Goal: Complete application form

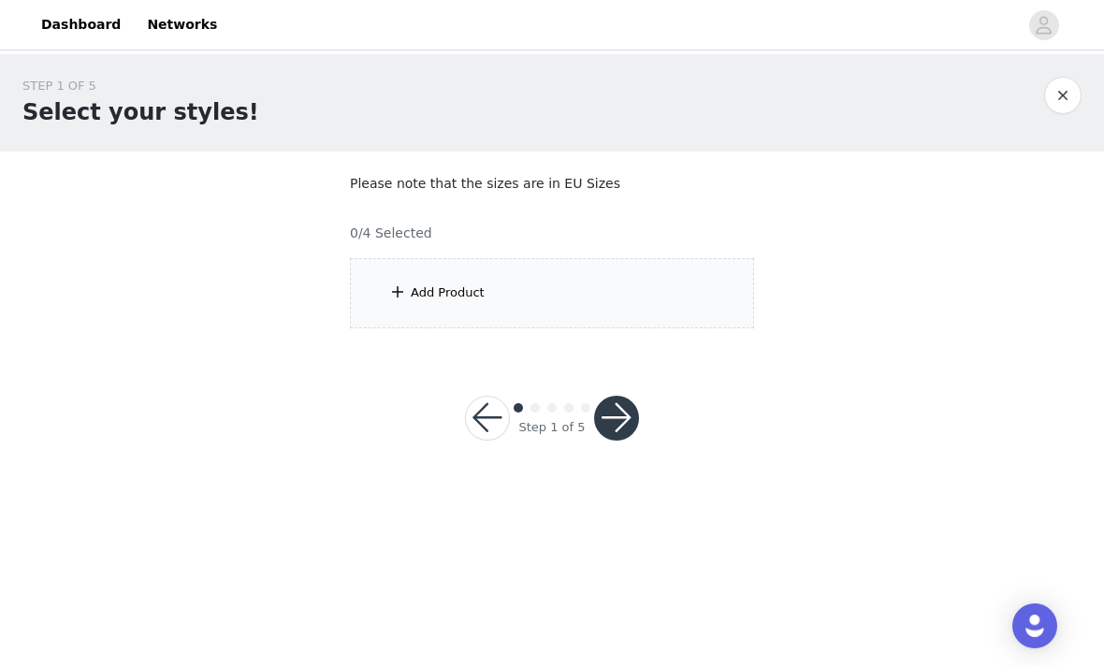
click at [599, 292] on div "Add Product" at bounding box center [552, 293] width 404 height 70
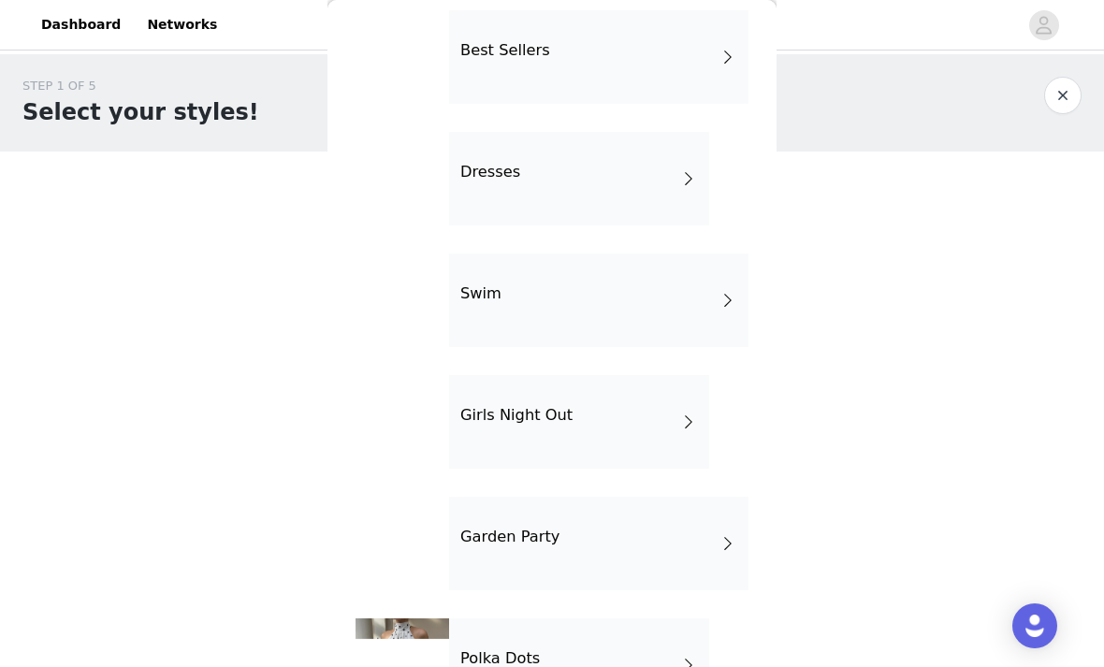
scroll to position [447, 0]
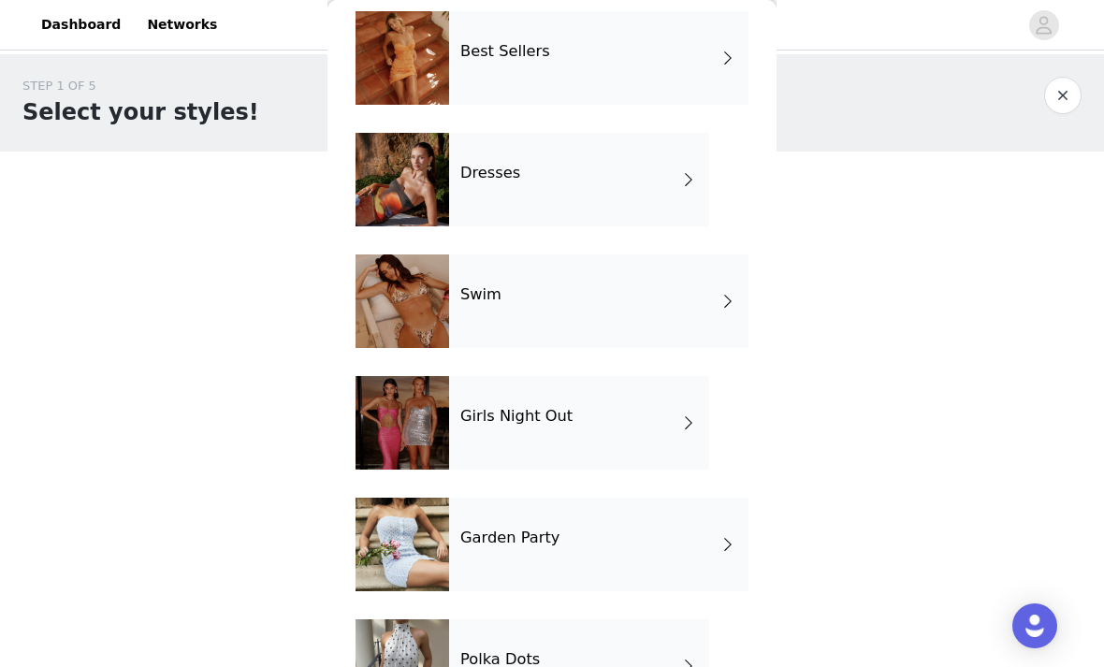
click at [592, 286] on div "Swim" at bounding box center [598, 301] width 299 height 94
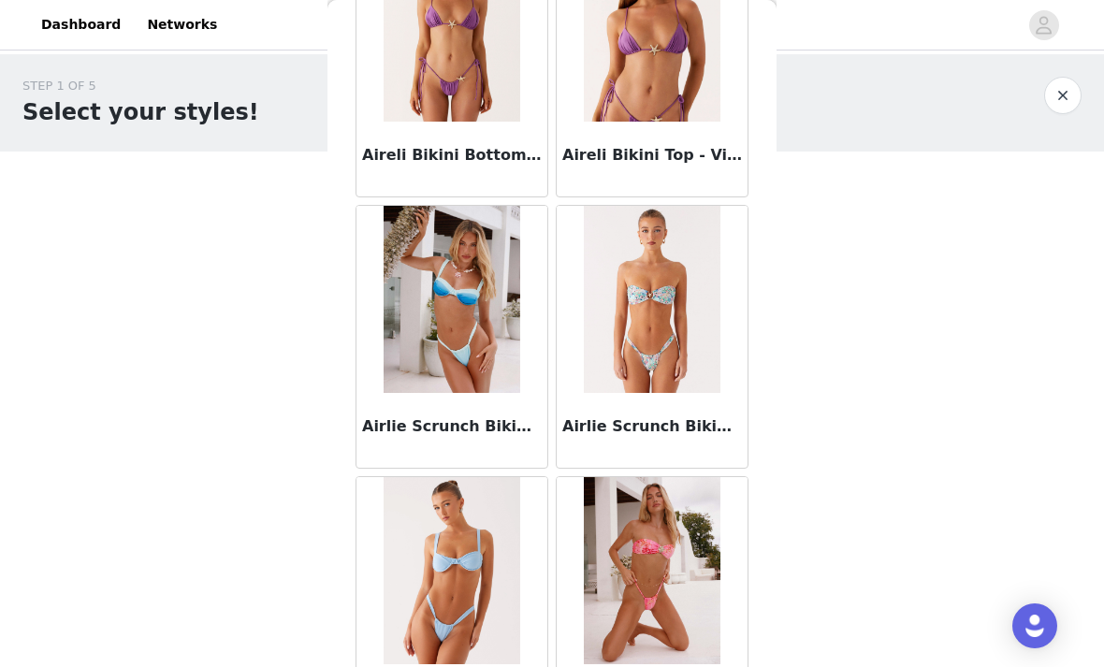
scroll to position [167, 0]
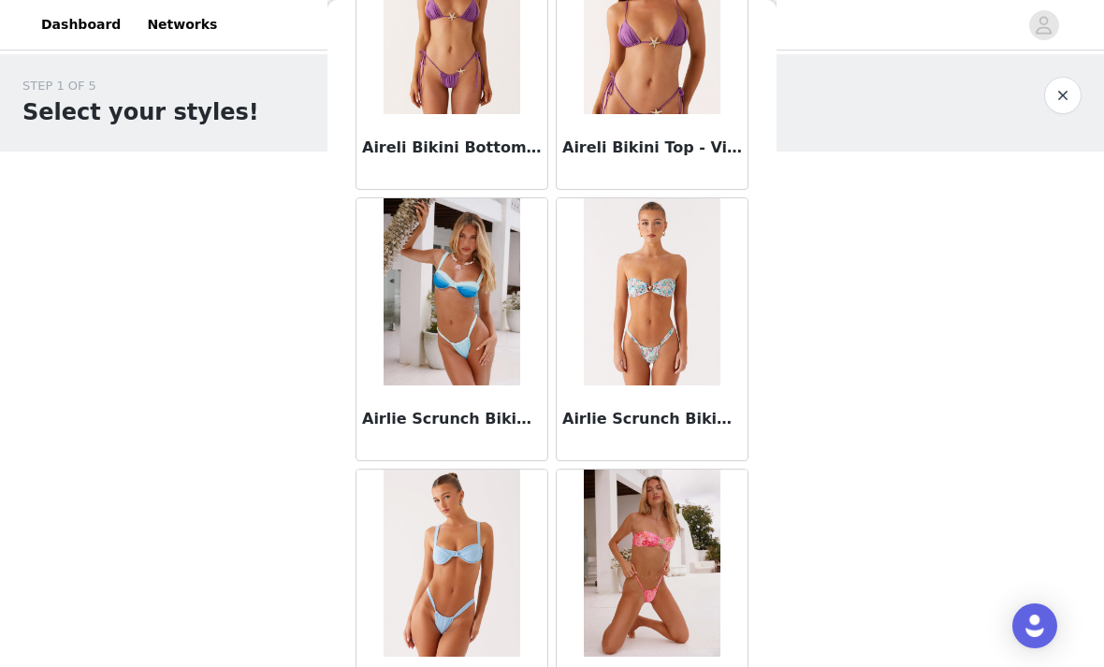
click at [1056, 94] on button "button" at bounding box center [1062, 95] width 37 height 37
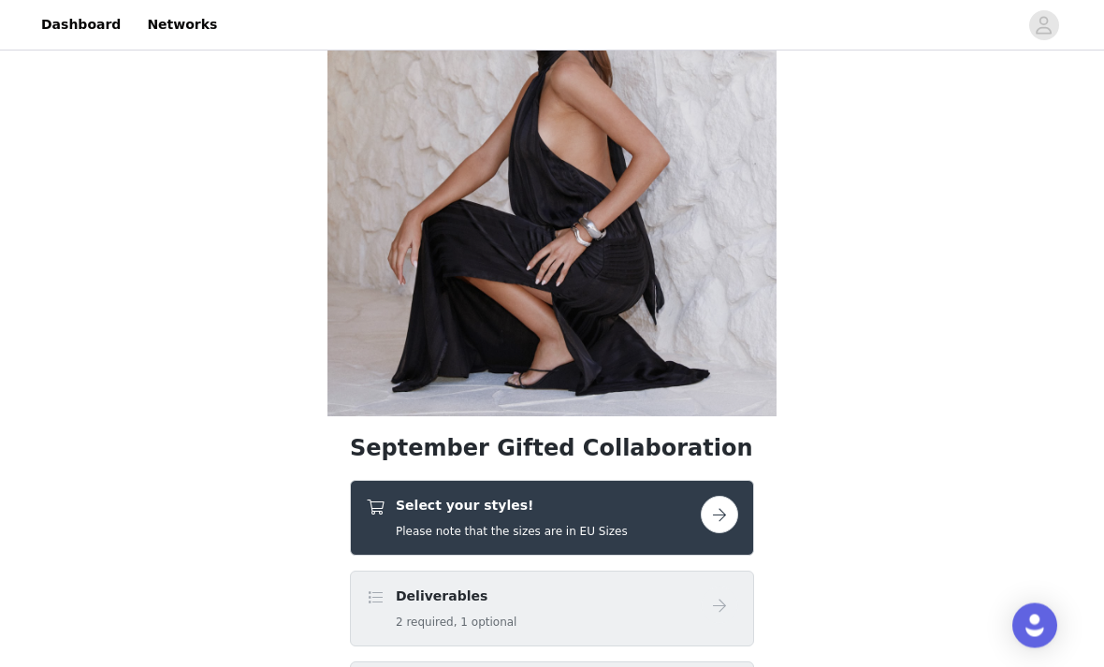
scroll to position [0, 0]
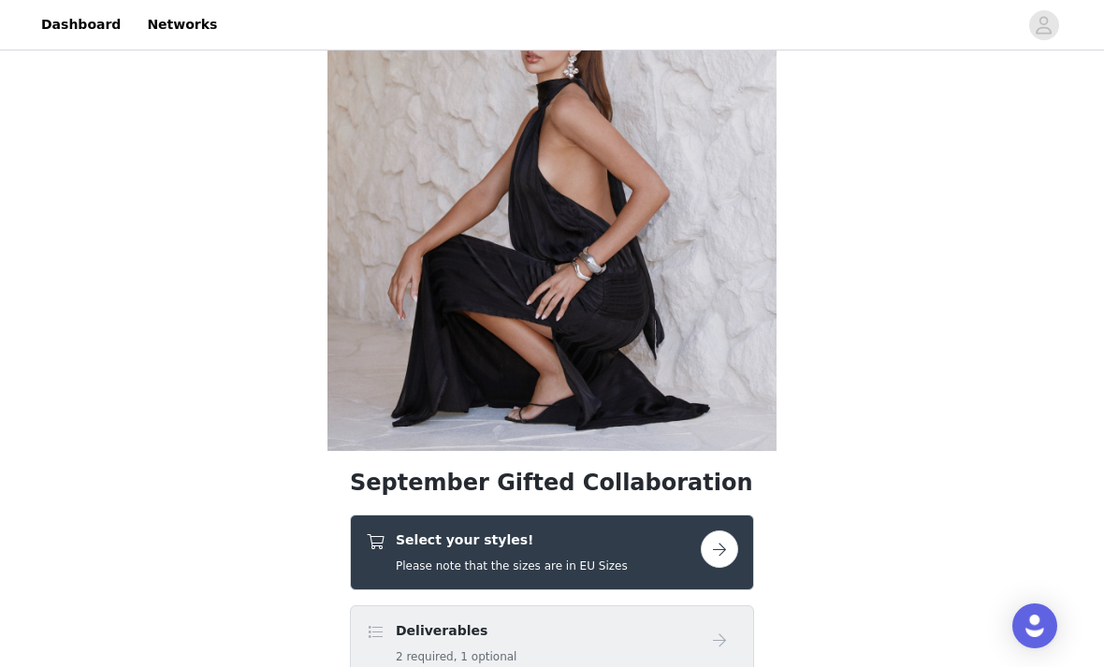
click at [716, 530] on button "button" at bounding box center [719, 548] width 37 height 37
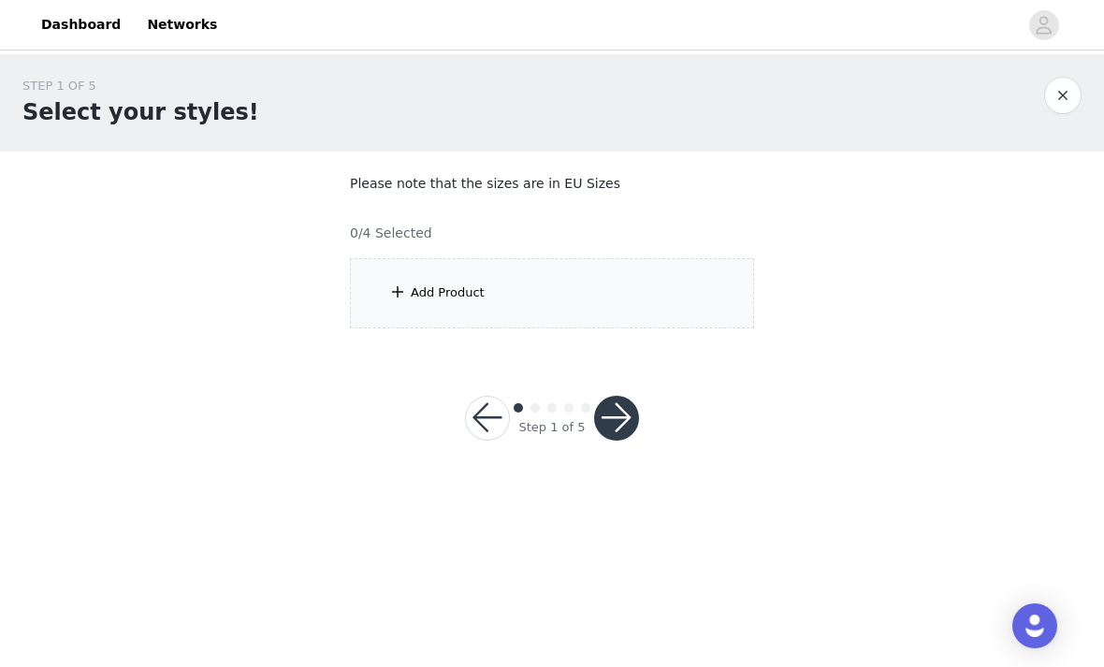
click at [655, 304] on div "Add Product" at bounding box center [552, 293] width 404 height 70
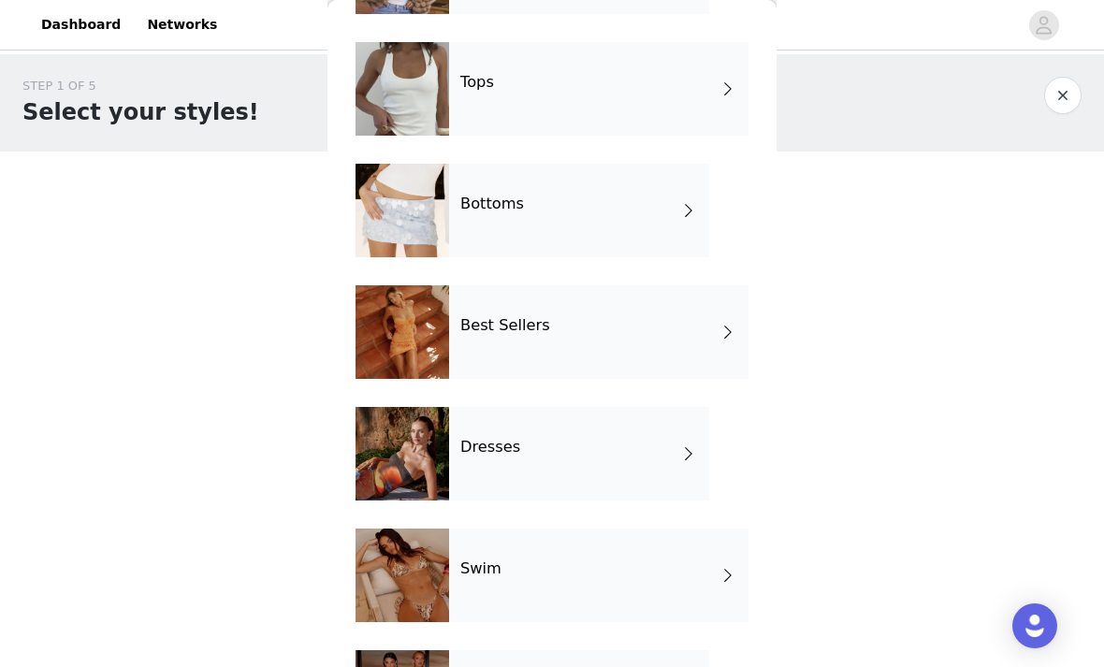
scroll to position [180, 0]
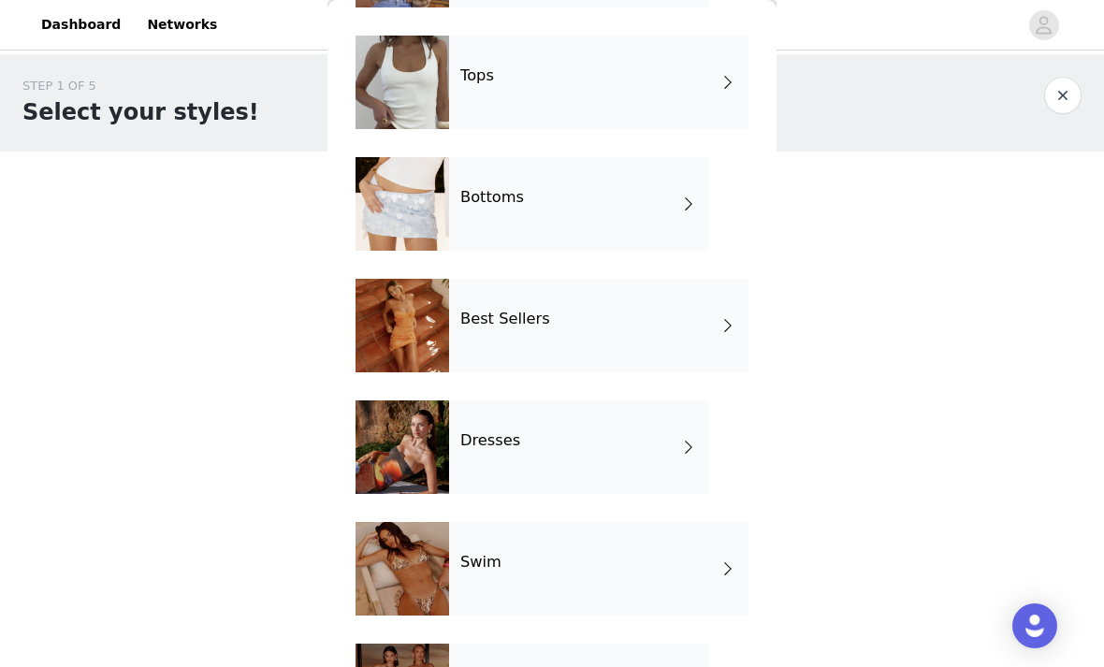
click at [513, 567] on div "Swim" at bounding box center [598, 569] width 299 height 94
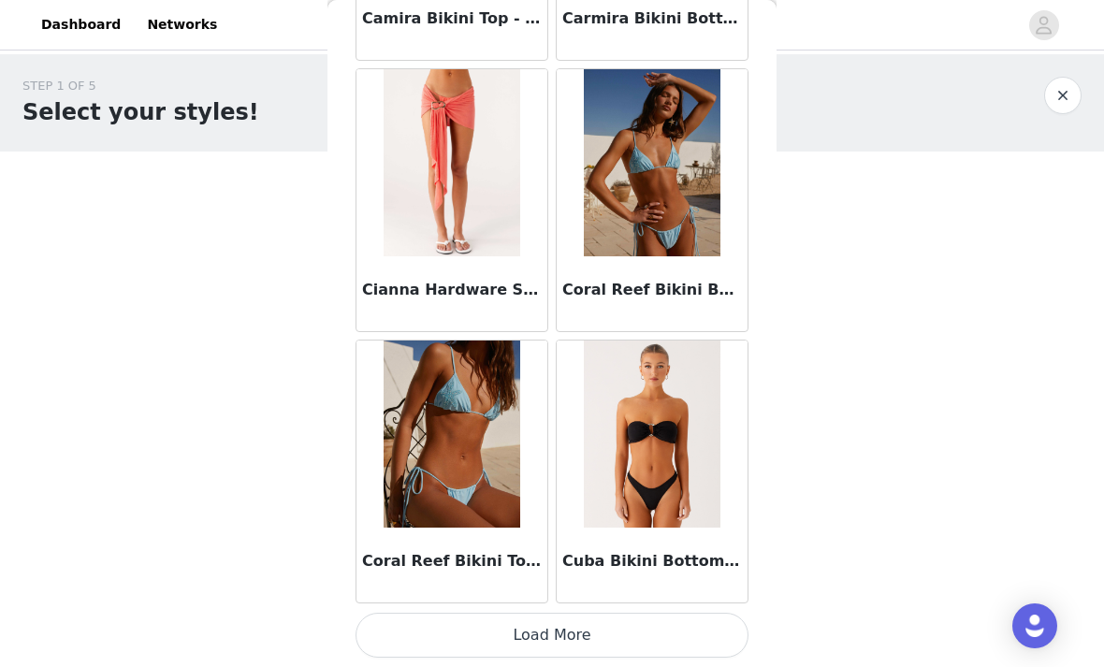
scroll to position [2195, 0]
click at [668, 619] on button "Load More" at bounding box center [551, 635] width 393 height 45
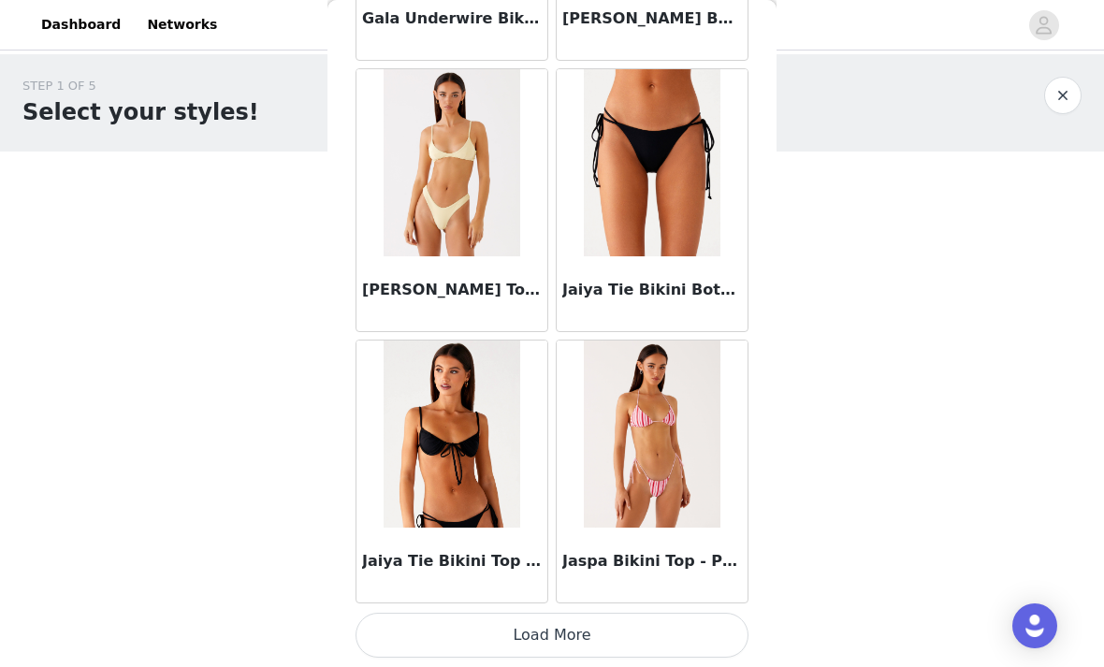
scroll to position [4908, 0]
click at [654, 630] on button "Load More" at bounding box center [551, 635] width 393 height 45
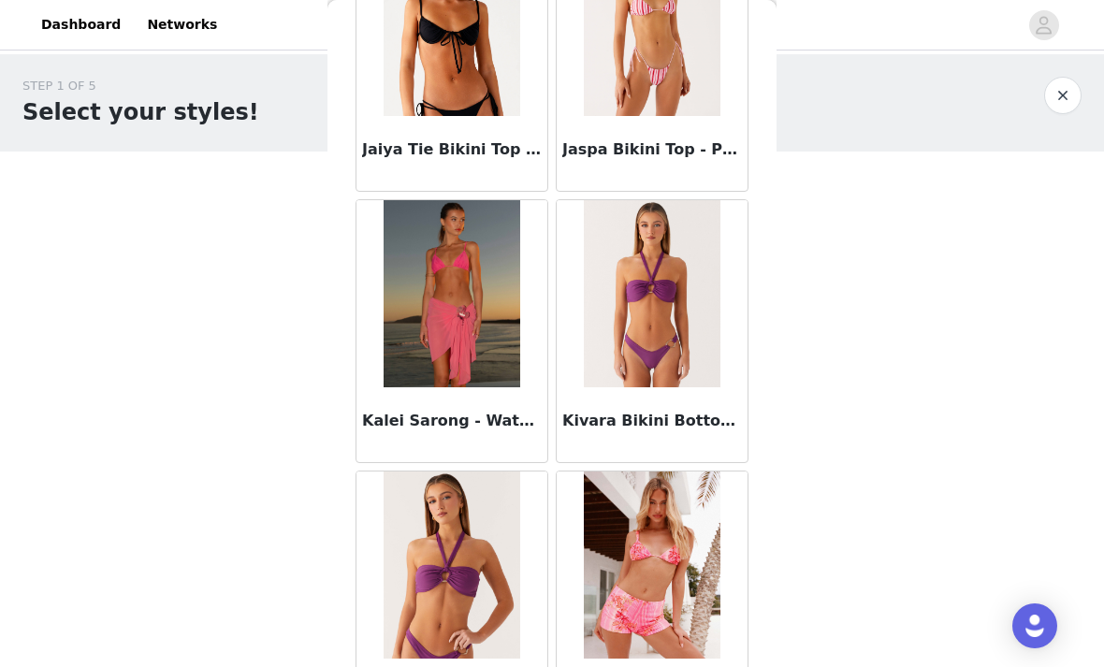
scroll to position [5336, 0]
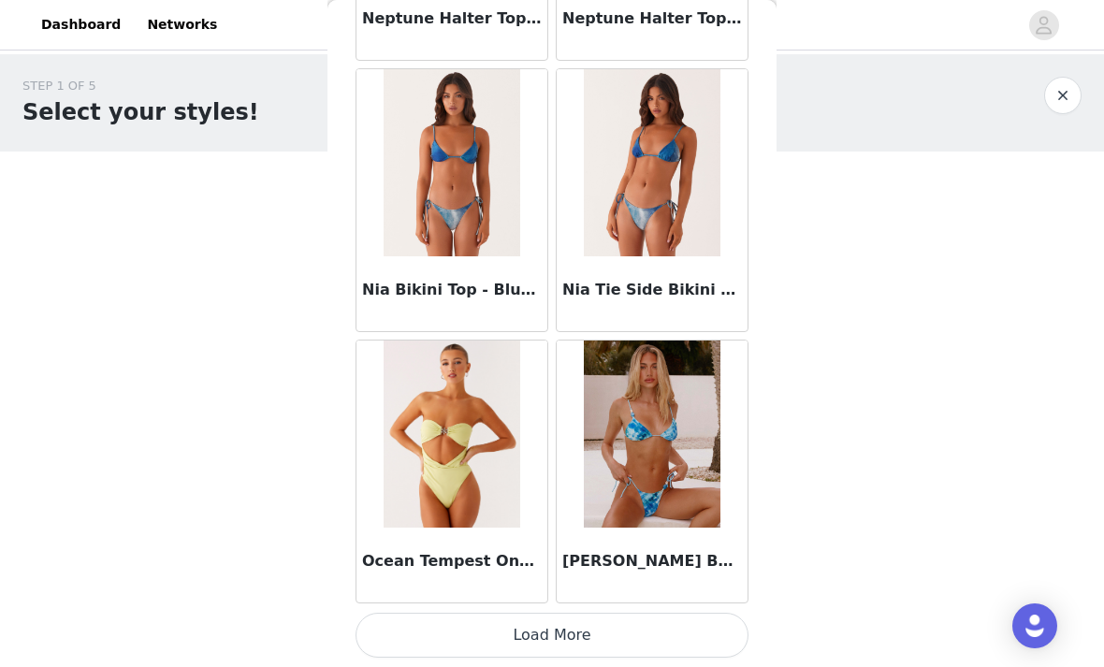
click at [613, 628] on button "Load More" at bounding box center [551, 635] width 393 height 45
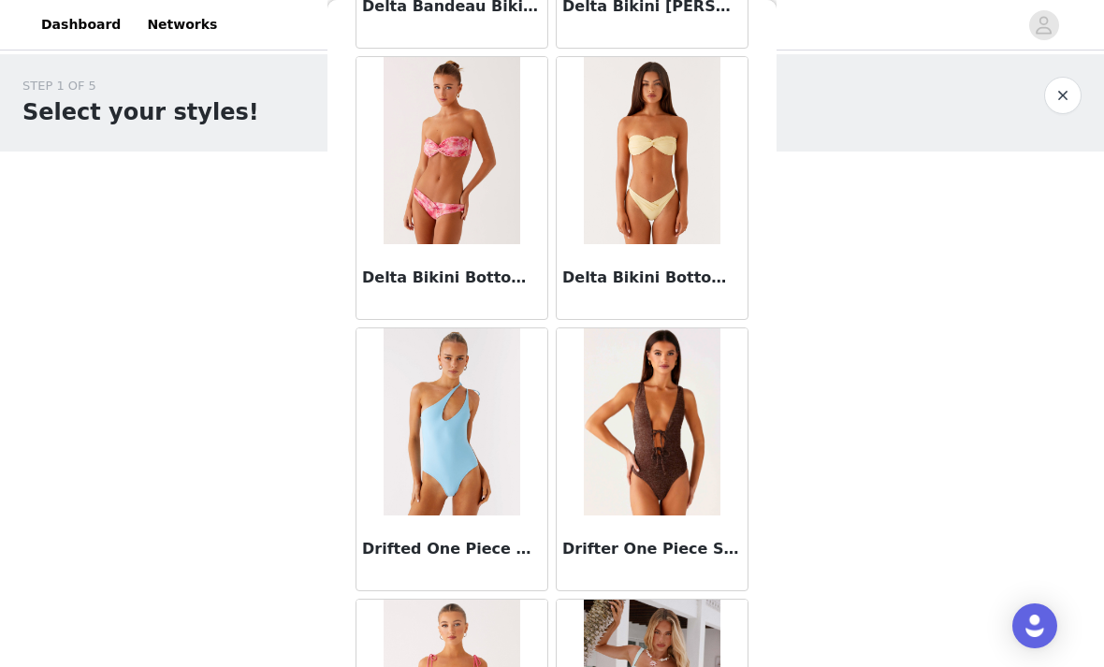
scroll to position [3613, 0]
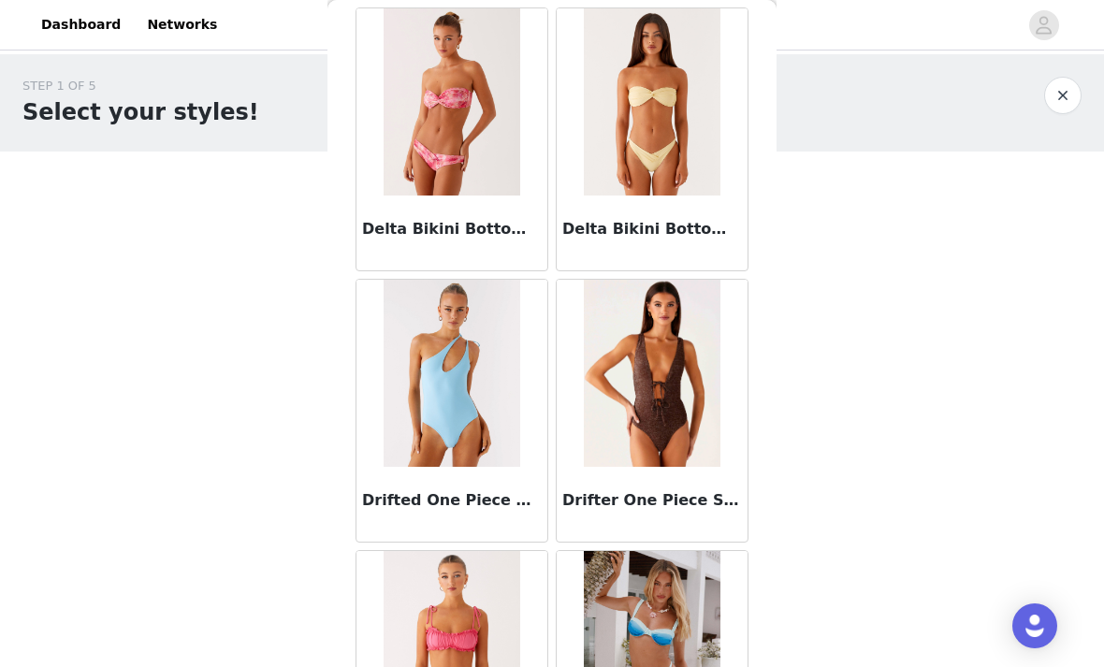
click at [651, 369] on img at bounding box center [652, 373] width 137 height 187
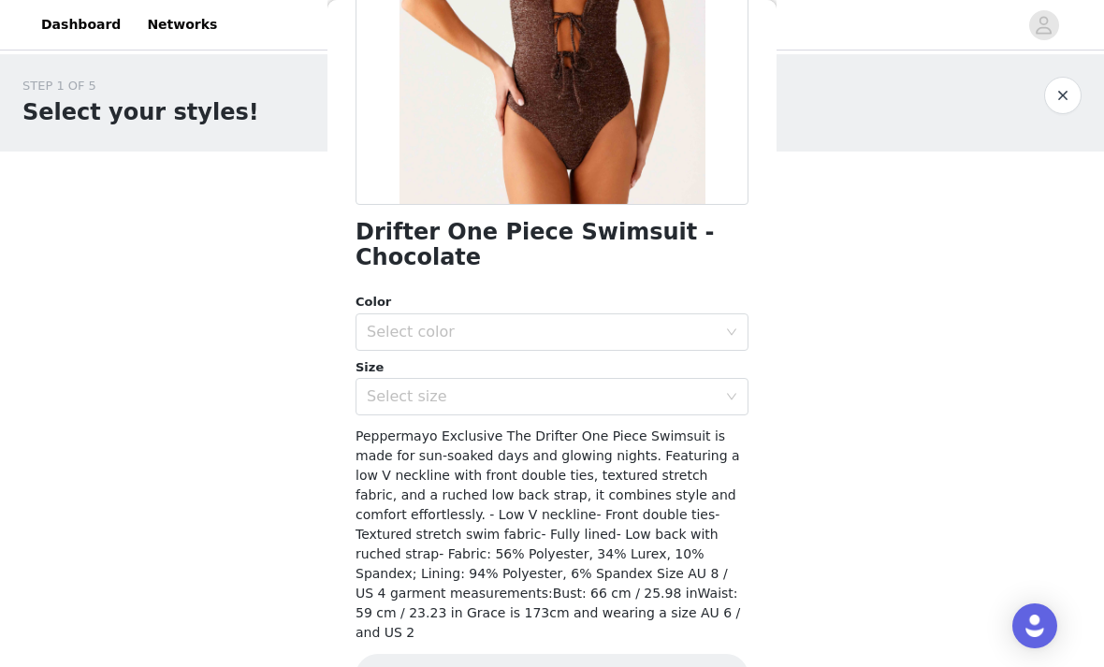
scroll to position [334, 0]
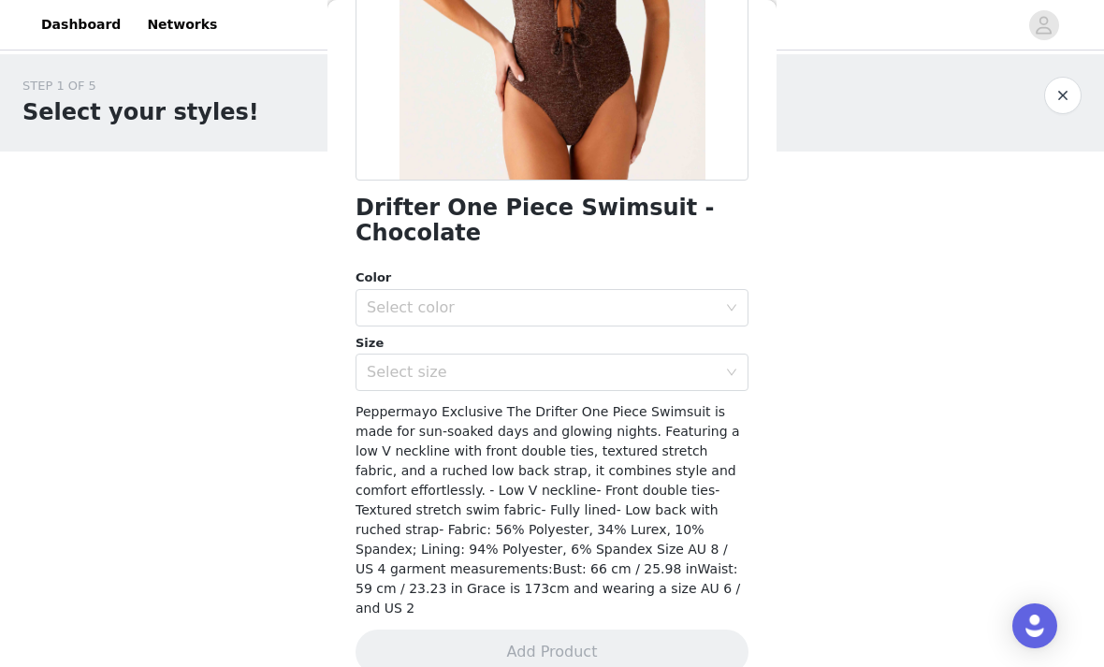
click at [678, 275] on div "Color" at bounding box center [551, 277] width 393 height 19
click at [663, 303] on div "Select color" at bounding box center [542, 307] width 350 height 19
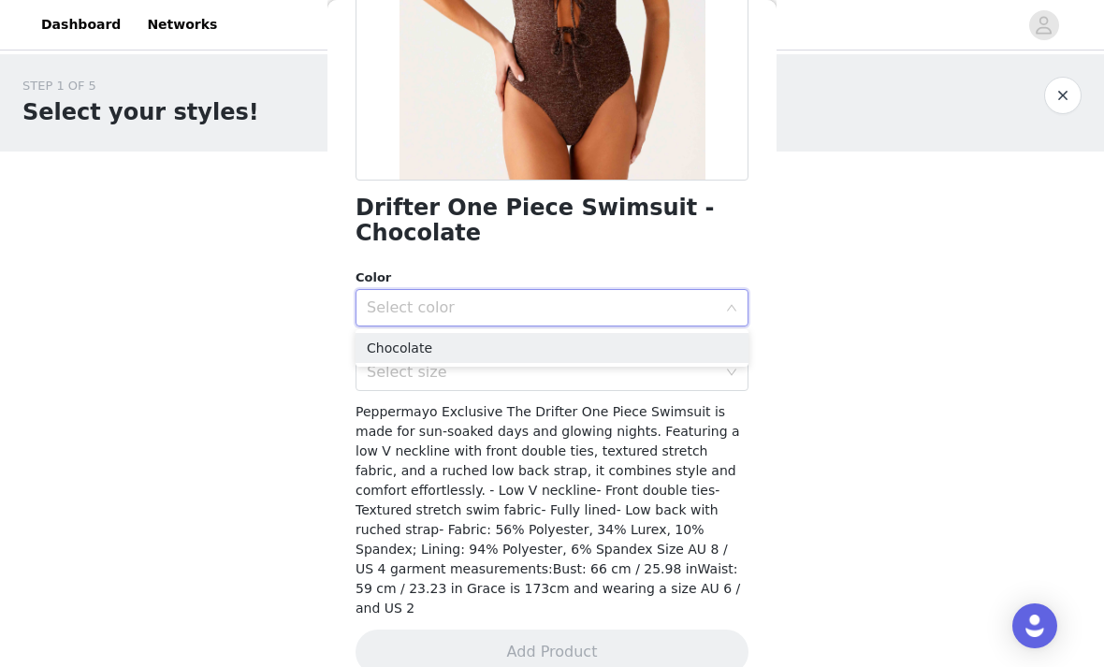
click at [627, 345] on li "Chocolate" at bounding box center [551, 348] width 393 height 30
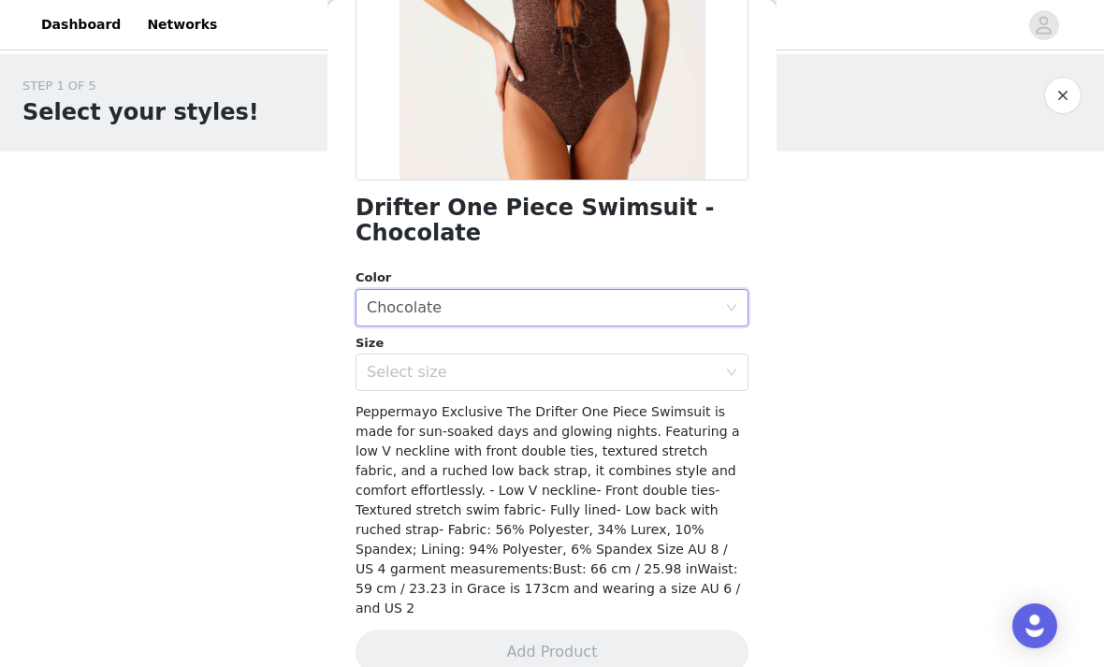
click at [617, 375] on div "Select size" at bounding box center [542, 372] width 350 height 19
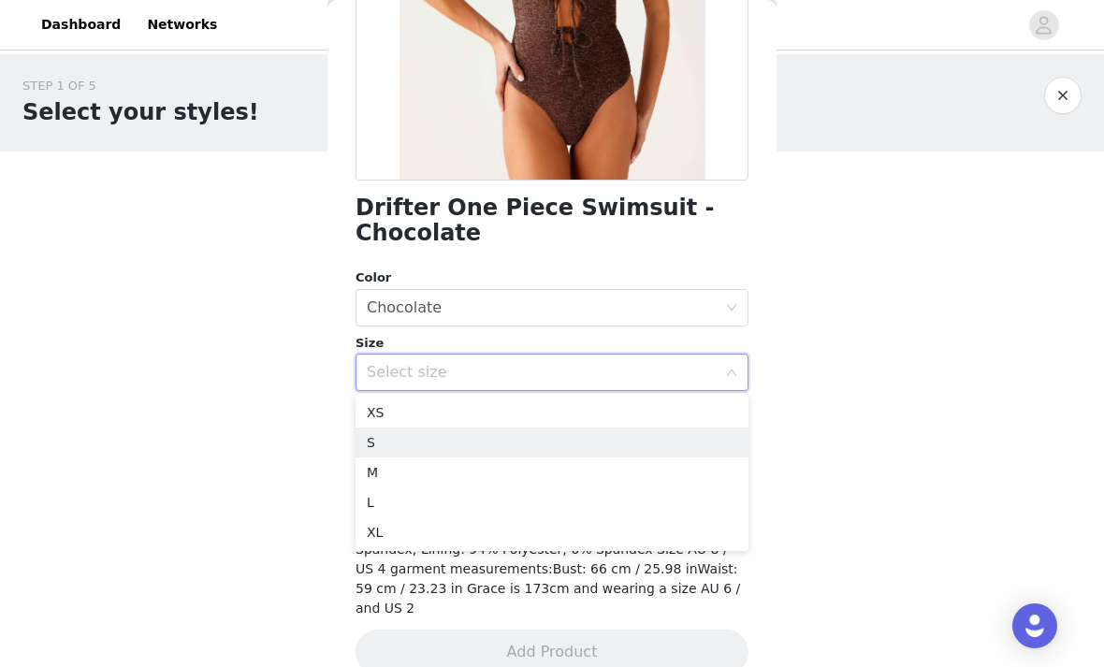
click at [543, 433] on li "S" at bounding box center [551, 442] width 393 height 30
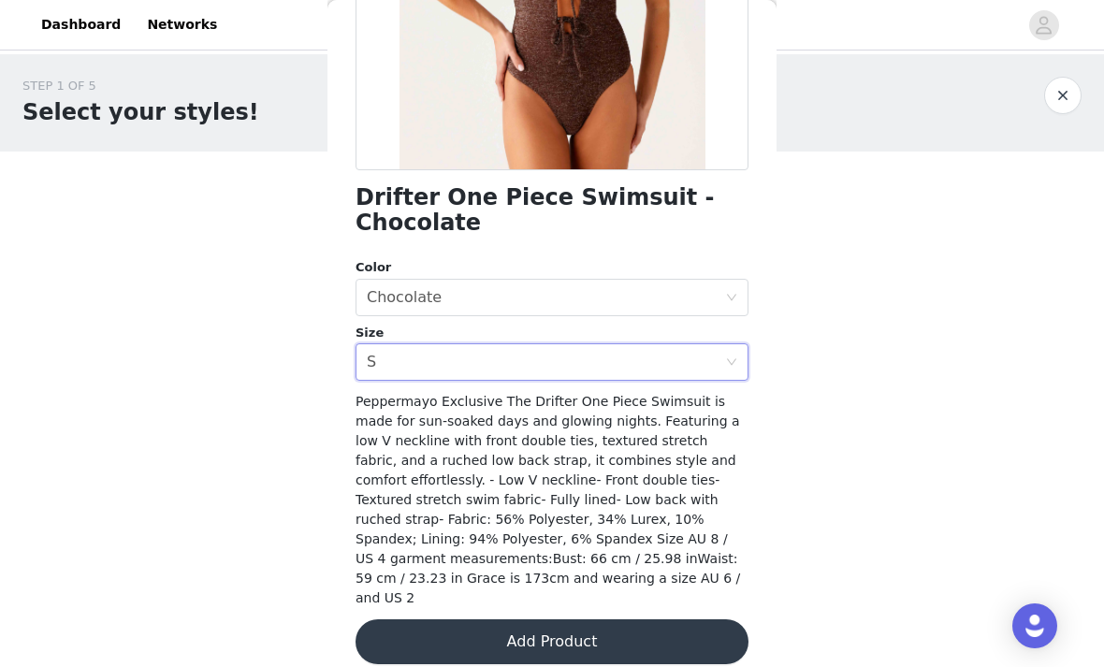
scroll to position [343, 0]
click at [673, 359] on div "Select size S" at bounding box center [546, 363] width 358 height 36
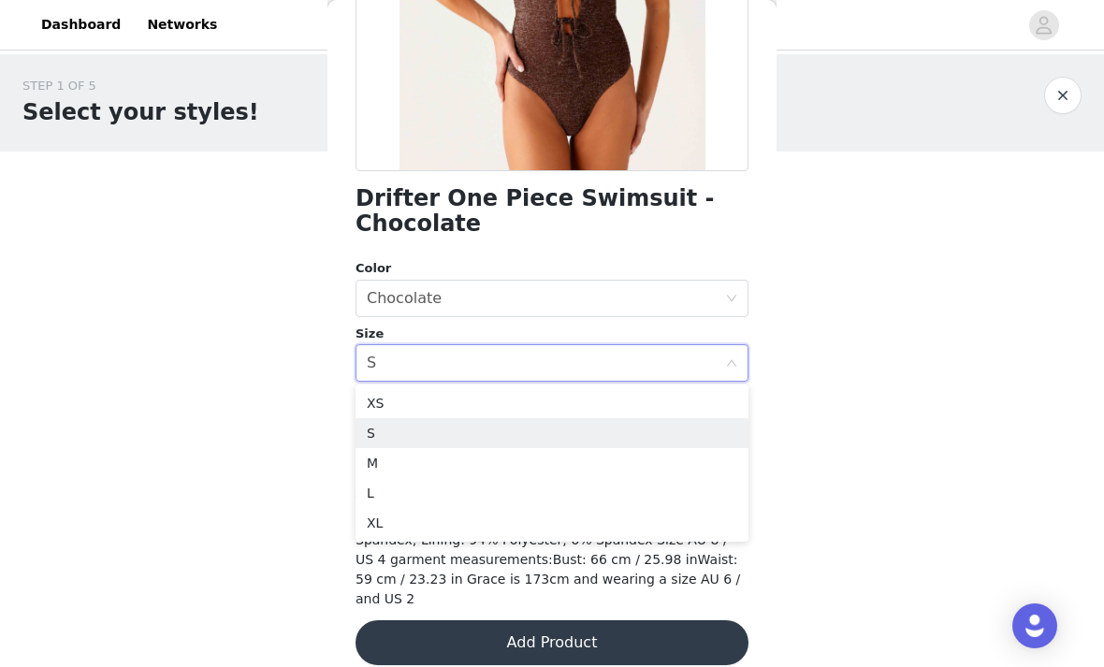
click at [832, 188] on div "STEP 1 OF 5 Select your styles! Please note that the sizes are in EU Sizes 0/4 …" at bounding box center [552, 202] width 1104 height 297
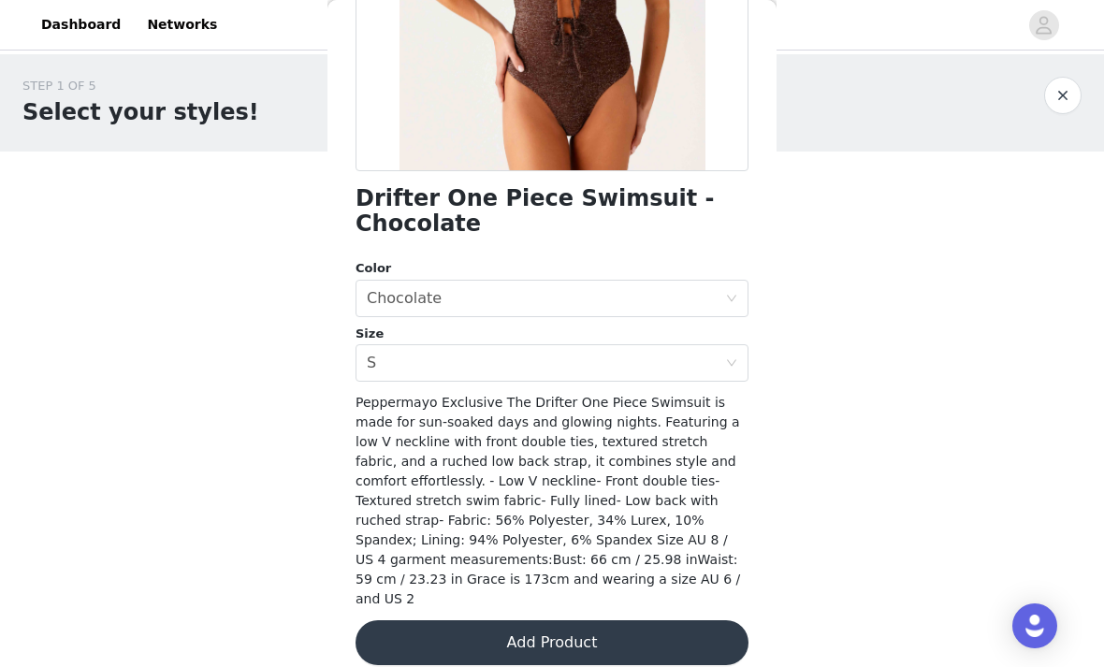
click at [676, 622] on button "Add Product" at bounding box center [551, 642] width 393 height 45
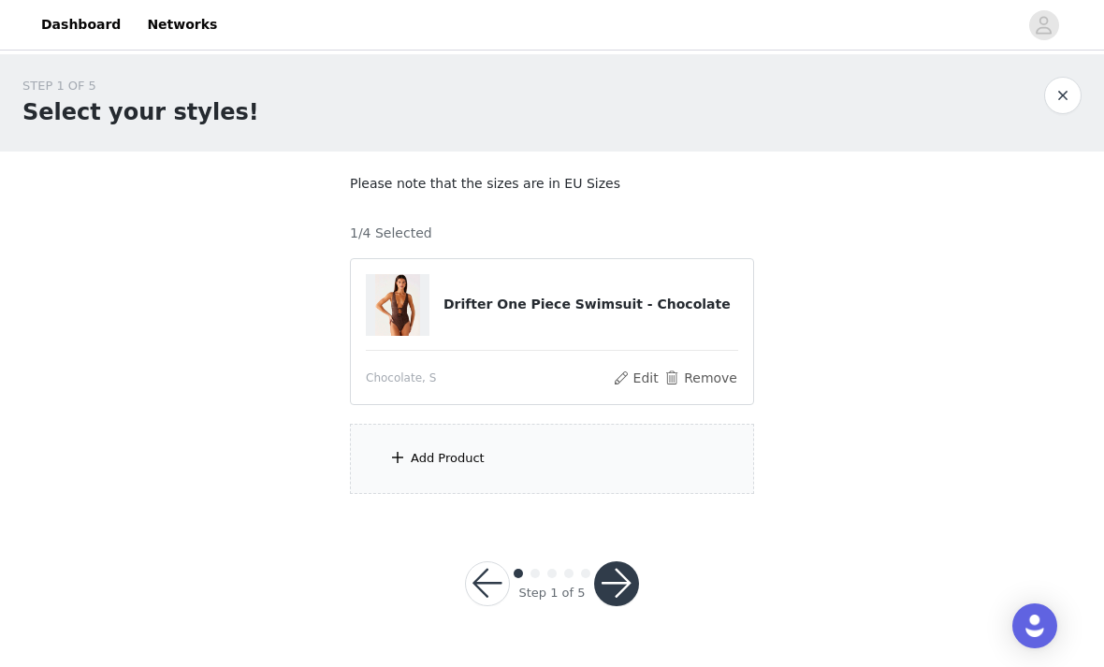
click at [632, 465] on div "Add Product" at bounding box center [552, 459] width 404 height 70
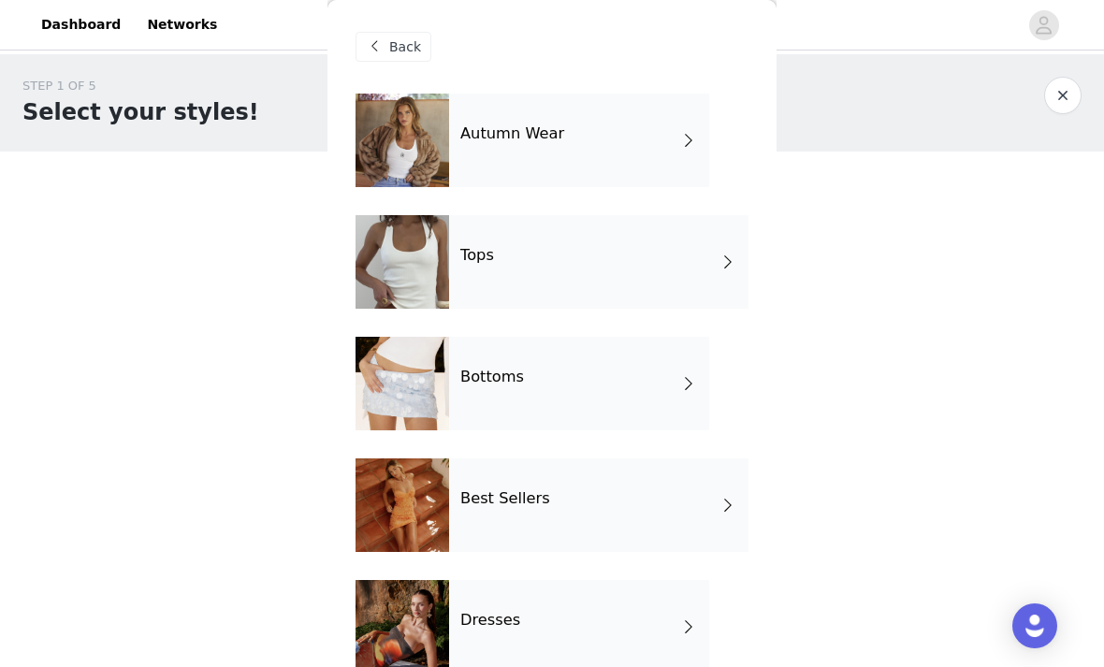
click at [692, 247] on div "Tops" at bounding box center [598, 262] width 299 height 94
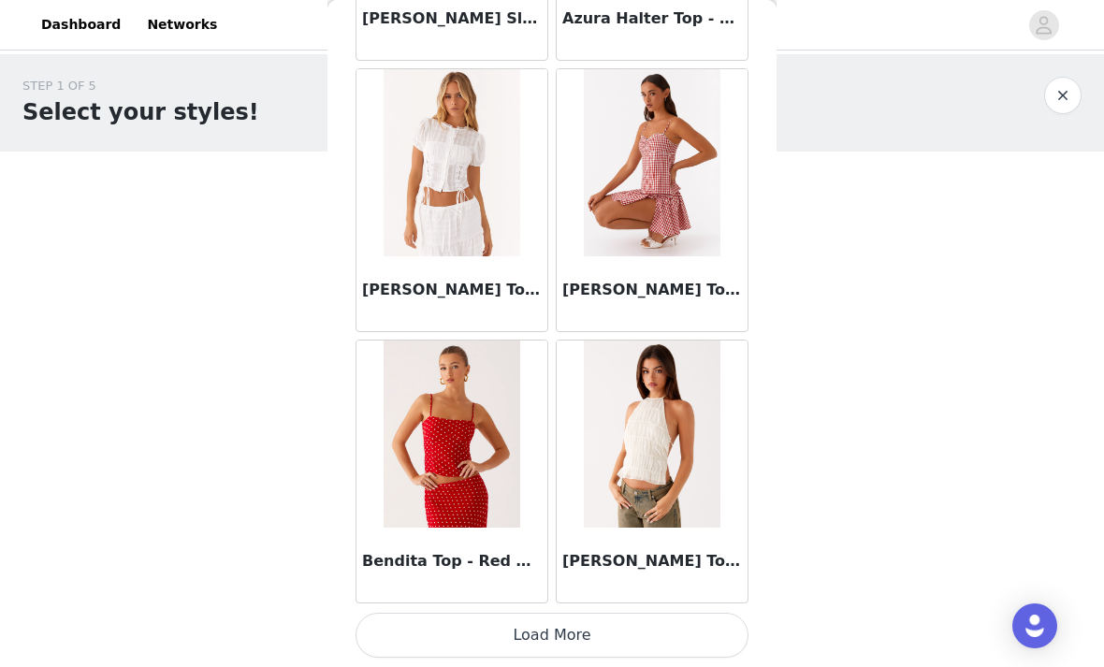
scroll to position [2195, 0]
click at [604, 628] on button "Load More" at bounding box center [551, 635] width 393 height 45
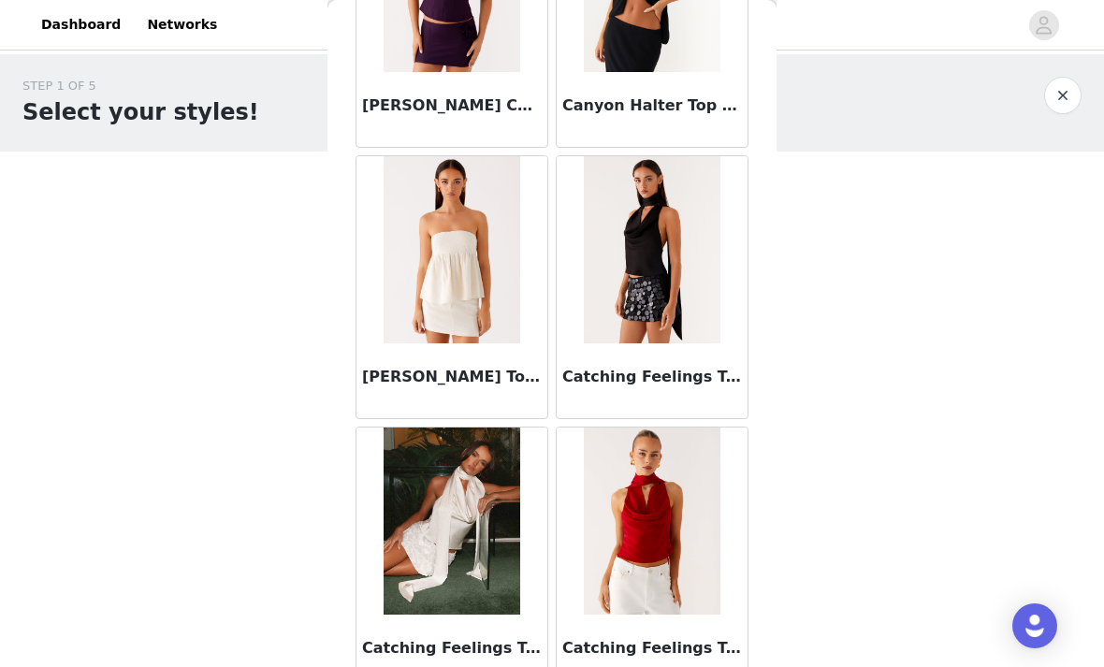
scroll to position [4827, 0]
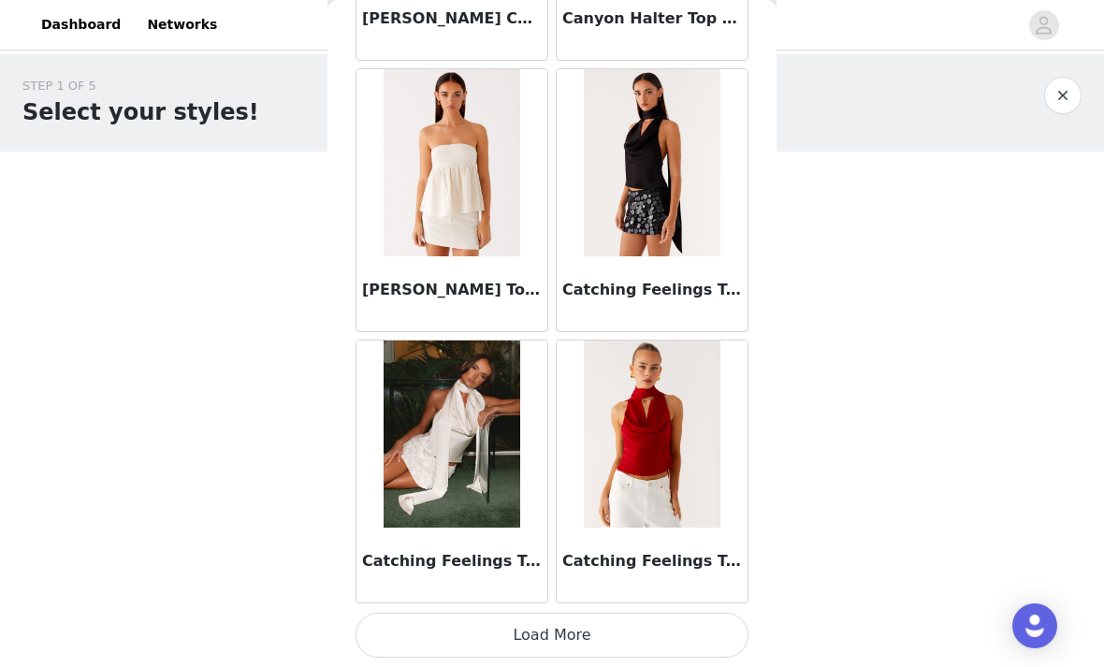
click at [686, 622] on button "Load More" at bounding box center [551, 635] width 393 height 45
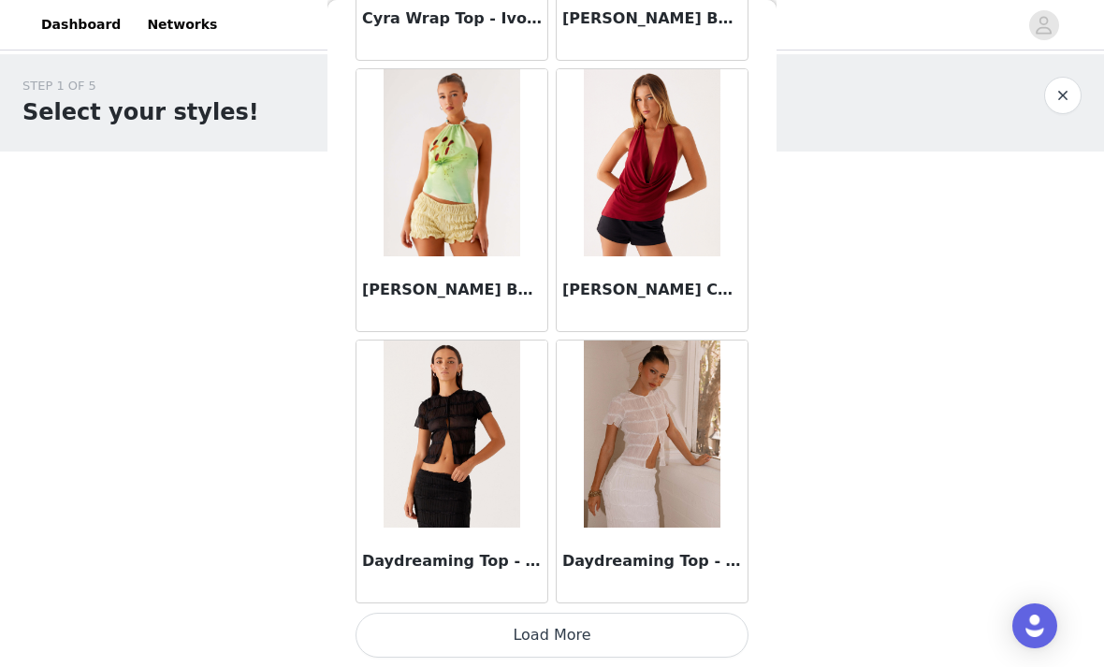
click at [617, 620] on button "Load More" at bounding box center [551, 635] width 393 height 45
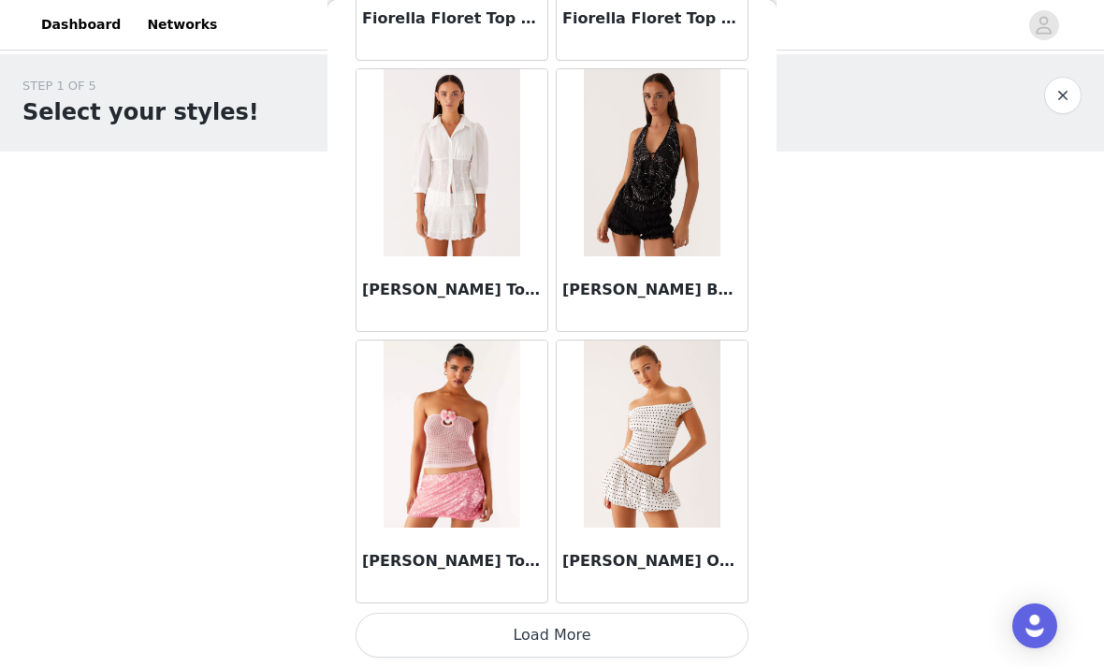
scroll to position [10334, 0]
click at [670, 630] on button "Load More" at bounding box center [551, 635] width 393 height 45
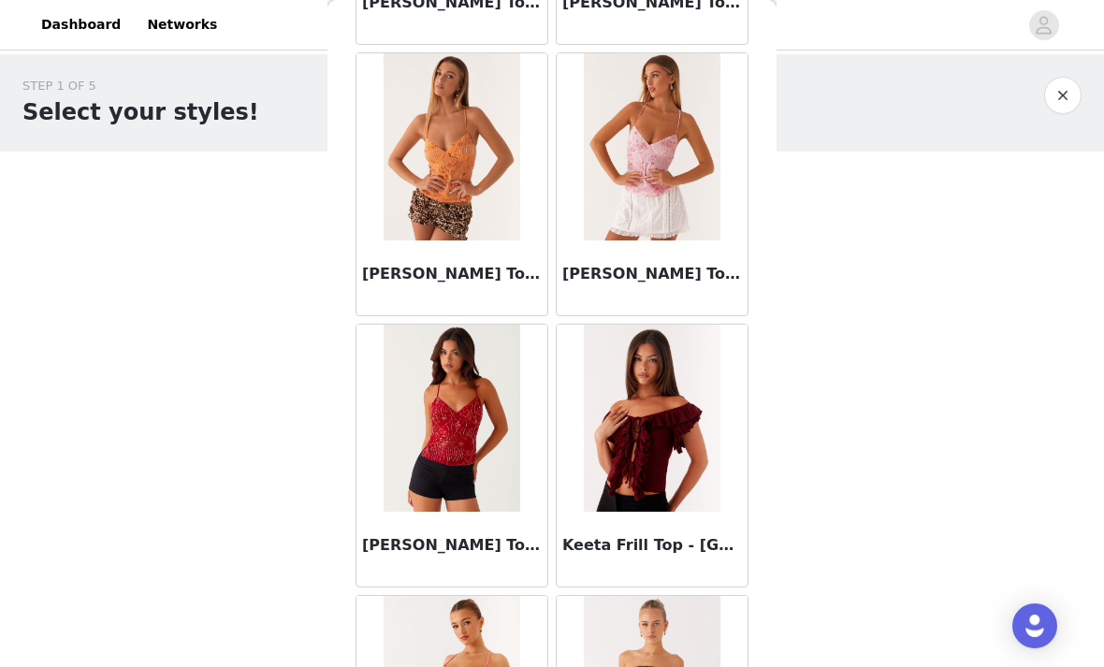
scroll to position [12249, 0]
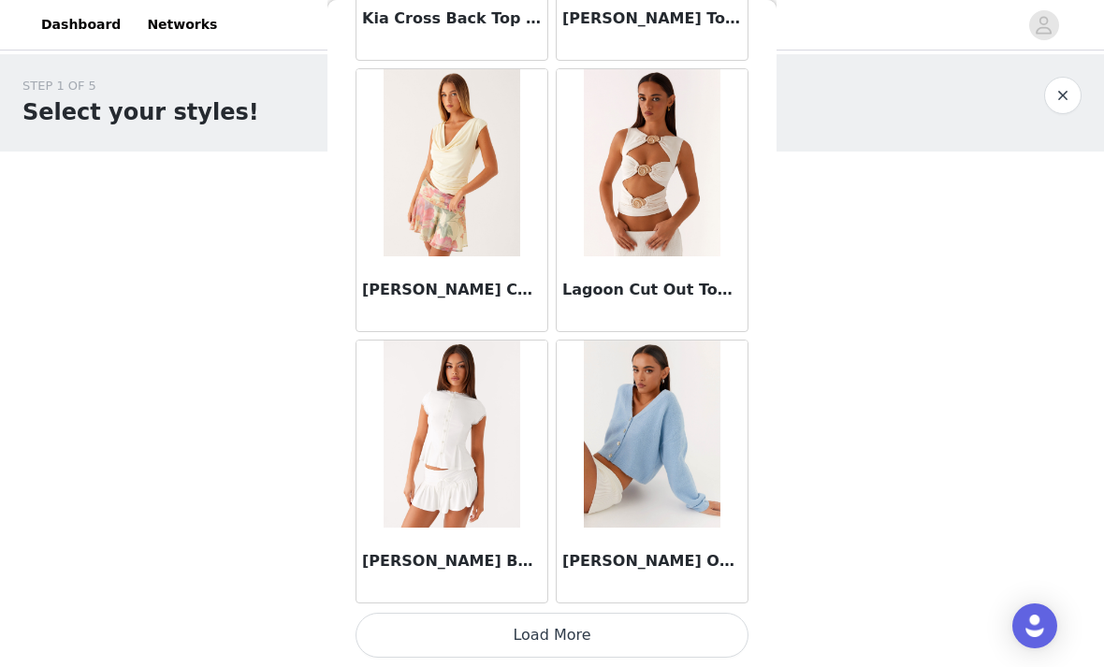
click at [675, 619] on button "Load More" at bounding box center [551, 635] width 393 height 45
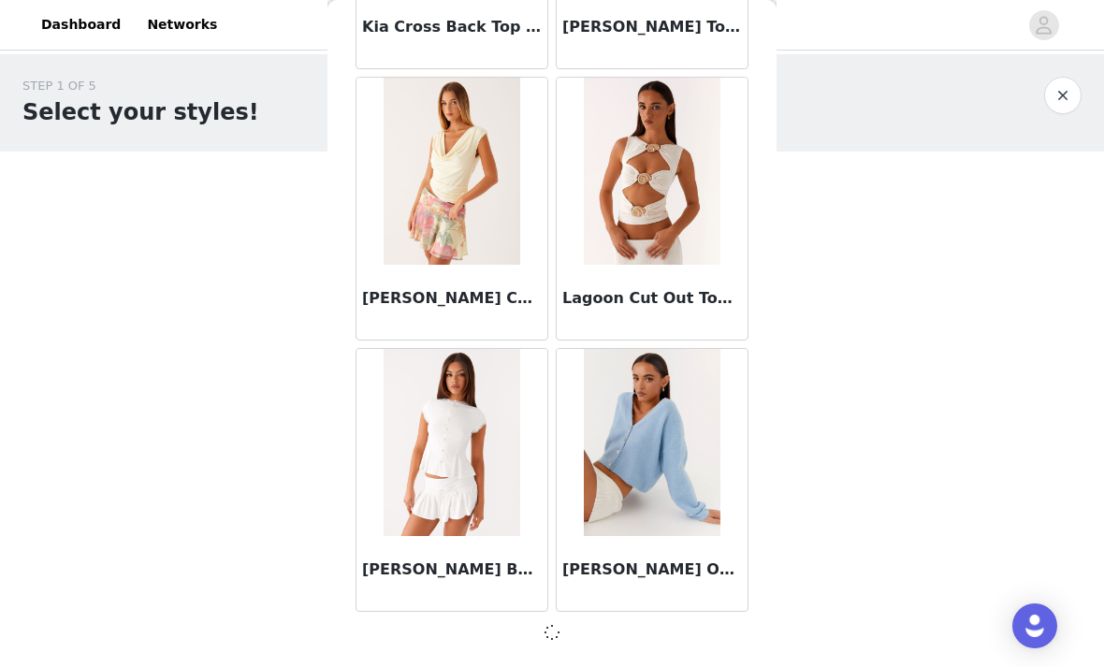
scroll to position [13038, 0]
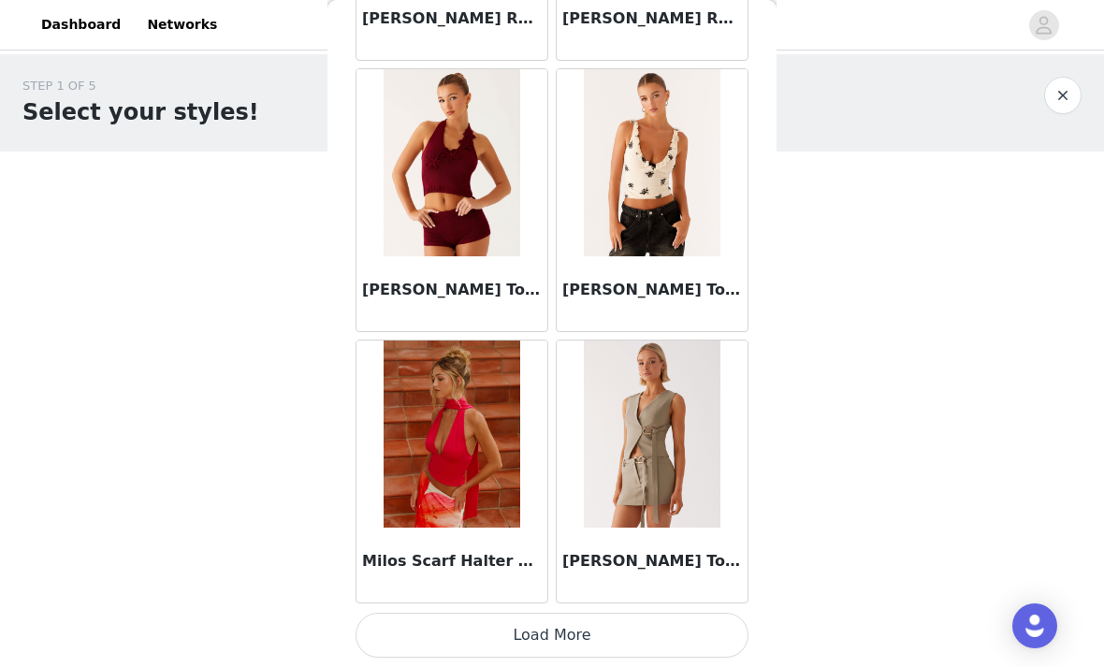
click at [656, 633] on button "Load More" at bounding box center [551, 635] width 393 height 45
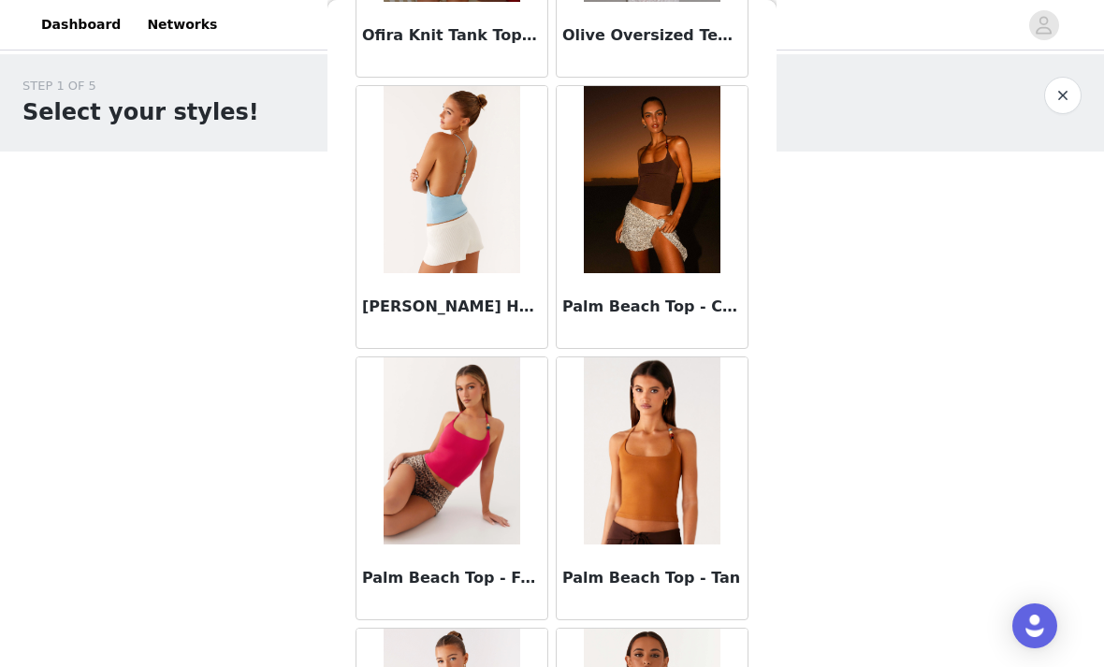
scroll to position [17654, 0]
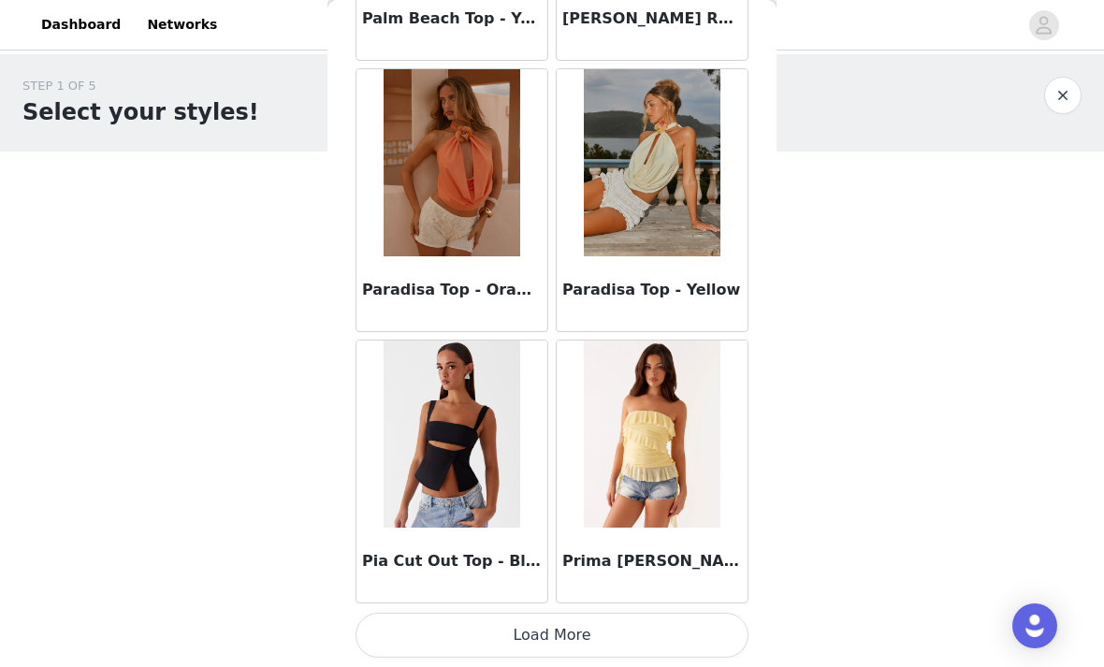
click at [665, 617] on button "Load More" at bounding box center [551, 635] width 393 height 45
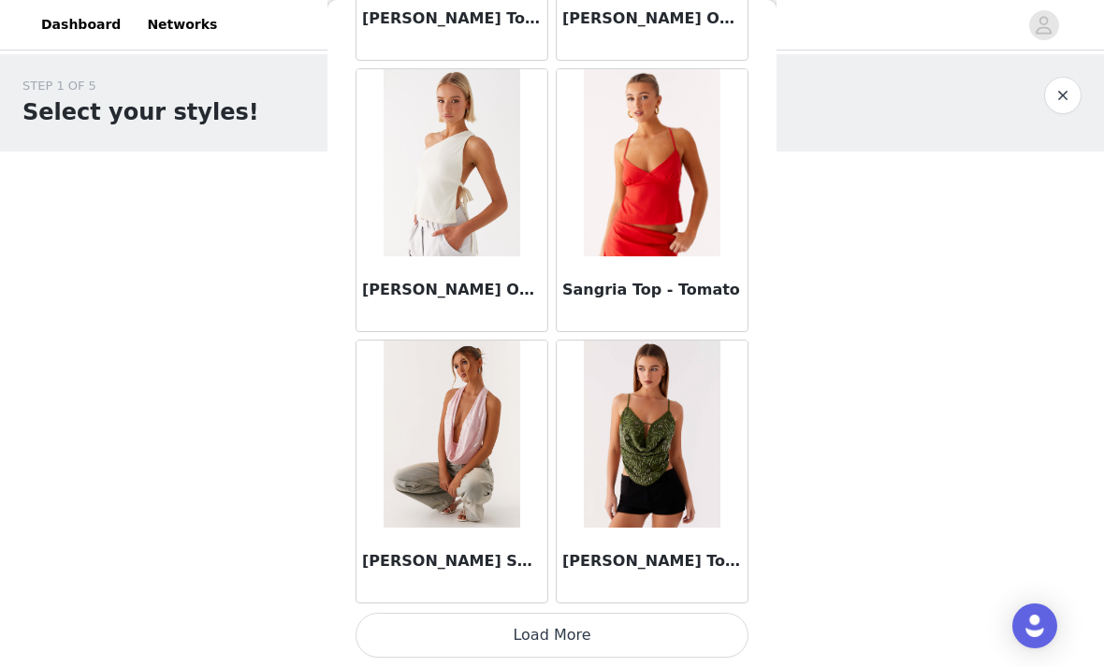
scroll to position [21184, 0]
click at [666, 635] on button "Load More" at bounding box center [551, 635] width 393 height 45
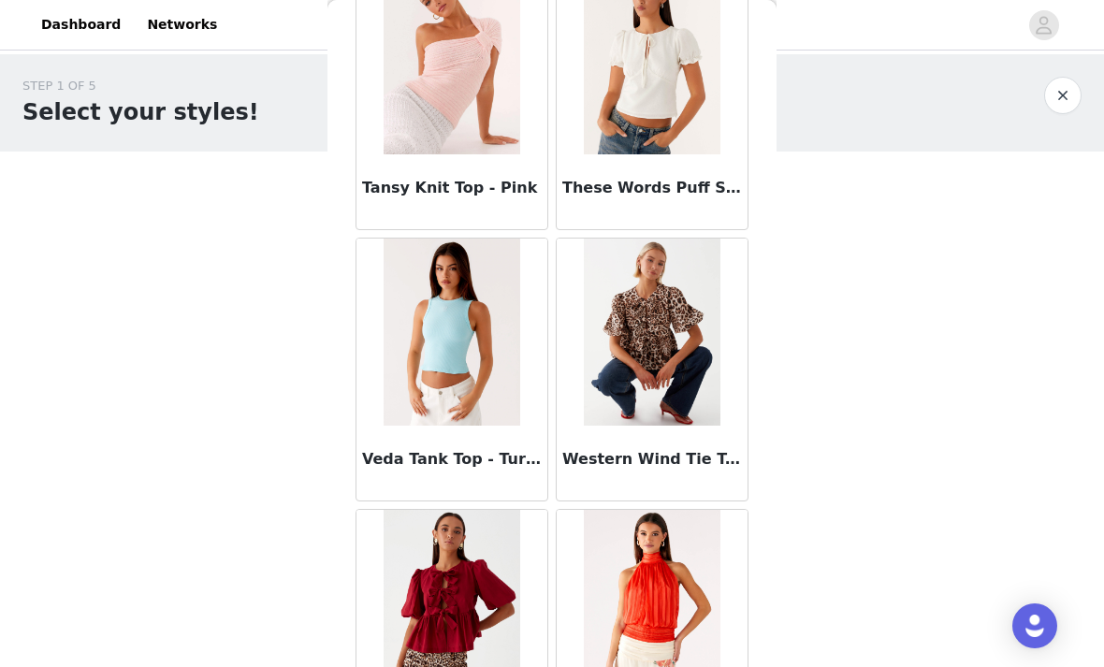
scroll to position [23731, 0]
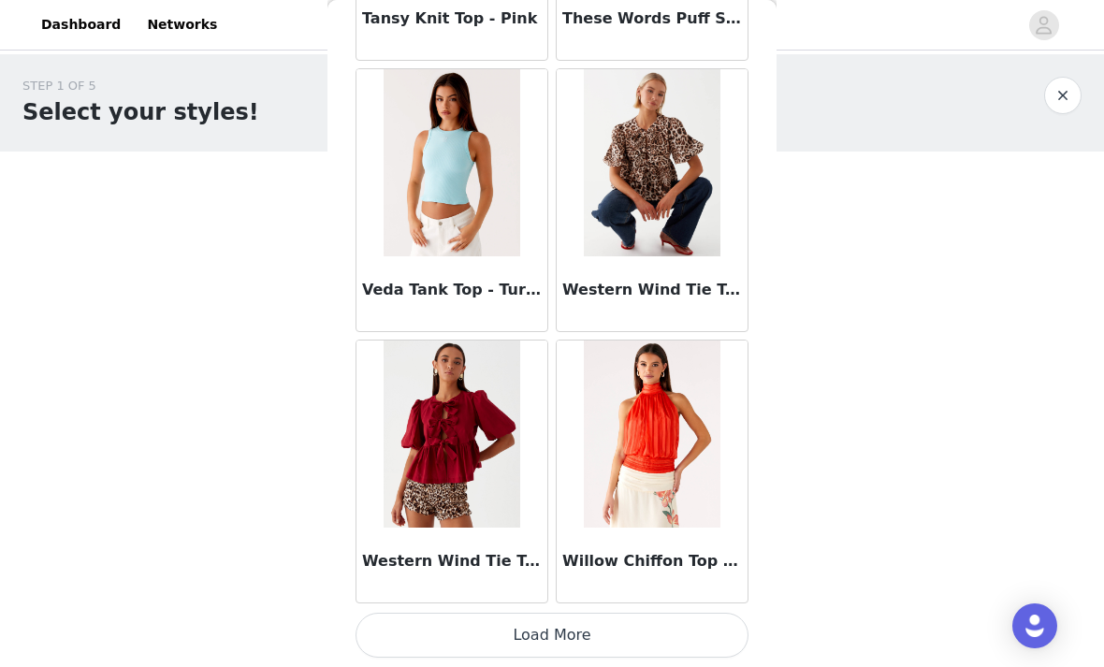
click at [680, 623] on button "Load More" at bounding box center [551, 635] width 393 height 45
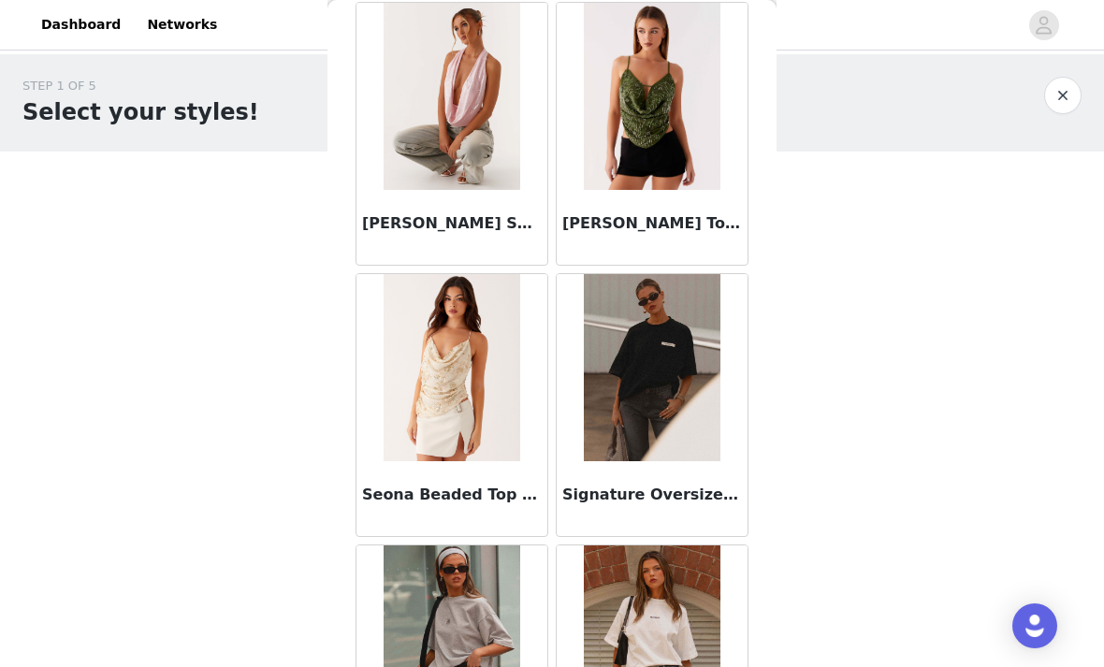
scroll to position [21525, 0]
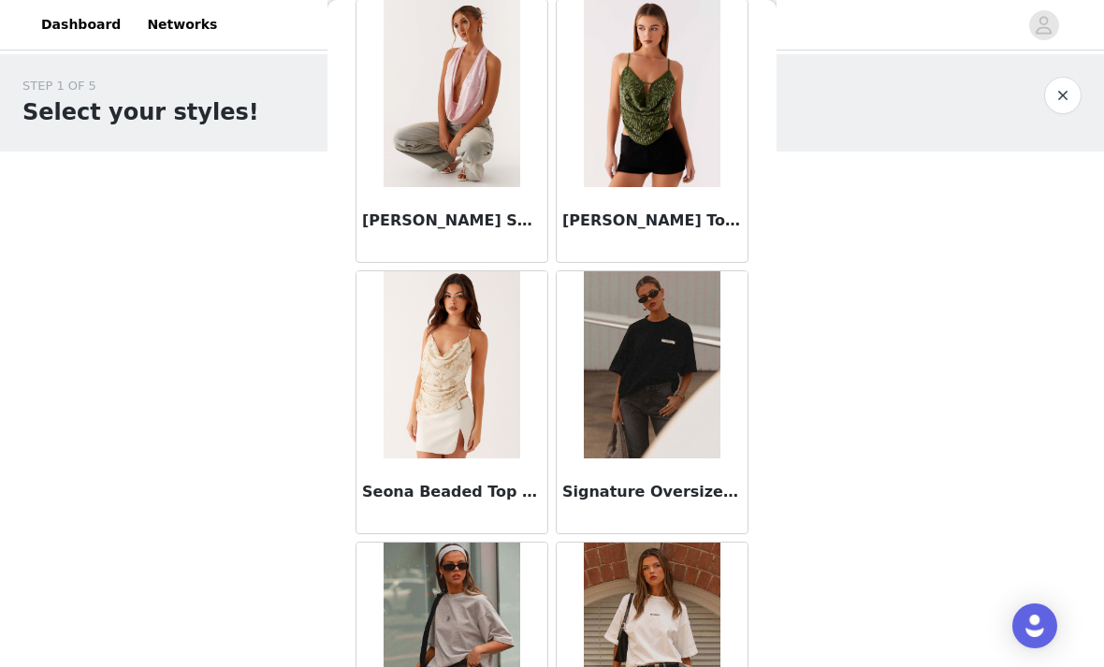
click at [1051, 98] on button "button" at bounding box center [1062, 95] width 37 height 37
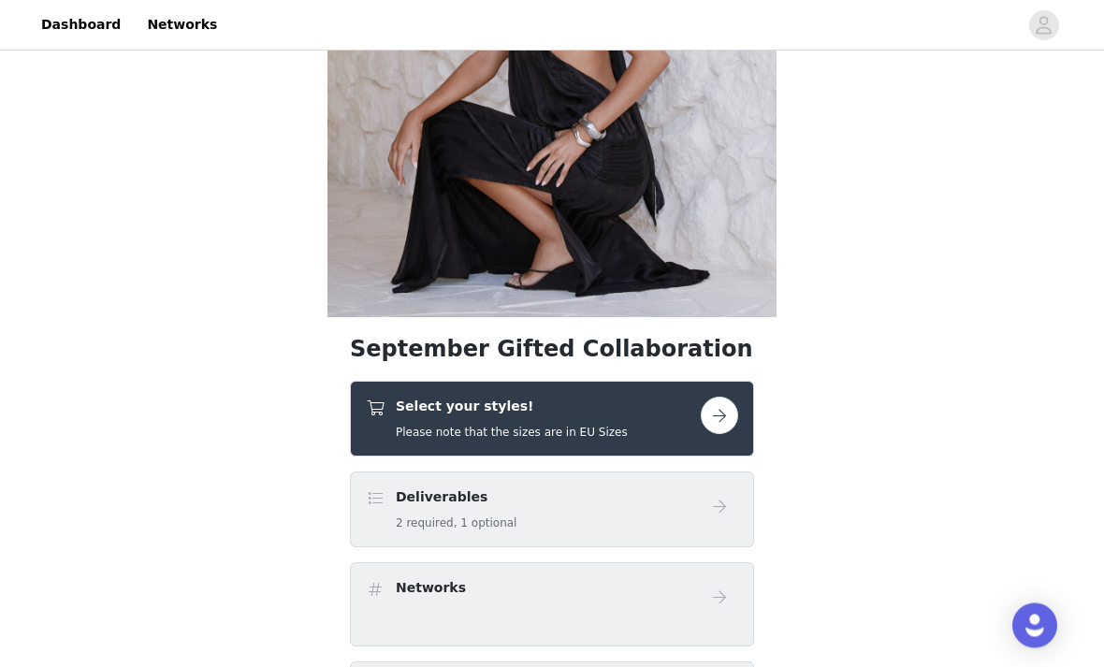
scroll to position [224, 0]
click at [715, 410] on button "button" at bounding box center [719, 415] width 37 height 37
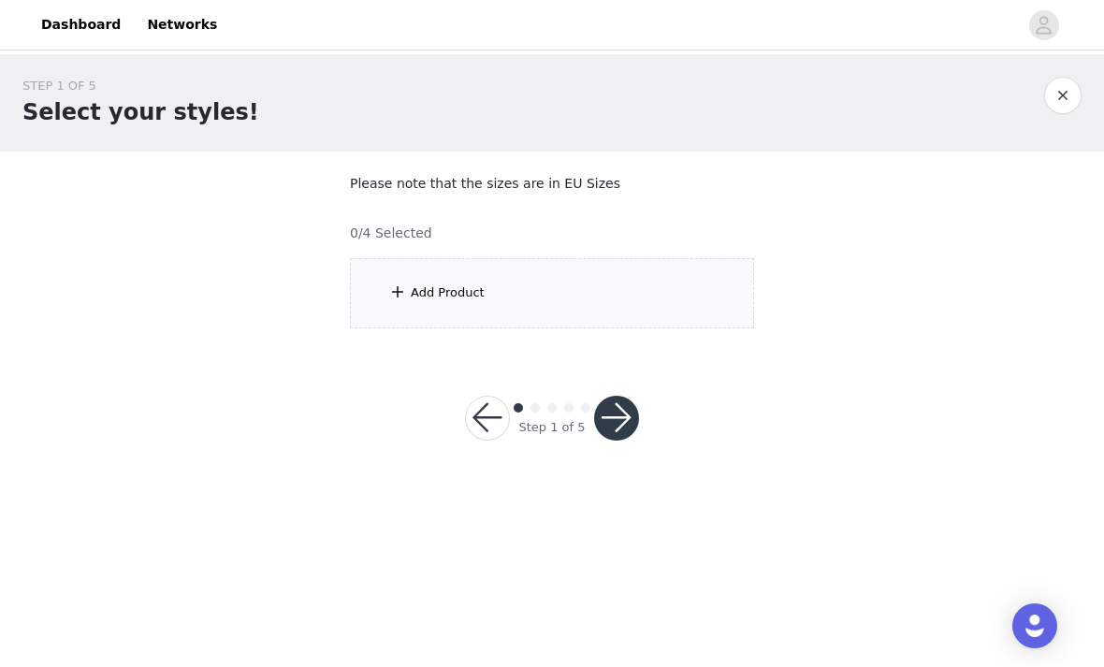
click at [427, 273] on div "Add Product" at bounding box center [552, 293] width 404 height 70
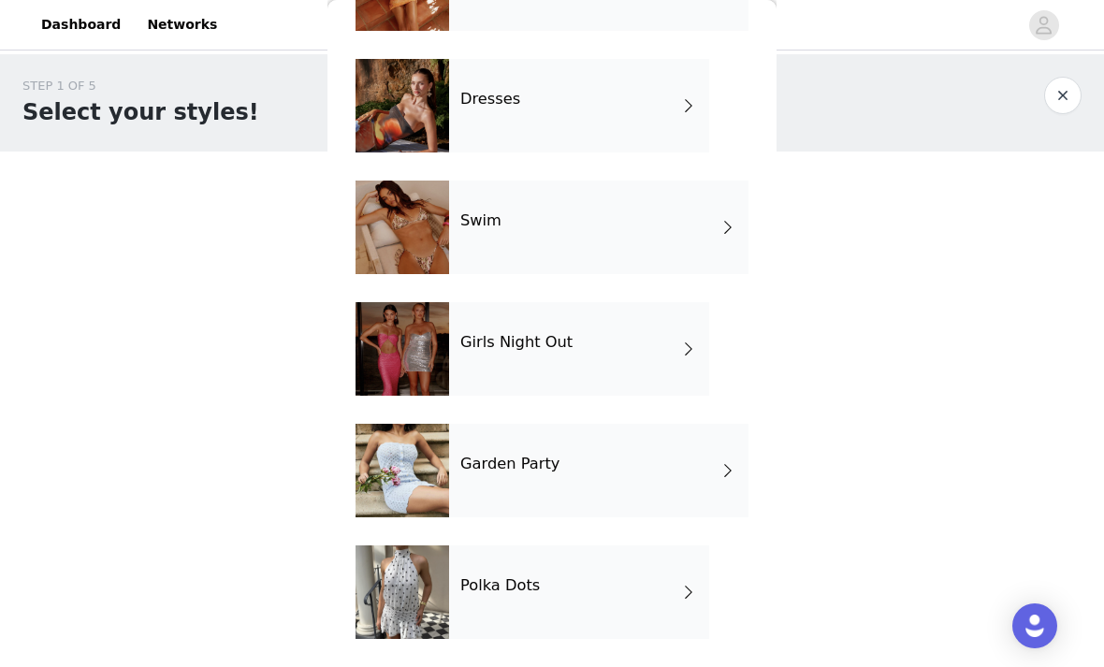
scroll to position [521, 0]
click at [439, 358] on div at bounding box center [402, 349] width 94 height 94
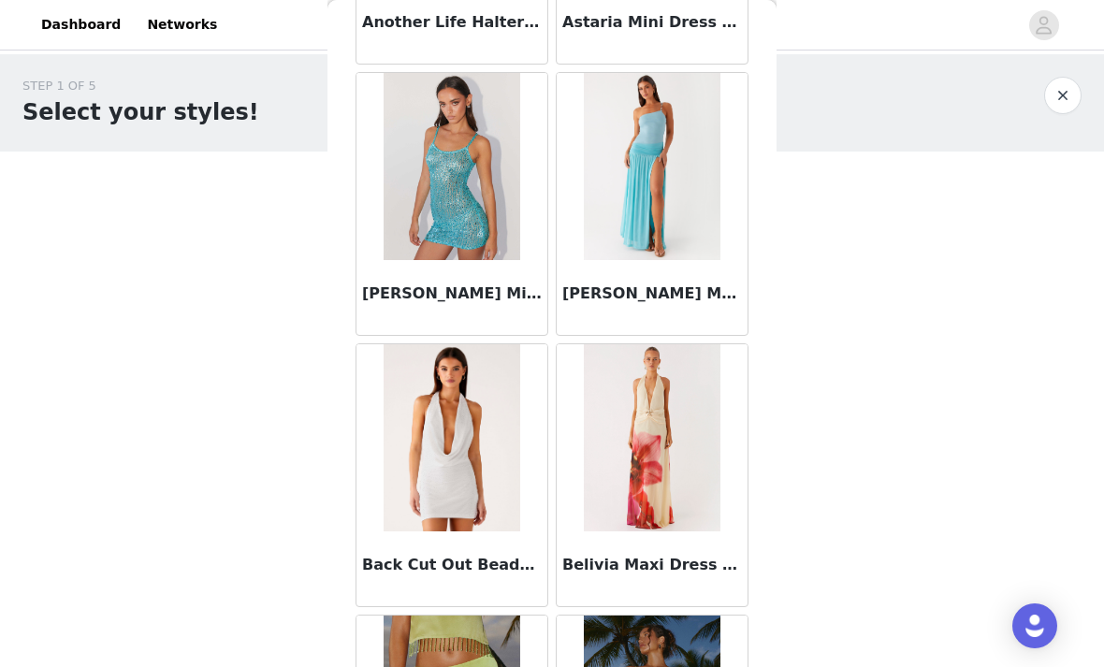
scroll to position [1654, 0]
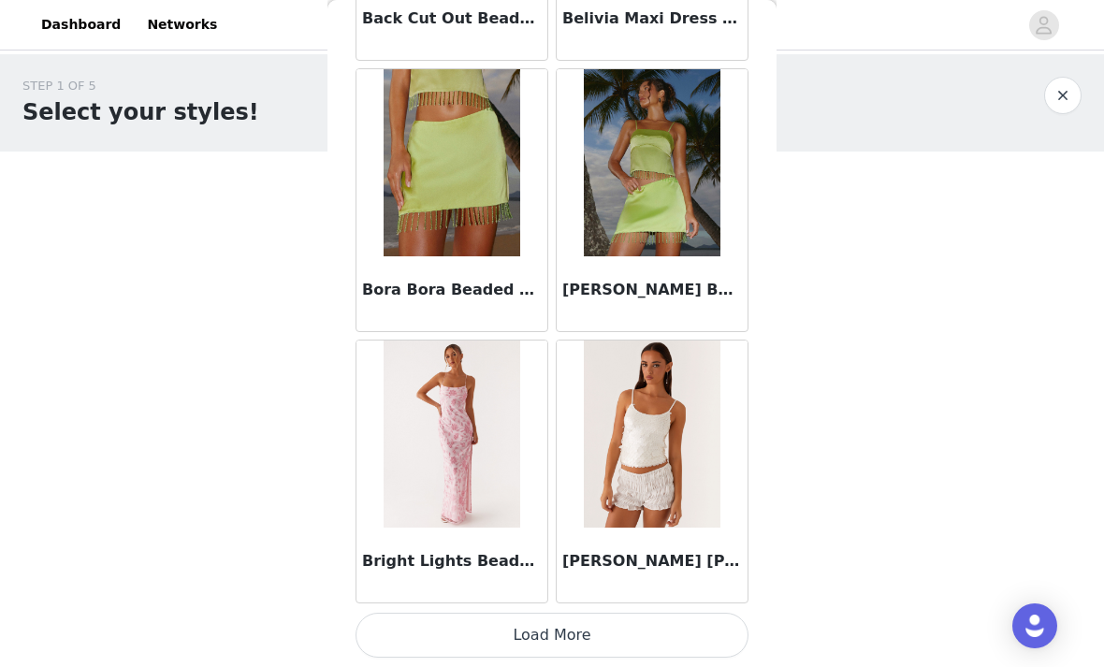
click at [412, 632] on button "Load More" at bounding box center [551, 635] width 393 height 45
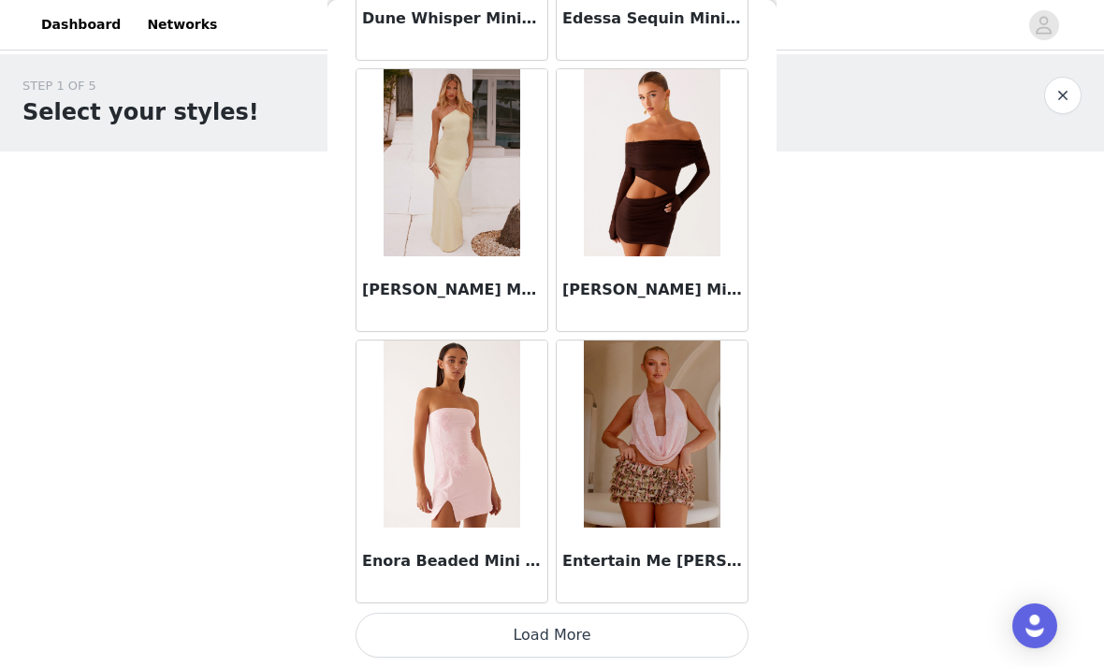
click at [440, 623] on button "Load More" at bounding box center [551, 635] width 393 height 45
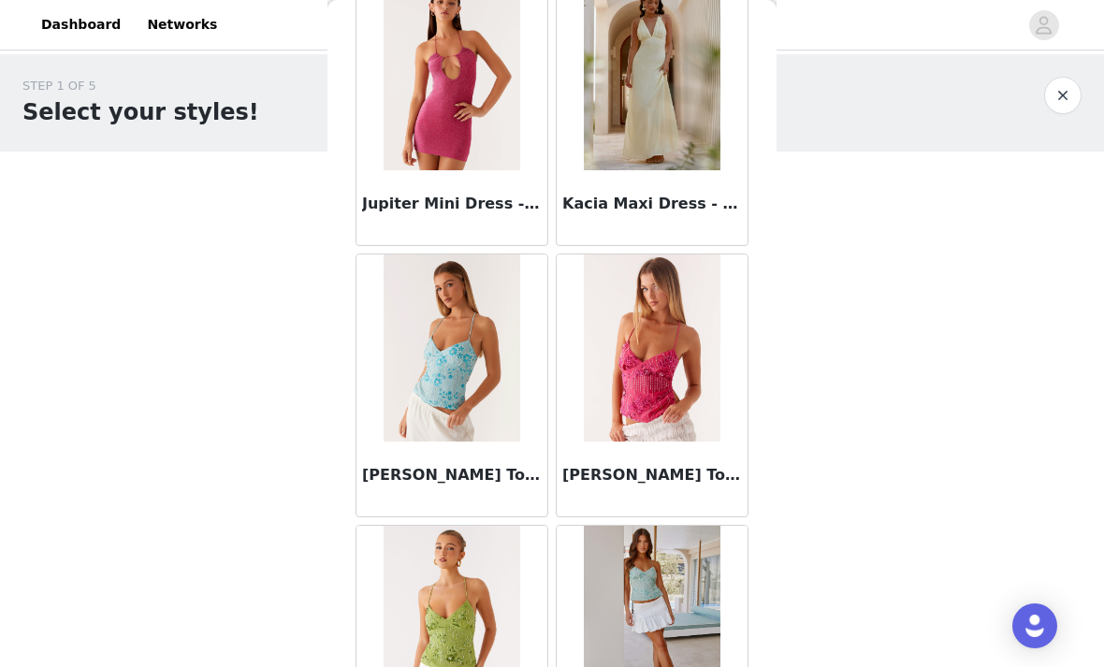
scroll to position [7444, 0]
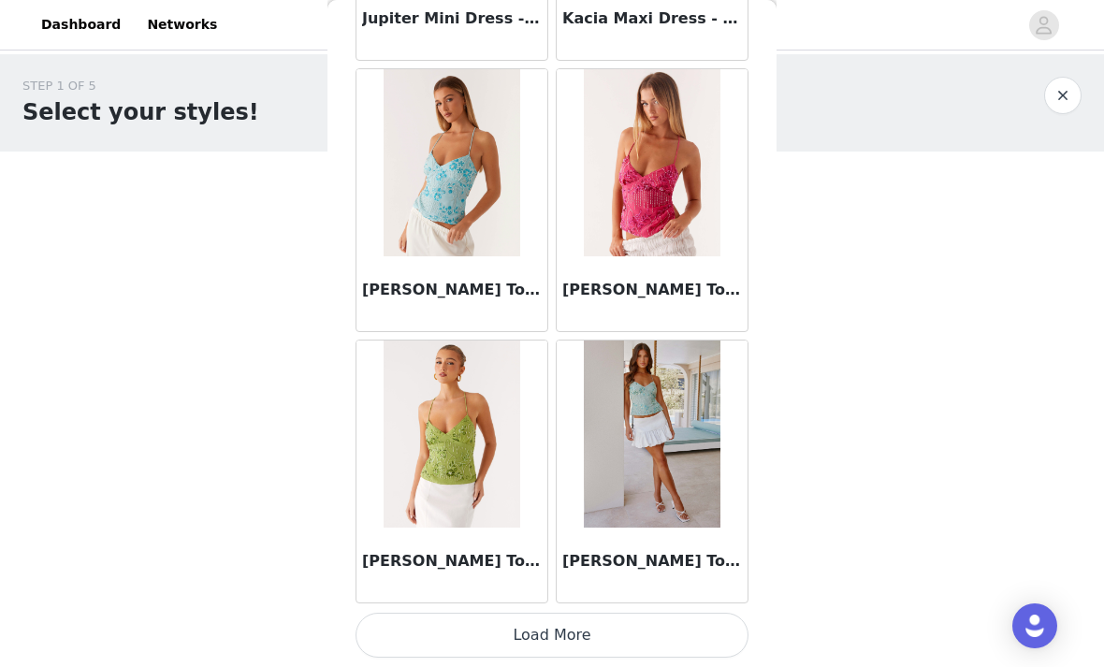
click at [491, 621] on button "Load More" at bounding box center [551, 635] width 393 height 45
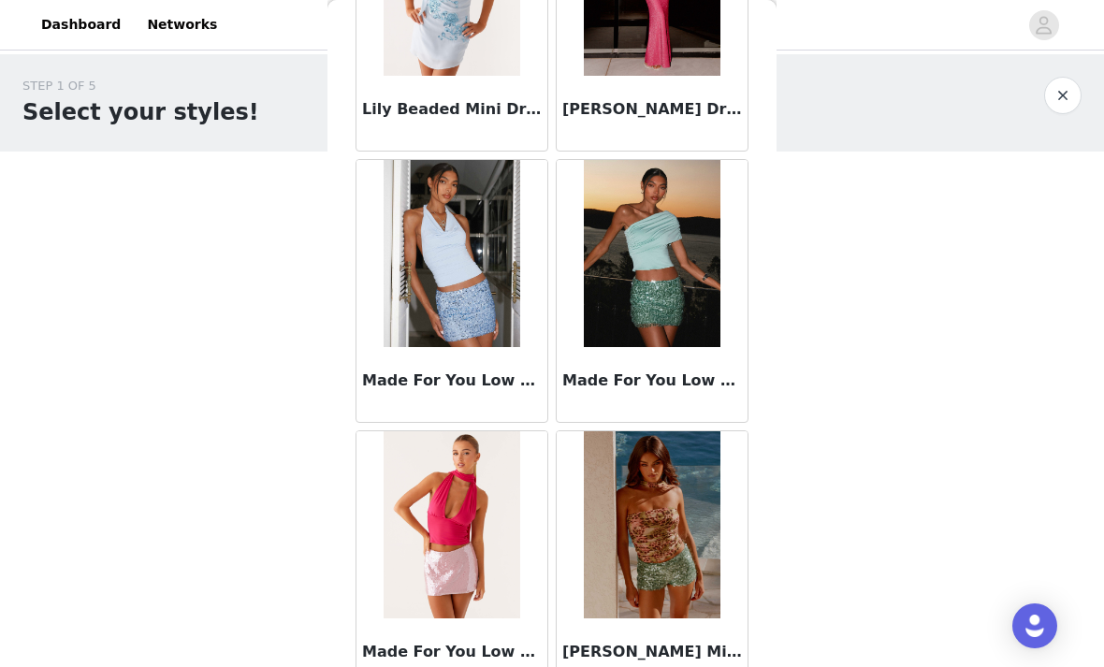
scroll to position [9986, 0]
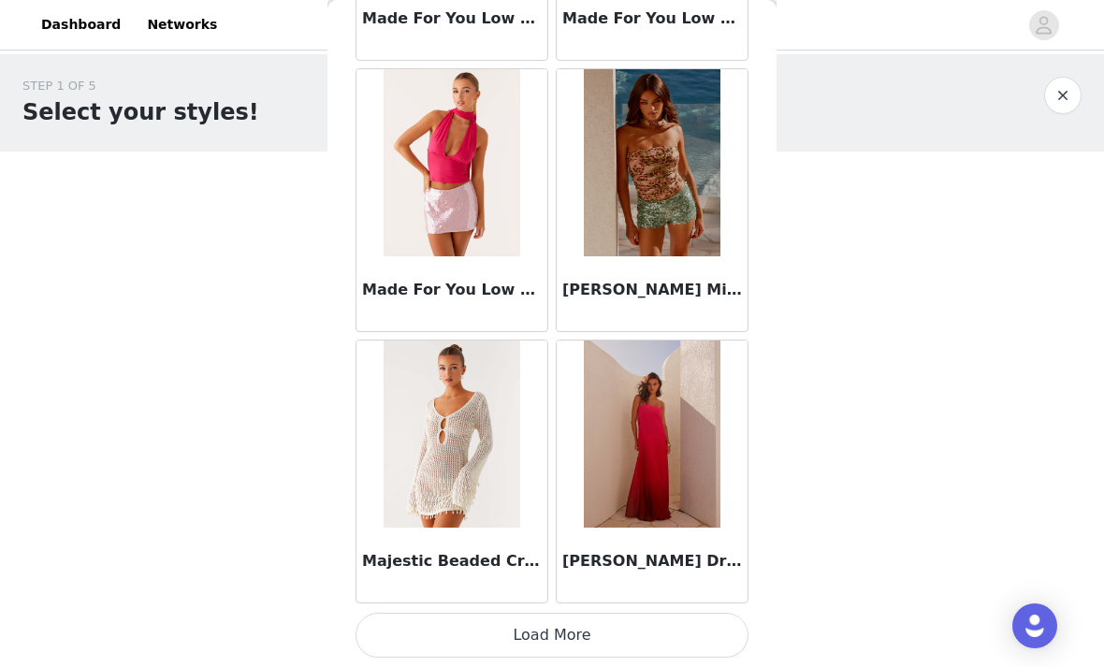
click at [469, 631] on button "Load More" at bounding box center [551, 635] width 393 height 45
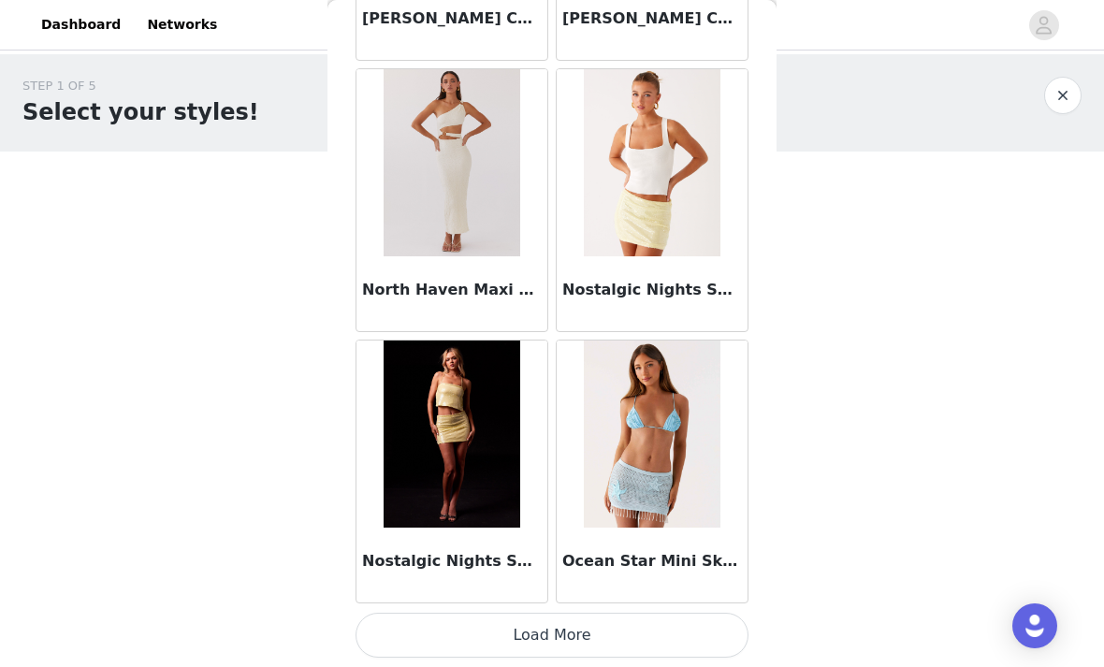
scroll to position [13046, 0]
click at [429, 623] on button "Load More" at bounding box center [551, 635] width 393 height 45
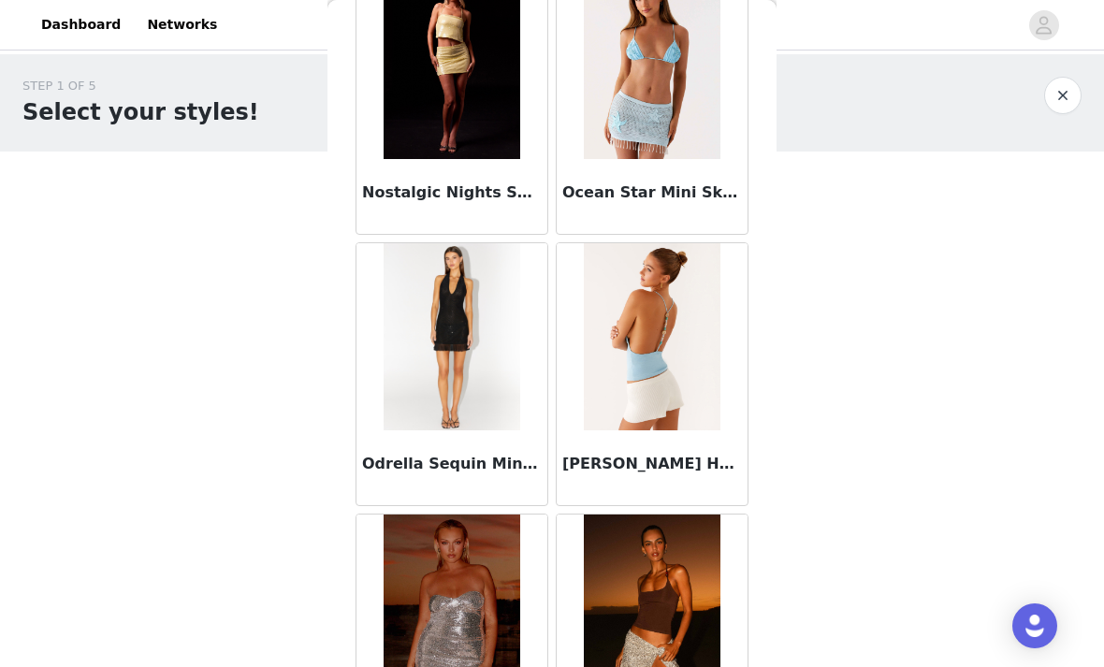
scroll to position [13419, 0]
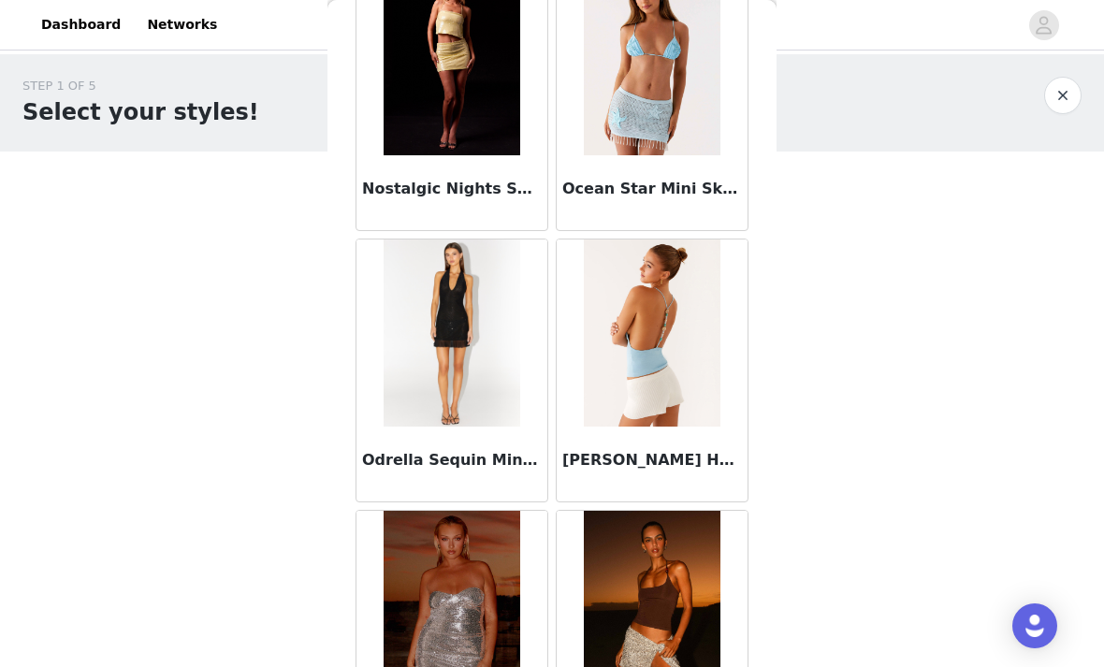
click at [499, 420] on img at bounding box center [452, 332] width 137 height 187
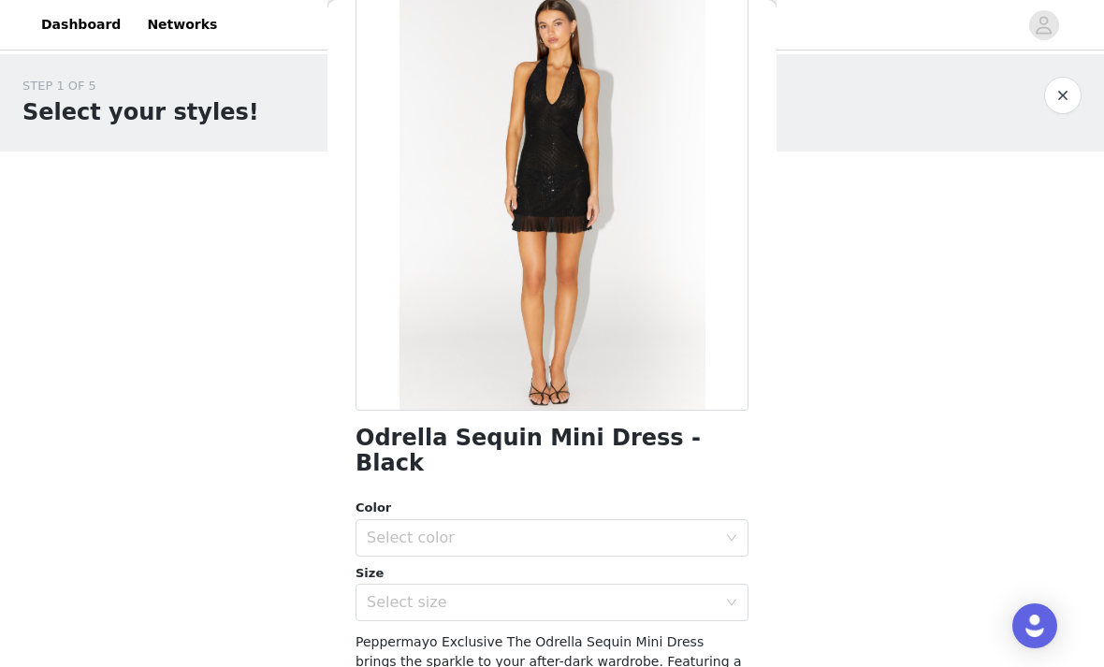
scroll to position [101, 0]
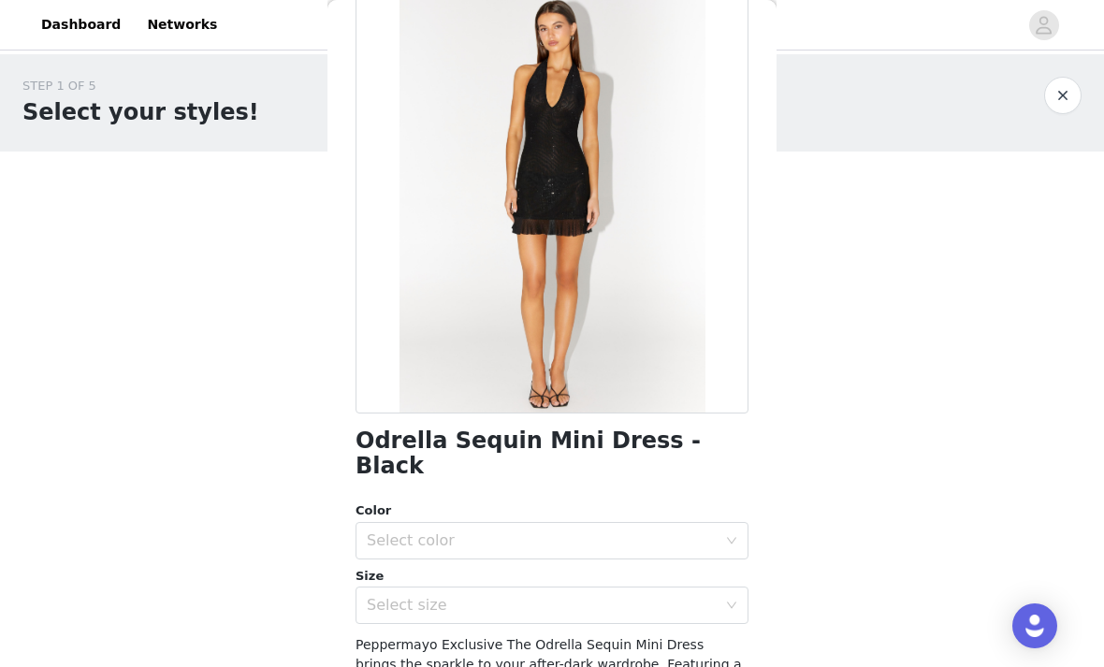
click at [598, 531] on div "Select color" at bounding box center [542, 540] width 350 height 19
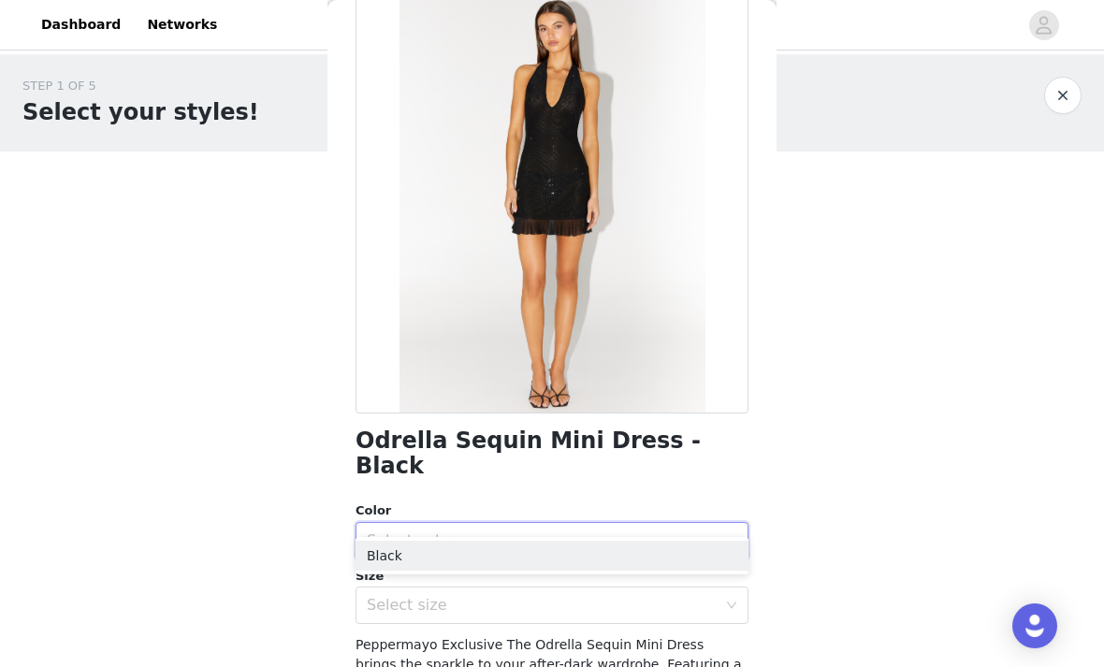
click at [572, 555] on li "Black" at bounding box center [551, 556] width 393 height 30
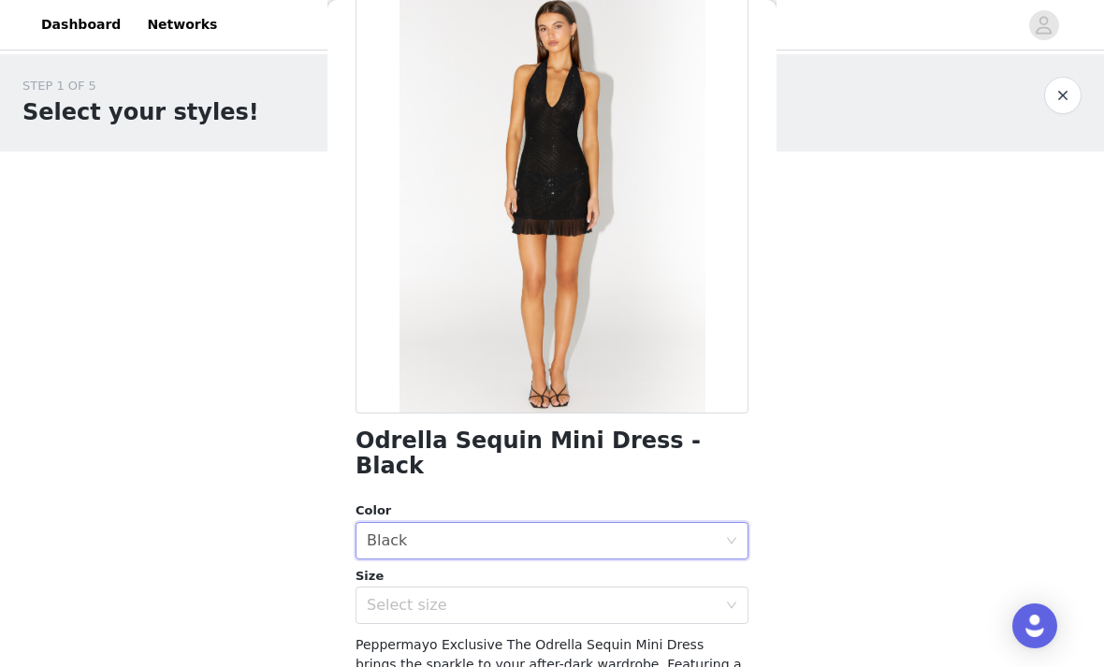
click at [571, 596] on div "Select size" at bounding box center [542, 605] width 350 height 19
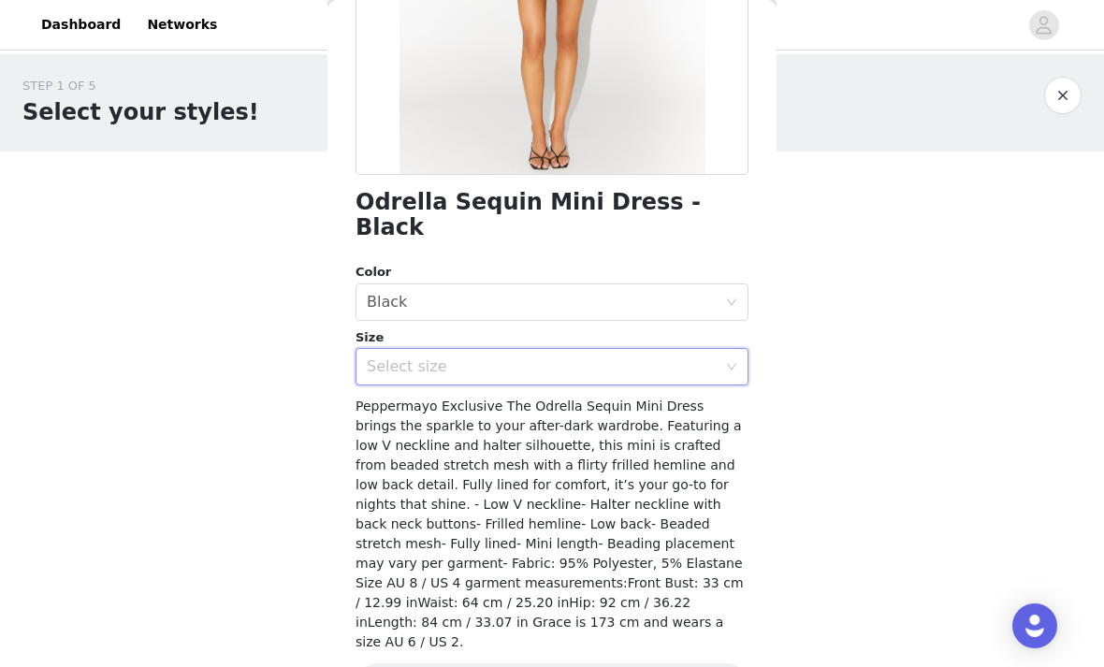
scroll to position [340, 0]
click at [675, 356] on div "Select size" at bounding box center [542, 365] width 350 height 19
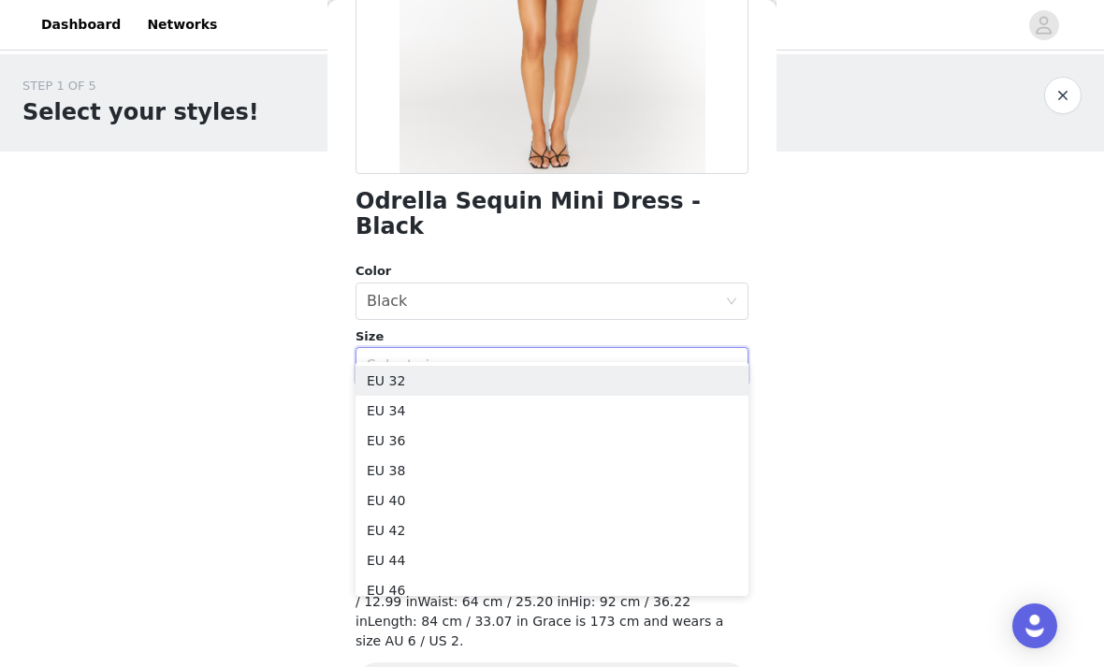
scroll to position [0, 0]
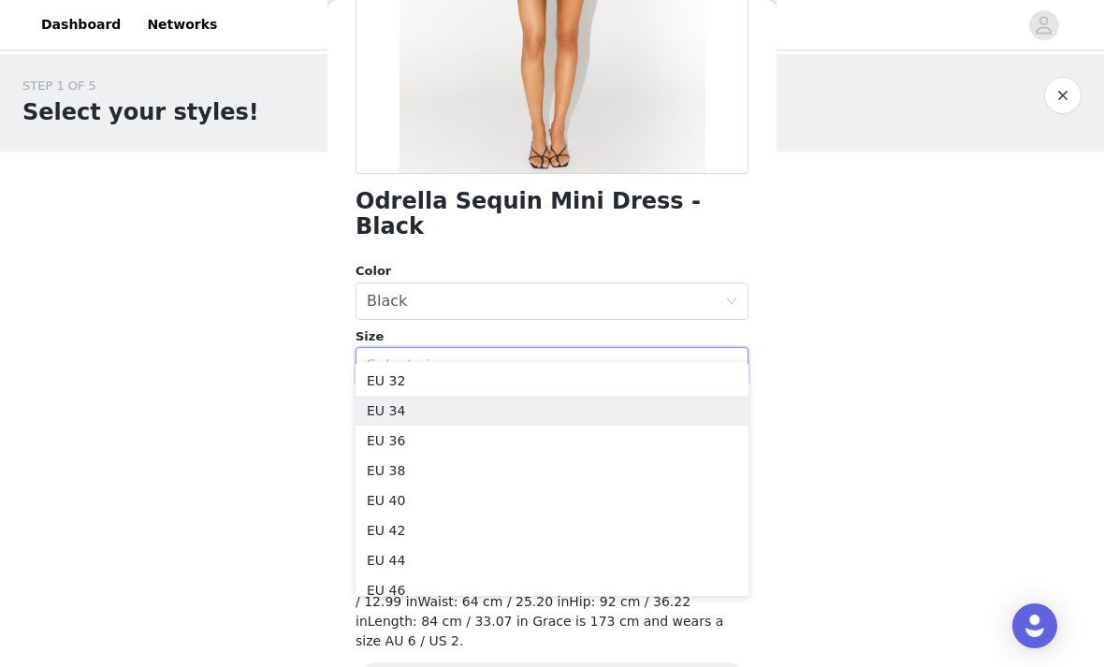
click at [538, 413] on li "EU 34" at bounding box center [551, 411] width 393 height 30
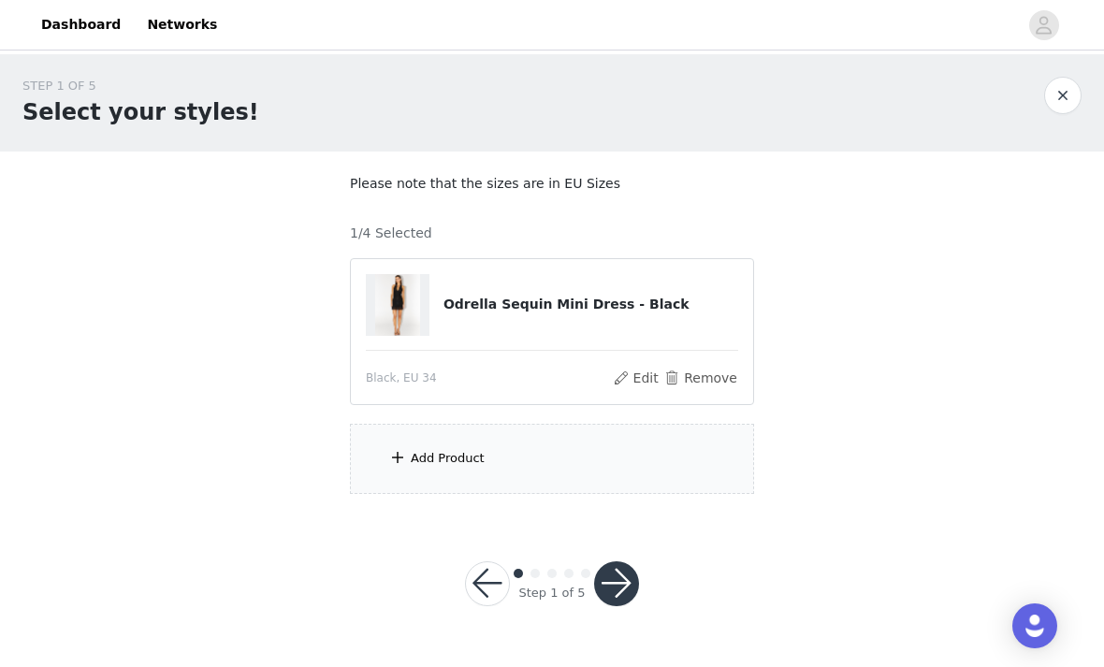
click at [649, 461] on div "Add Product" at bounding box center [552, 459] width 404 height 70
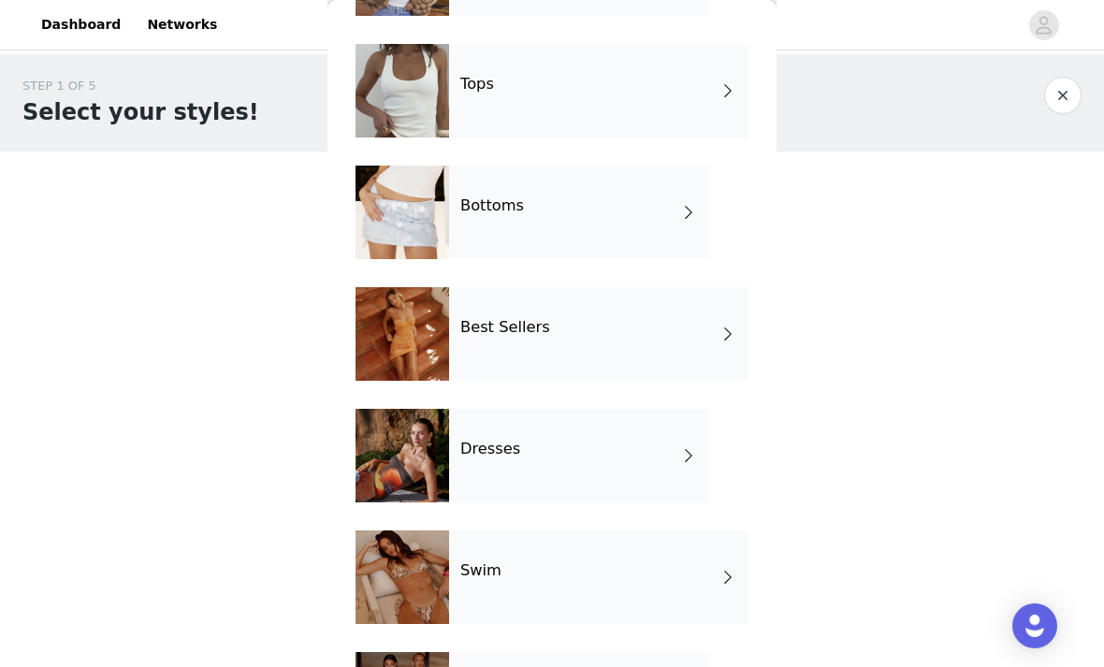
scroll to position [205, 0]
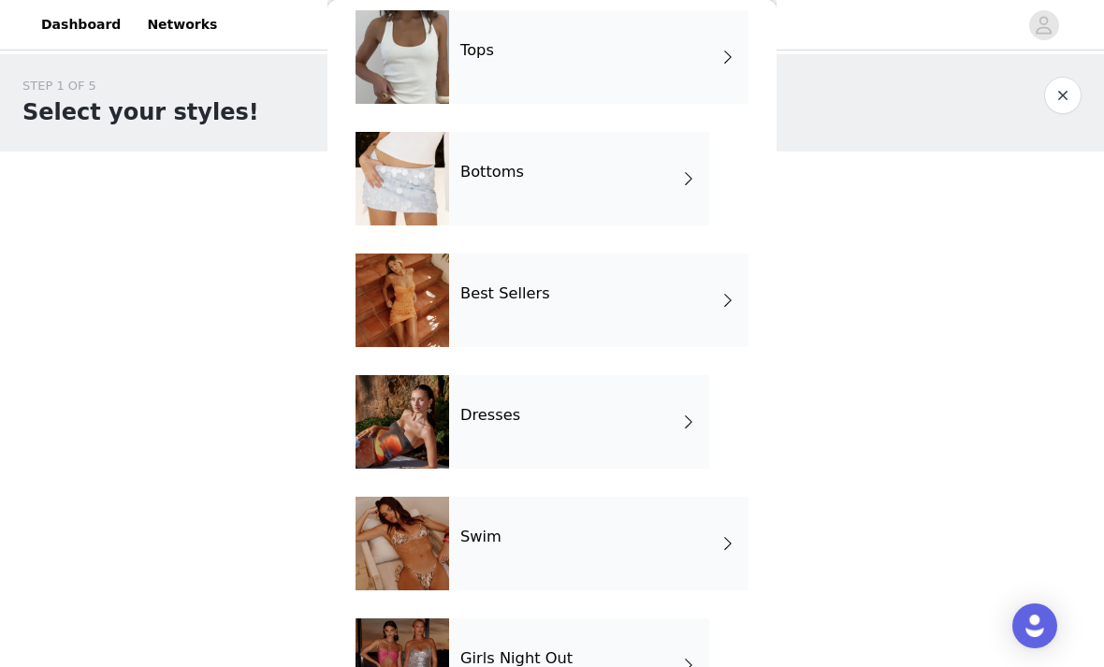
click at [601, 545] on div "Swim" at bounding box center [598, 544] width 299 height 94
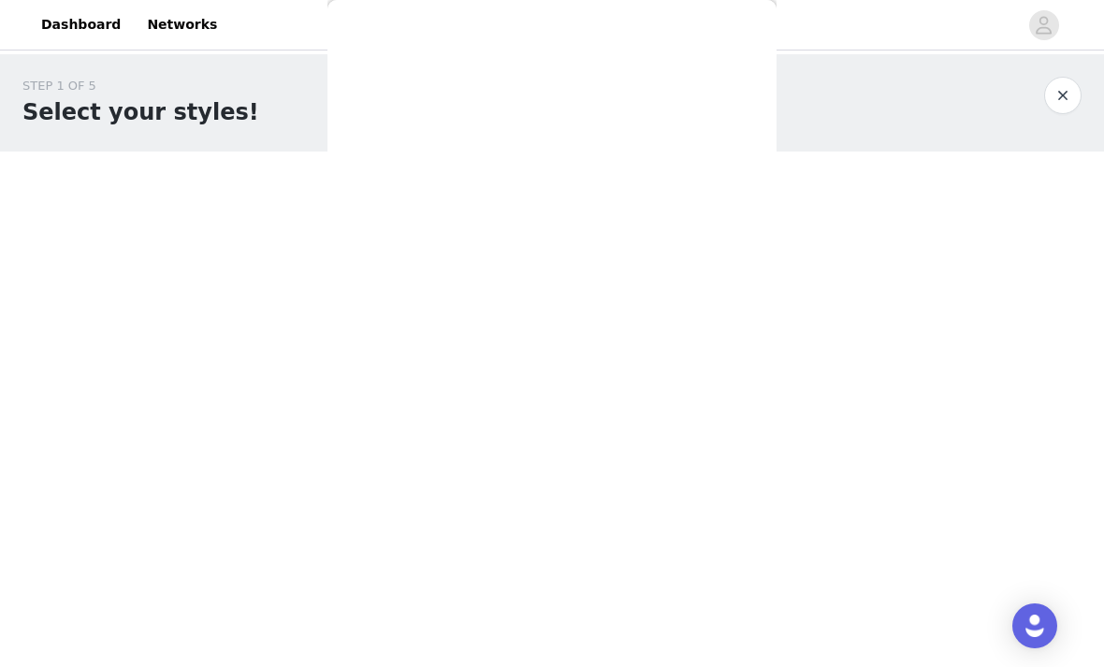
scroll to position [0, 0]
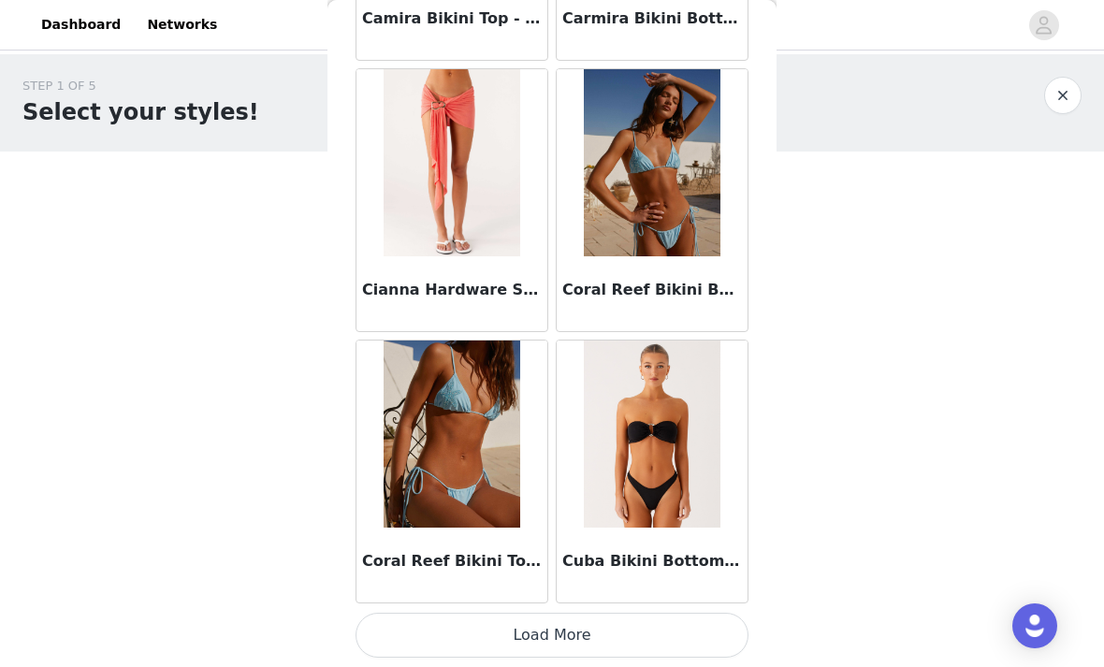
click at [639, 629] on button "Load More" at bounding box center [551, 635] width 393 height 45
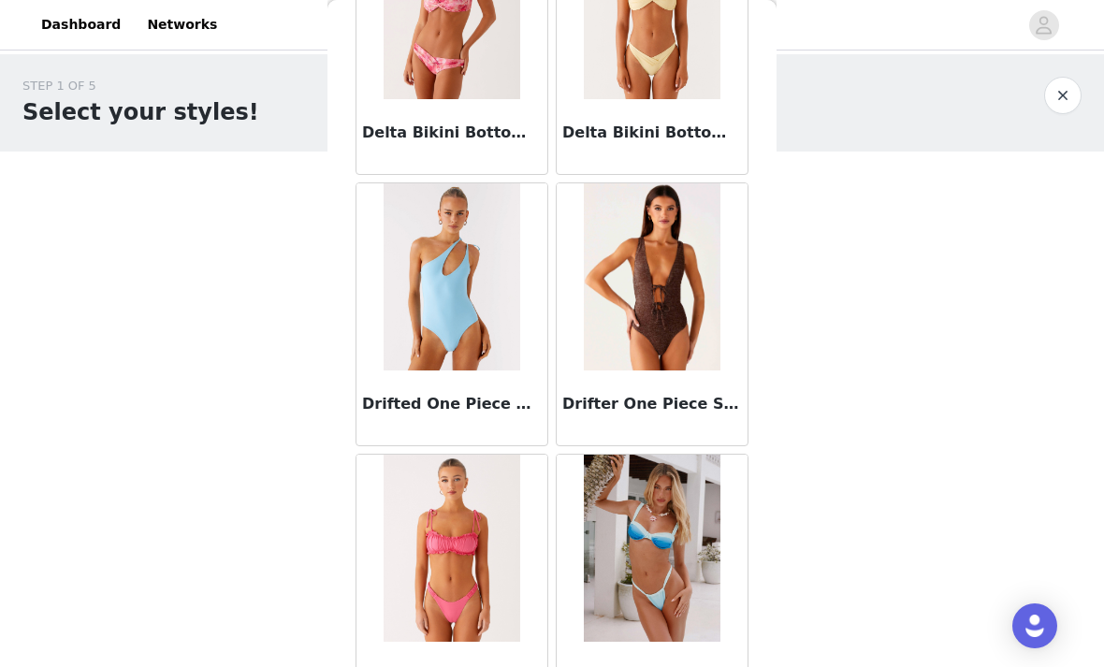
click at [666, 332] on img at bounding box center [652, 276] width 137 height 187
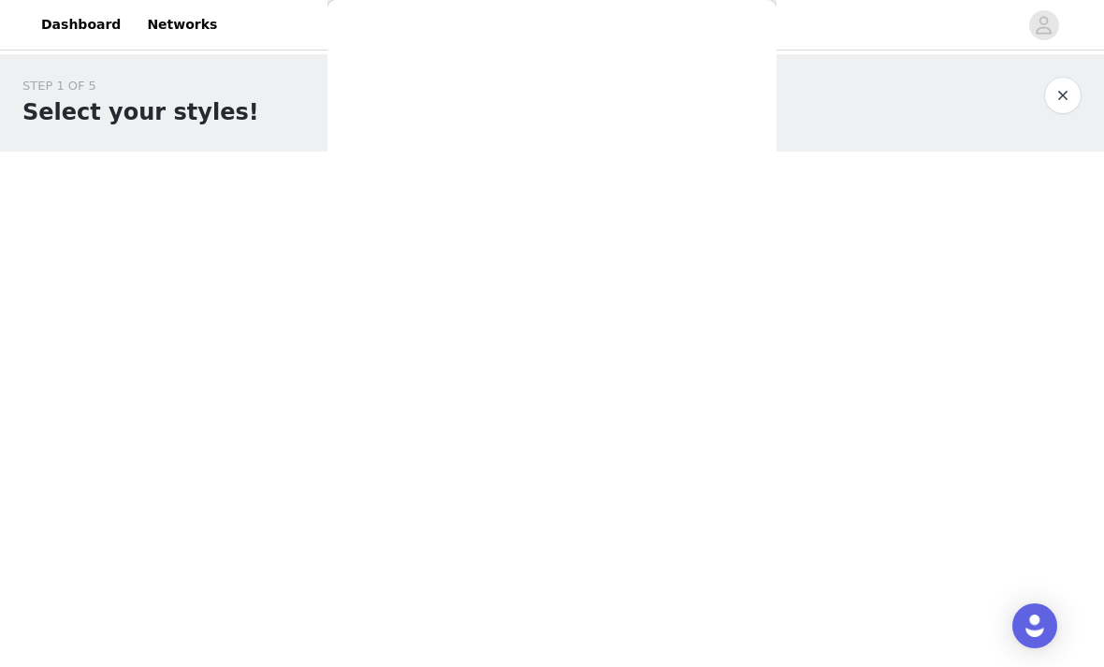
scroll to position [343, 0]
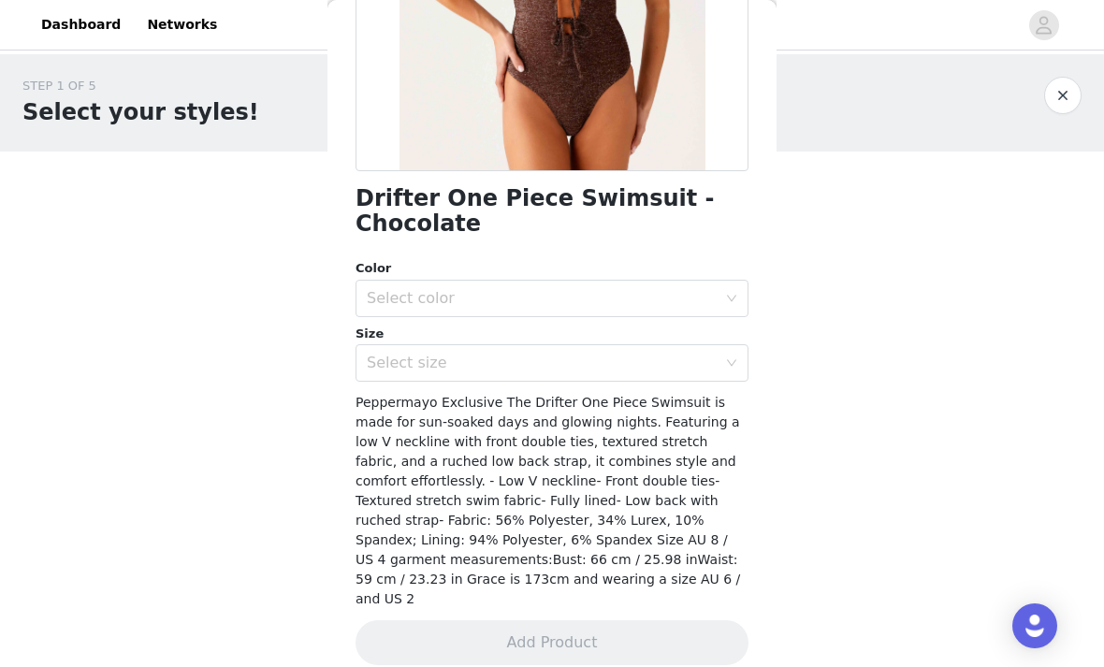
click at [699, 290] on div "Select color" at bounding box center [542, 298] width 350 height 19
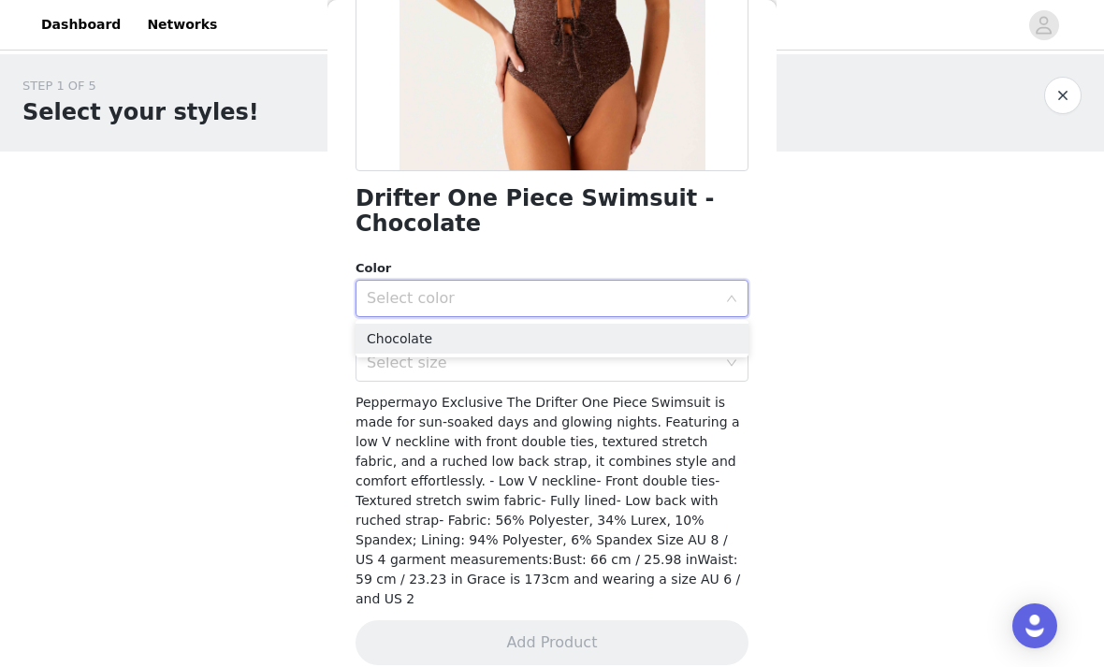
click at [624, 350] on li "Chocolate" at bounding box center [551, 339] width 393 height 30
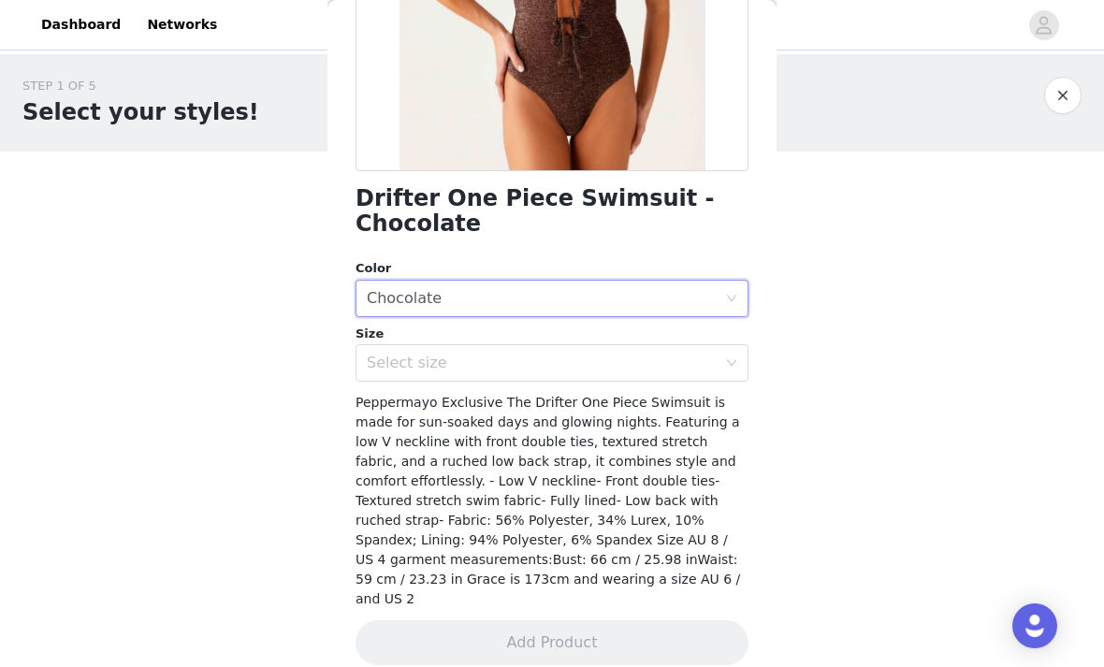
click at [628, 369] on div "Select size" at bounding box center [542, 363] width 350 height 19
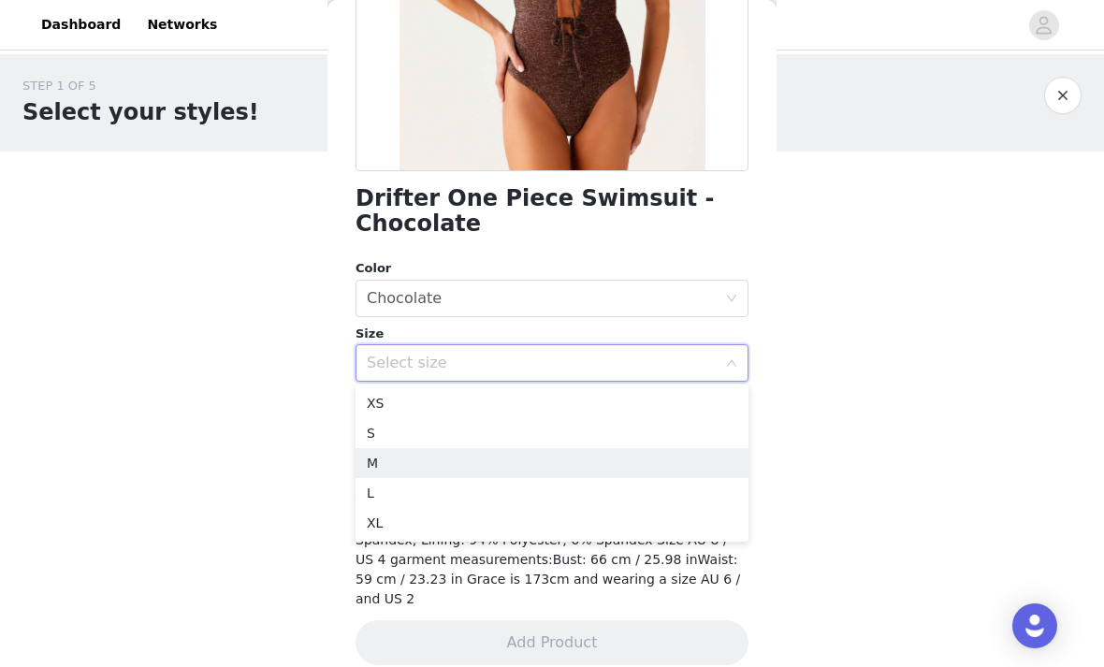
click at [594, 449] on li "M" at bounding box center [551, 463] width 393 height 30
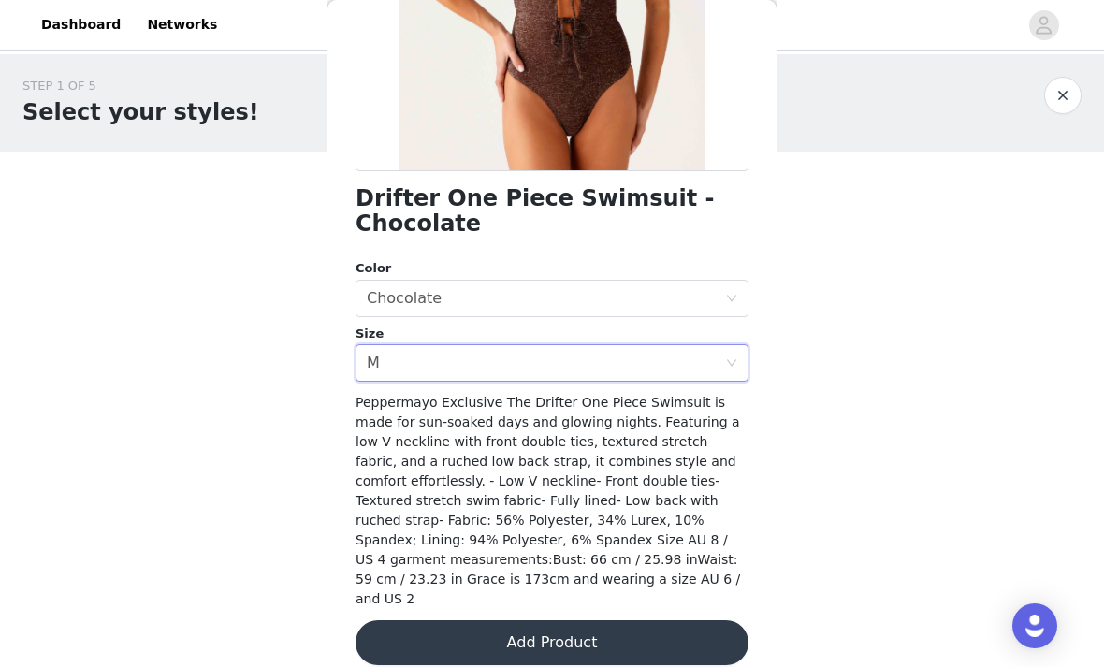
click at [616, 377] on div "Select size M" at bounding box center [546, 363] width 358 height 36
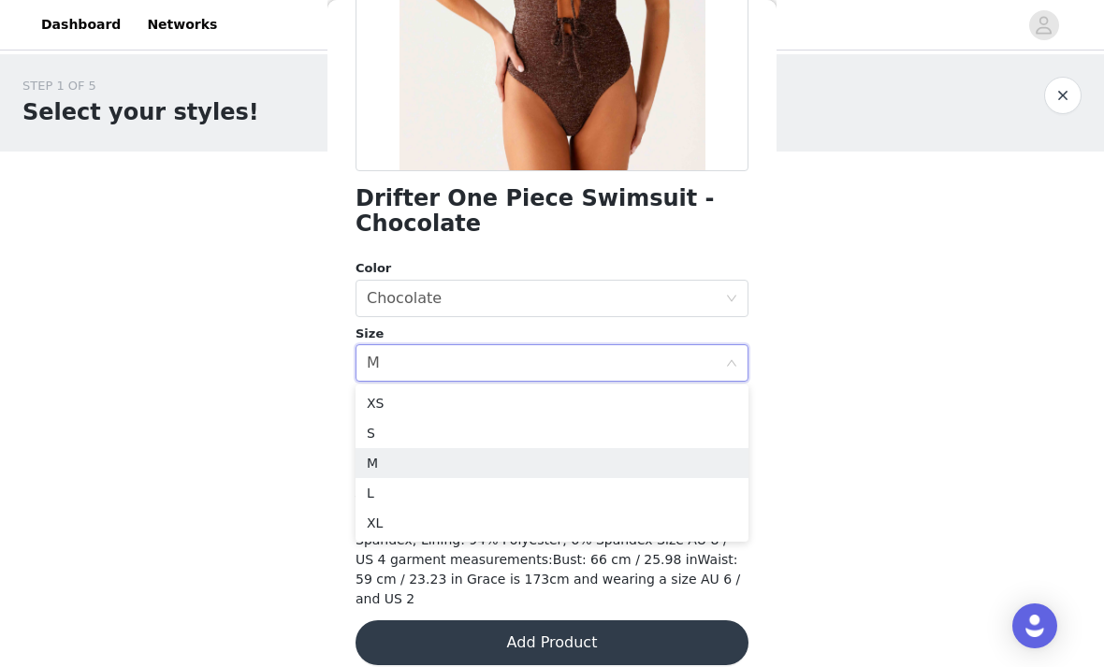
click at [514, 451] on li "M" at bounding box center [551, 463] width 393 height 30
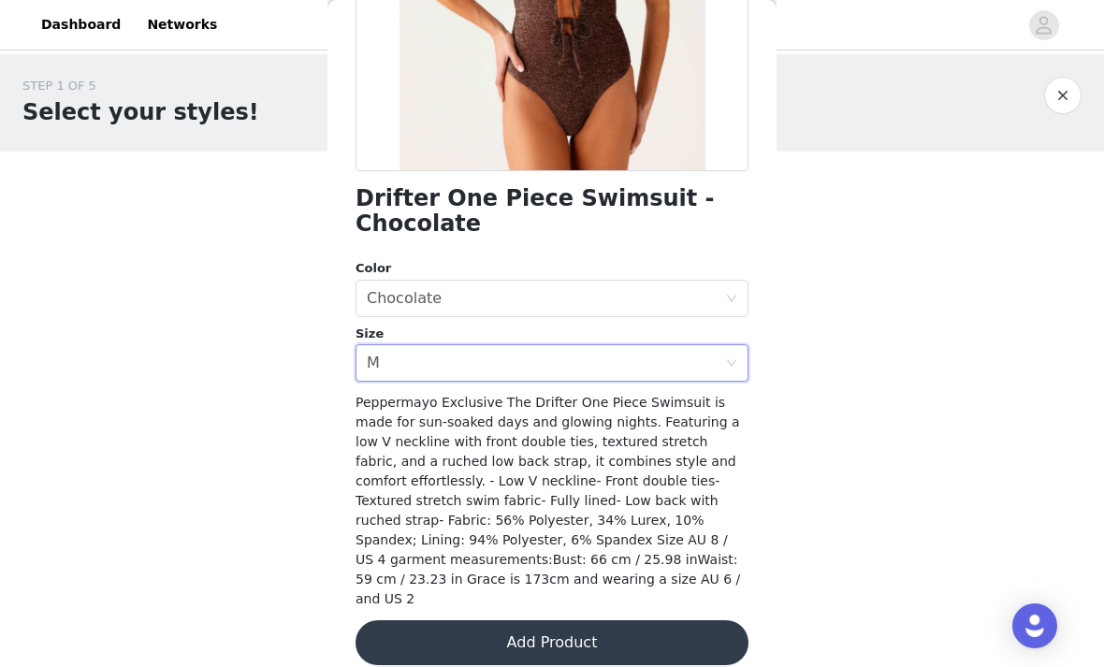
click at [425, 360] on div "Select size M" at bounding box center [546, 363] width 358 height 36
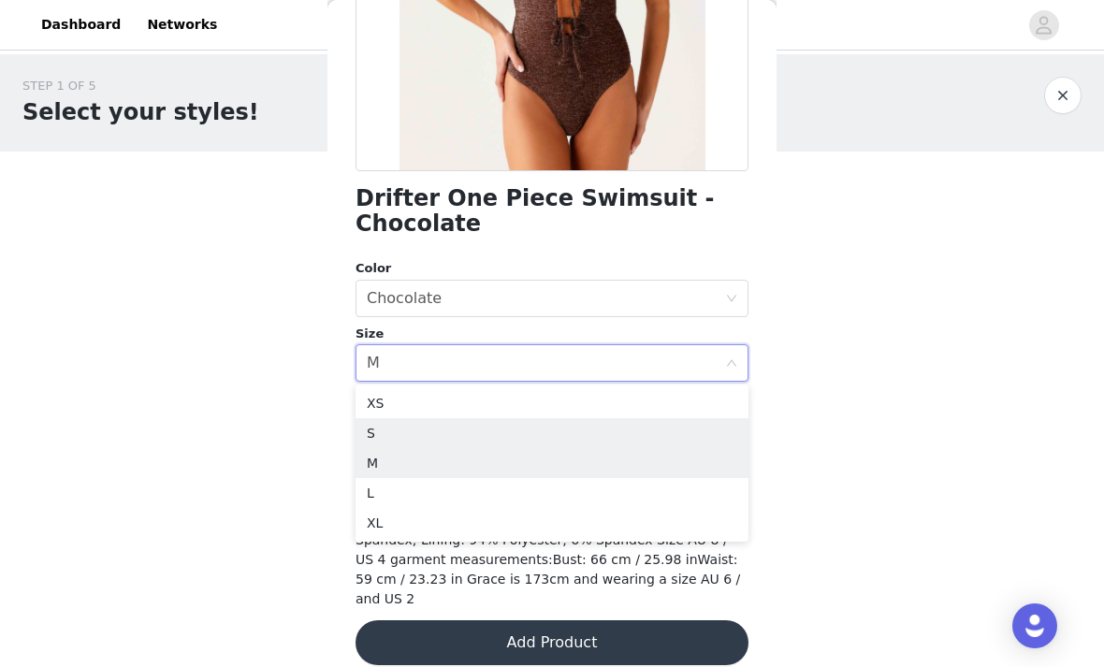
click at [445, 438] on li "S" at bounding box center [551, 433] width 393 height 30
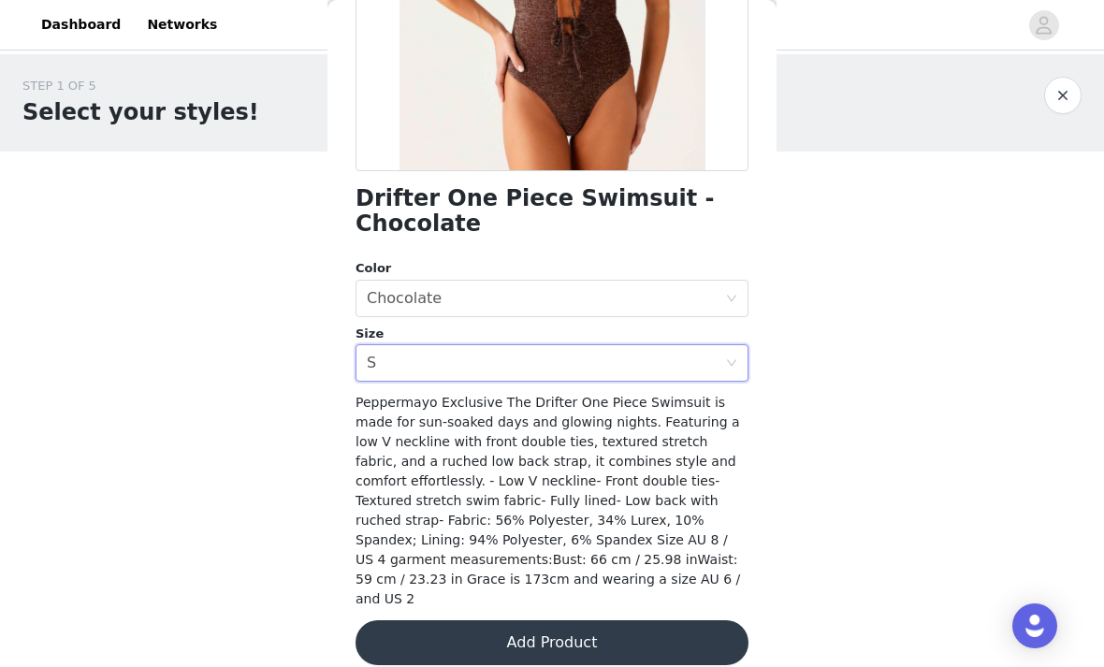
click at [543, 620] on button "Add Product" at bounding box center [551, 642] width 393 height 45
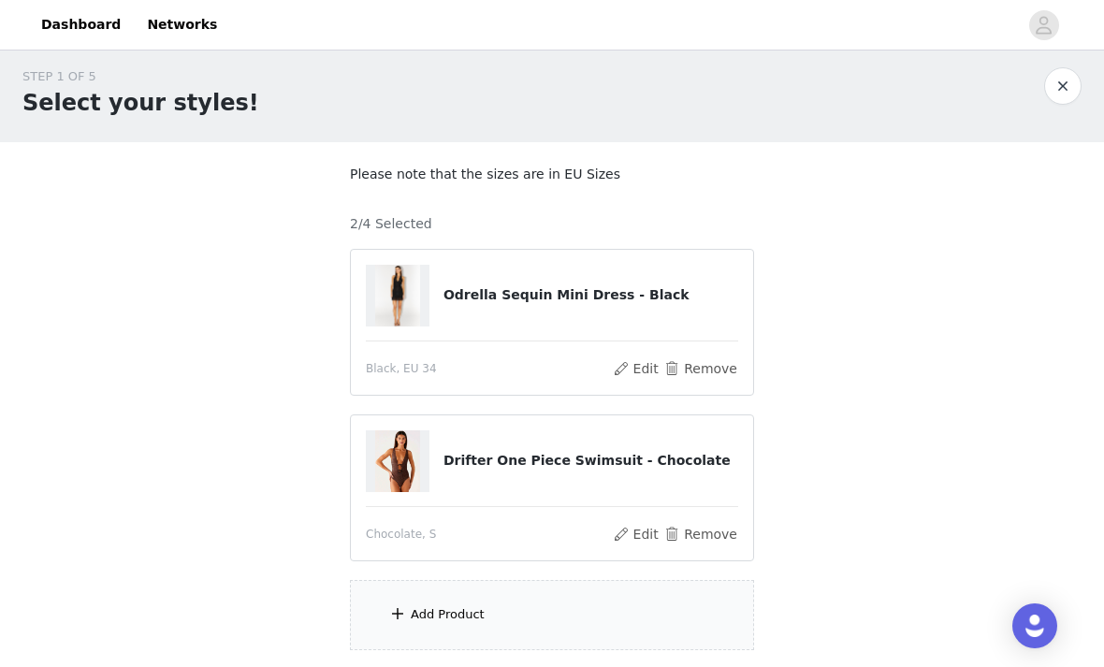
scroll to position [26, 0]
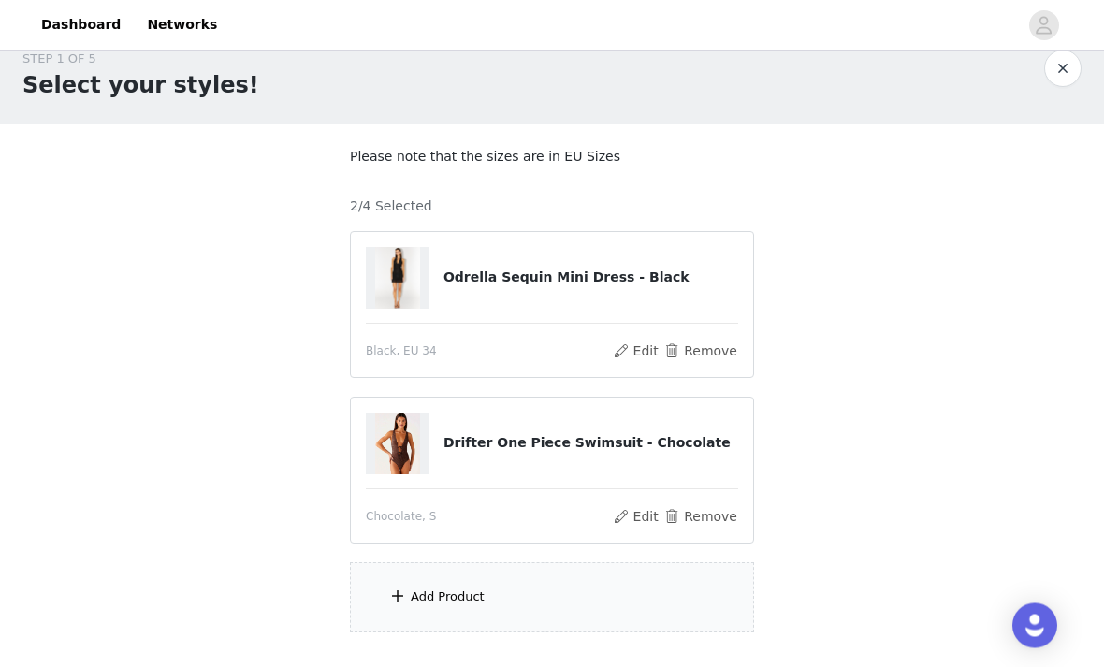
click at [560, 594] on div "Add Product" at bounding box center [552, 598] width 404 height 70
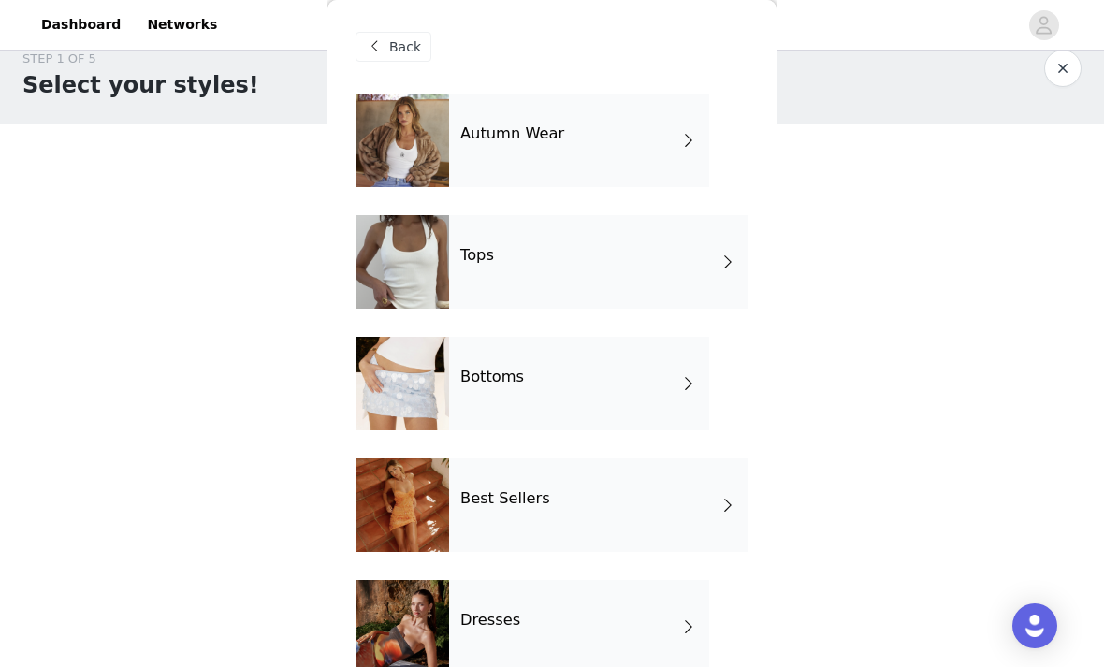
scroll to position [0, 0]
click at [668, 142] on div "Autumn Wear" at bounding box center [579, 141] width 260 height 94
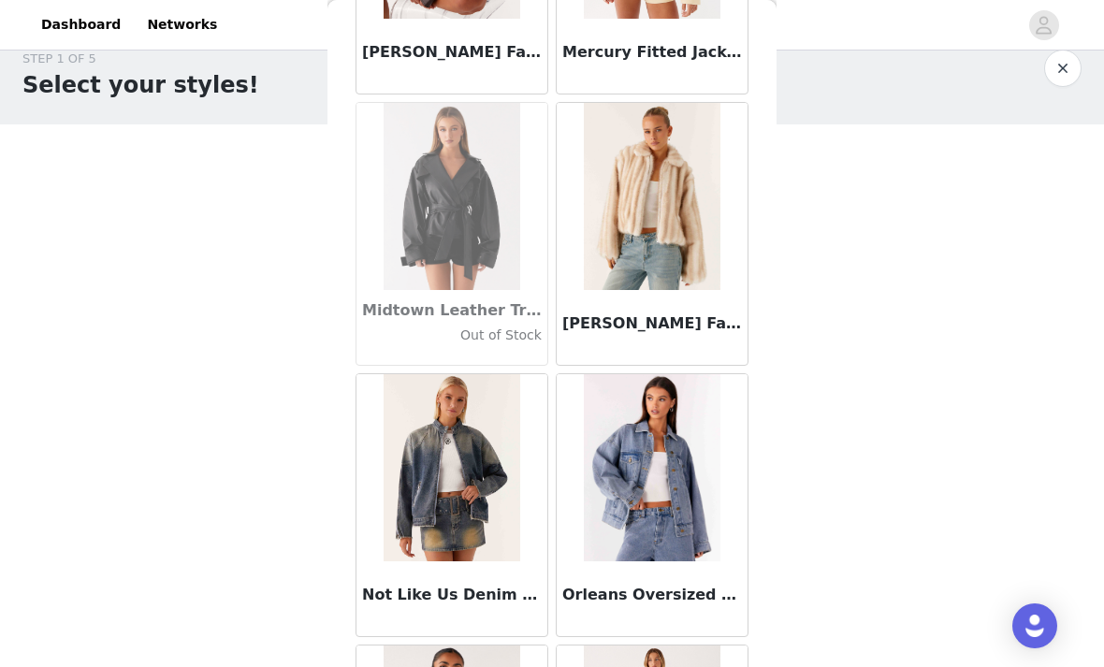
scroll to position [1921, 0]
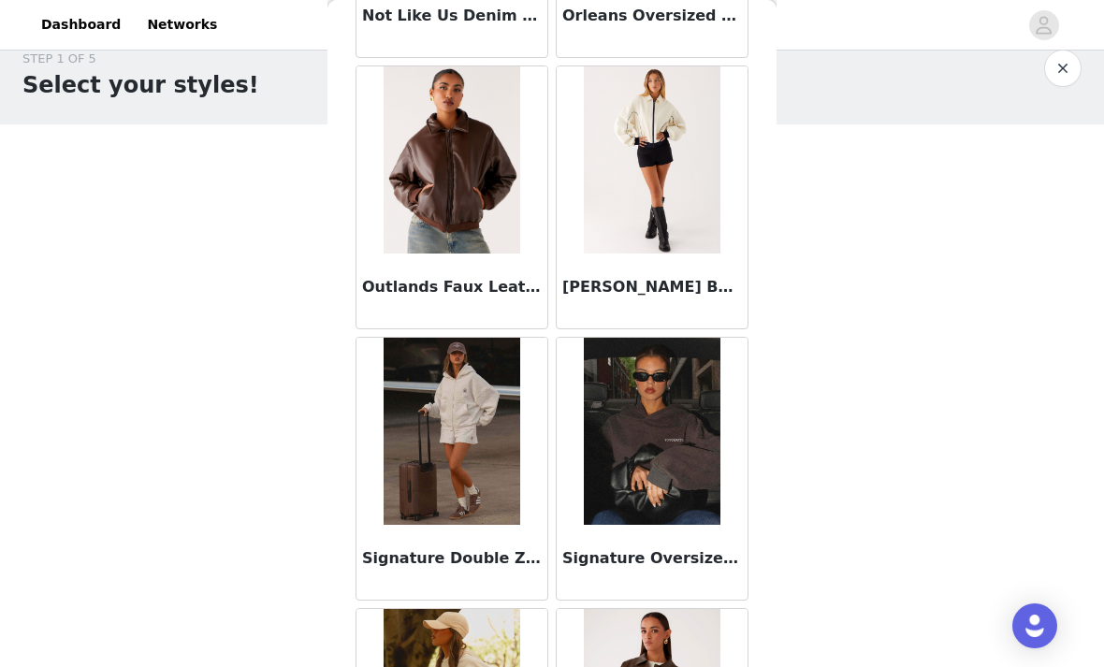
scroll to position [2467, 0]
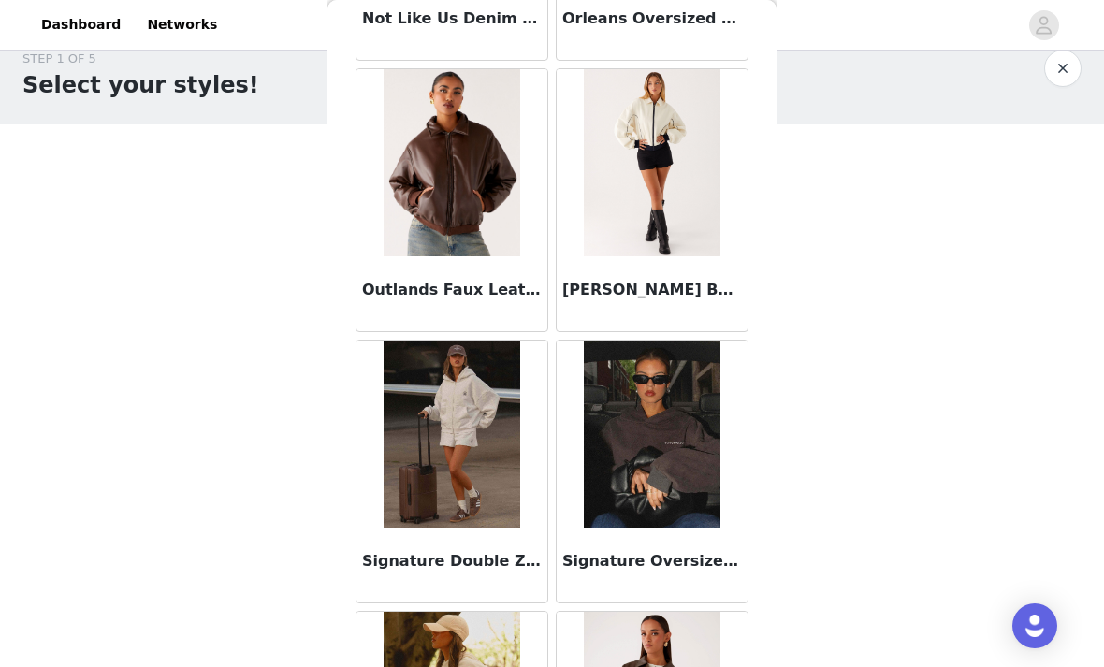
click at [676, 301] on div "Reese Bomber Jacket - White" at bounding box center [652, 293] width 191 height 75
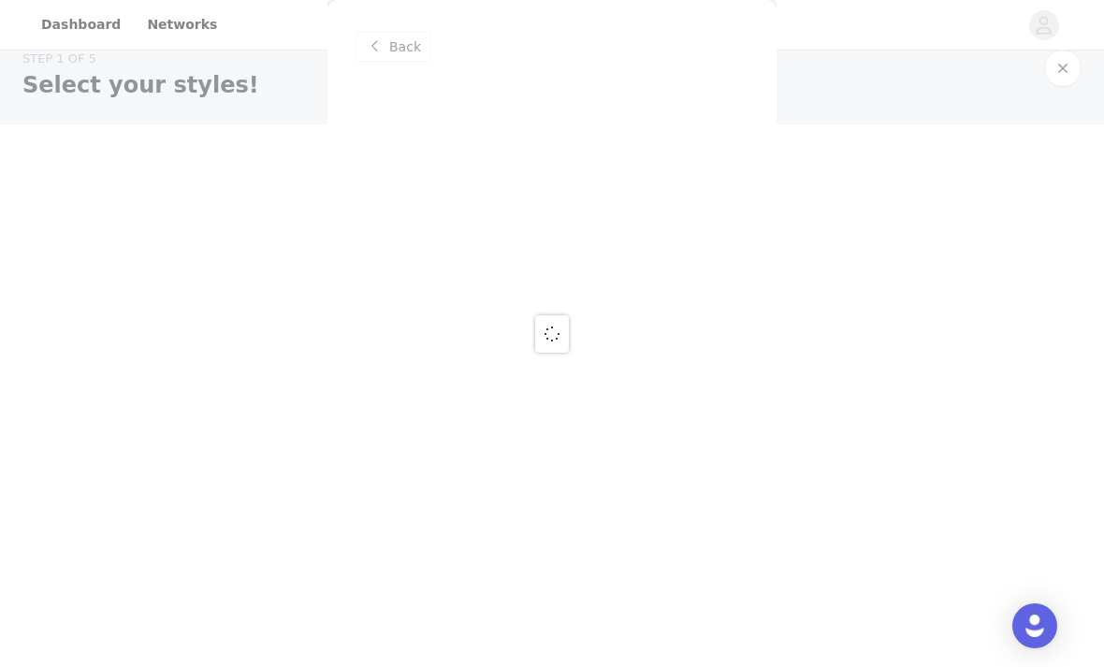
scroll to position [0, 0]
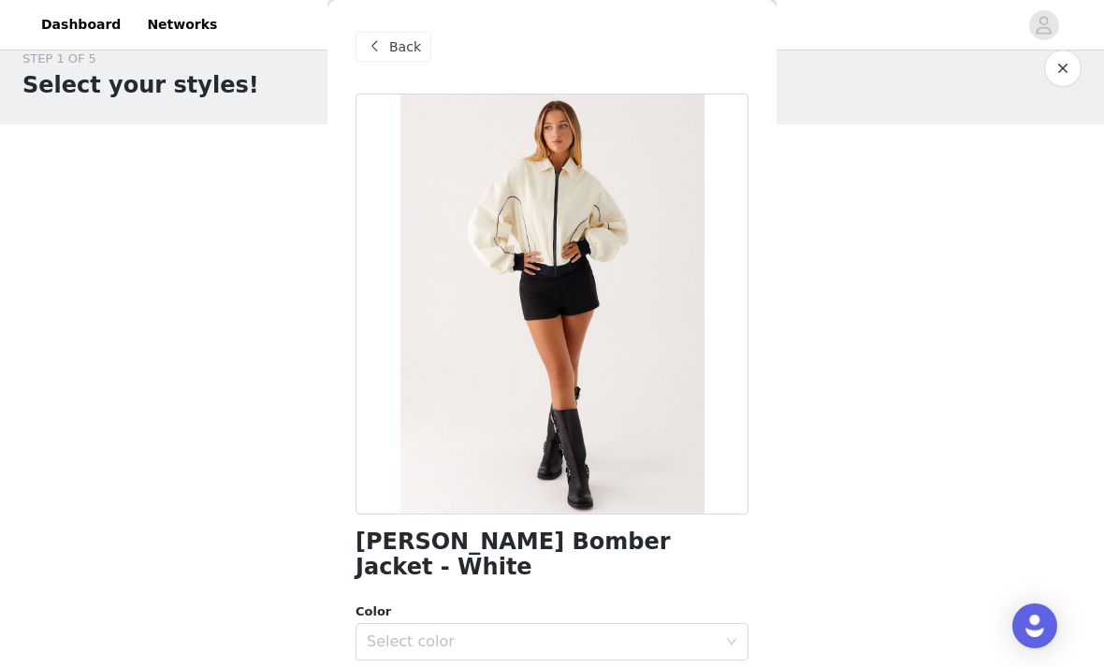
click at [541, 624] on div "Select color" at bounding box center [546, 642] width 358 height 36
click at [537, 643] on li "White" at bounding box center [551, 657] width 393 height 30
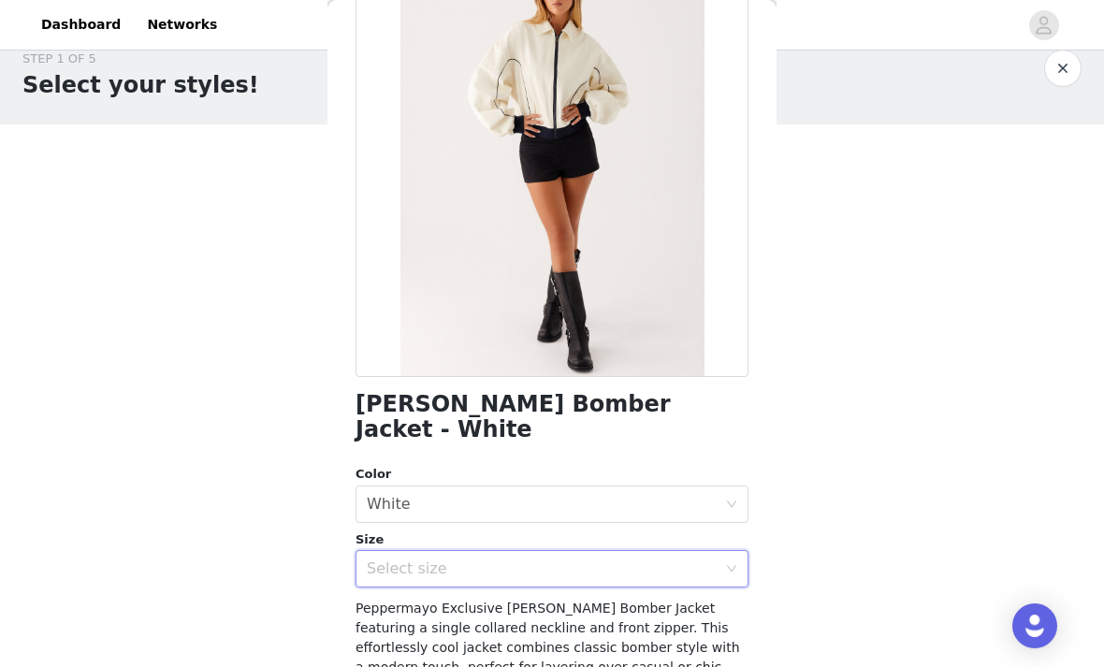
scroll to position [155, 0]
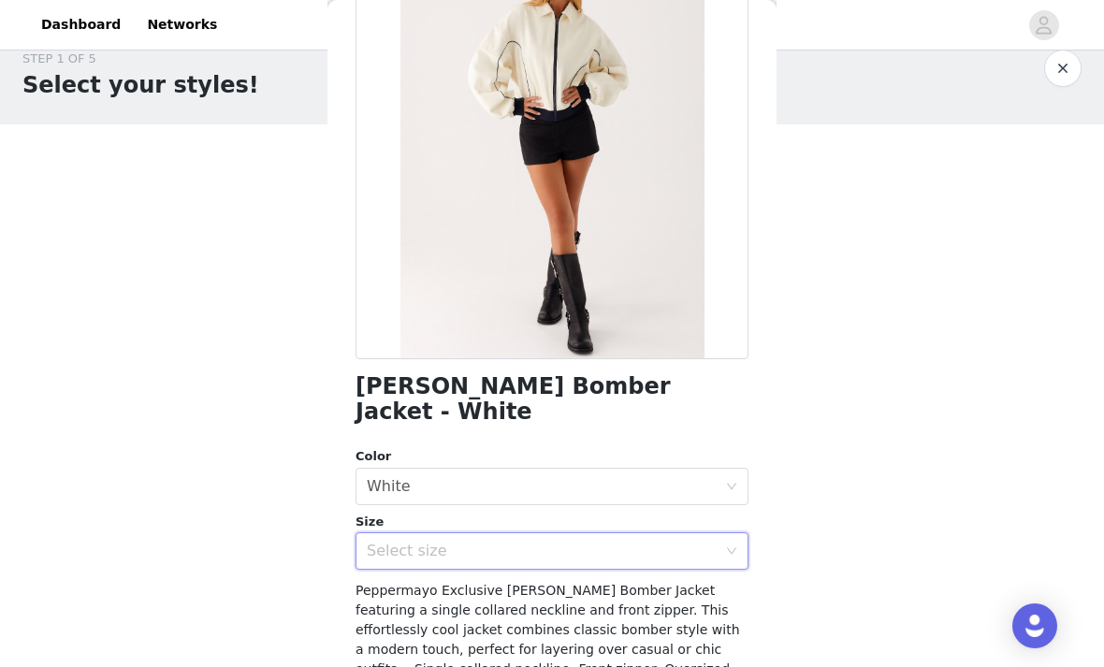
click at [547, 542] on div "Select size" at bounding box center [542, 551] width 350 height 19
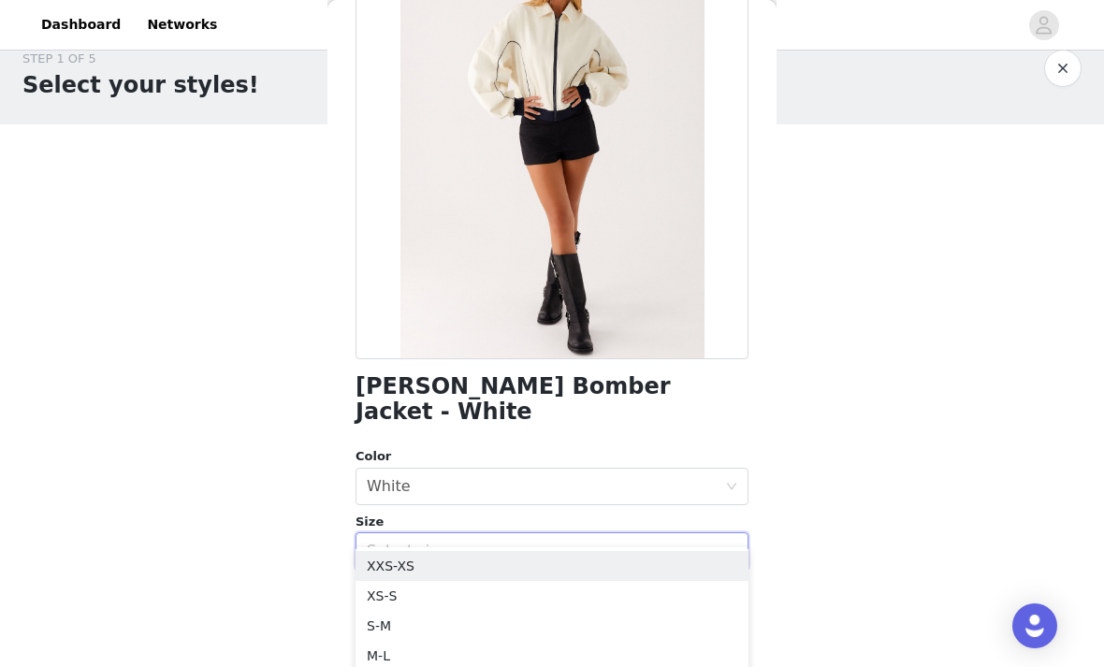
click at [494, 620] on li "S-M" at bounding box center [551, 626] width 393 height 30
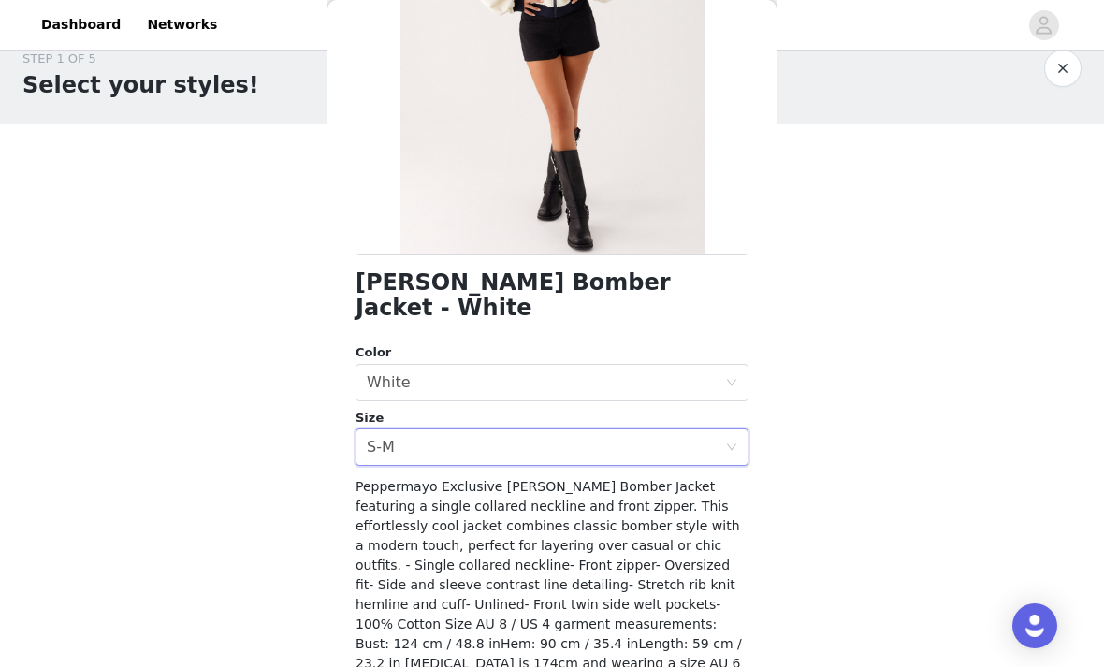
scroll to position [258, 0]
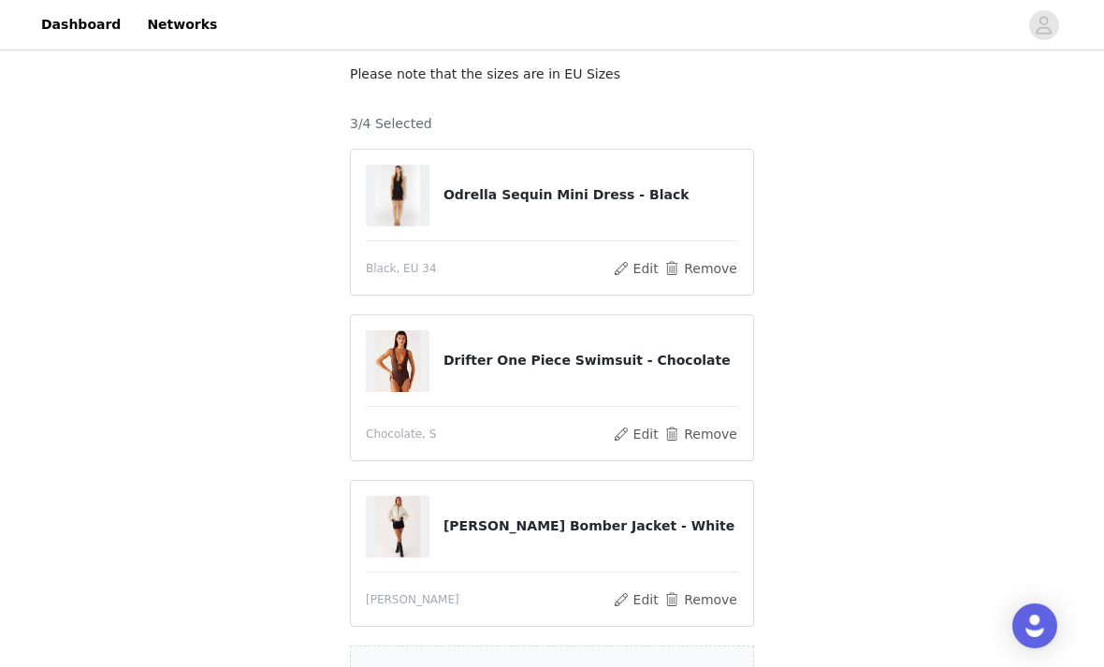
scroll to position [254, 0]
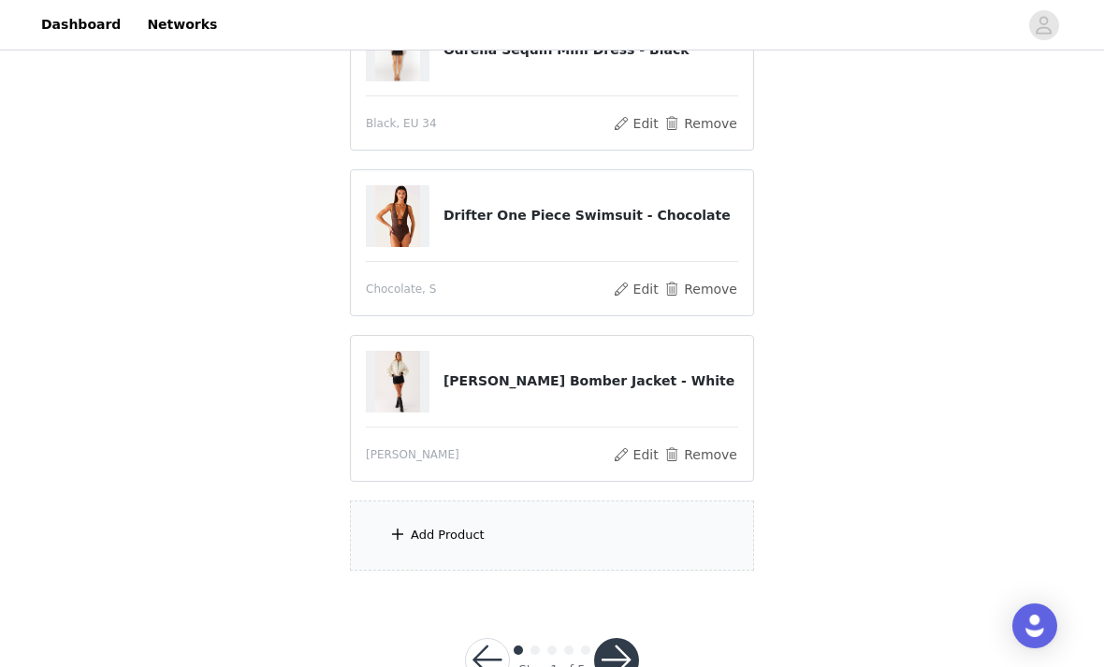
click at [711, 536] on div "Add Product" at bounding box center [552, 535] width 404 height 70
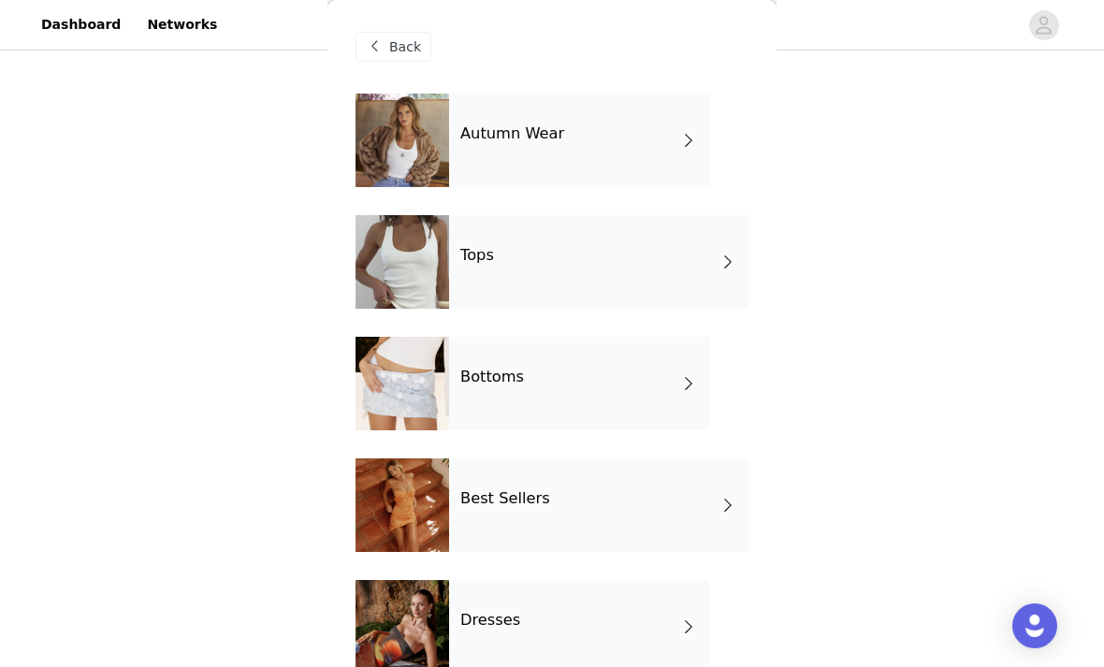
scroll to position [0, 0]
click at [663, 365] on div "Bottoms" at bounding box center [579, 384] width 260 height 94
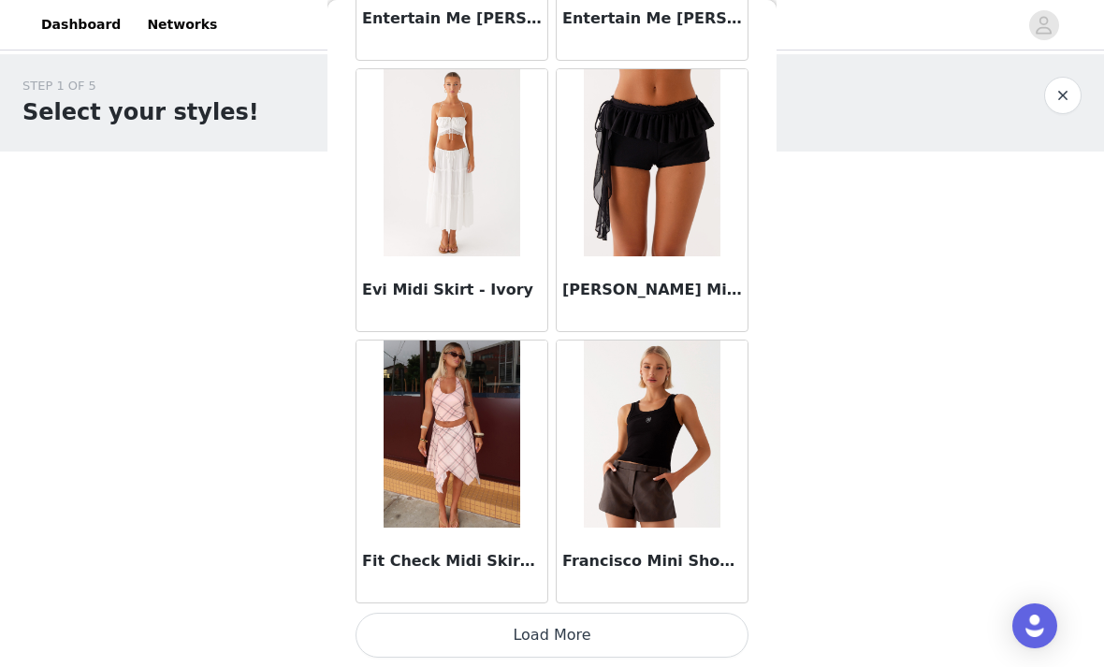
scroll to position [2195, 0]
click at [697, 627] on button "Load More" at bounding box center [551, 635] width 393 height 45
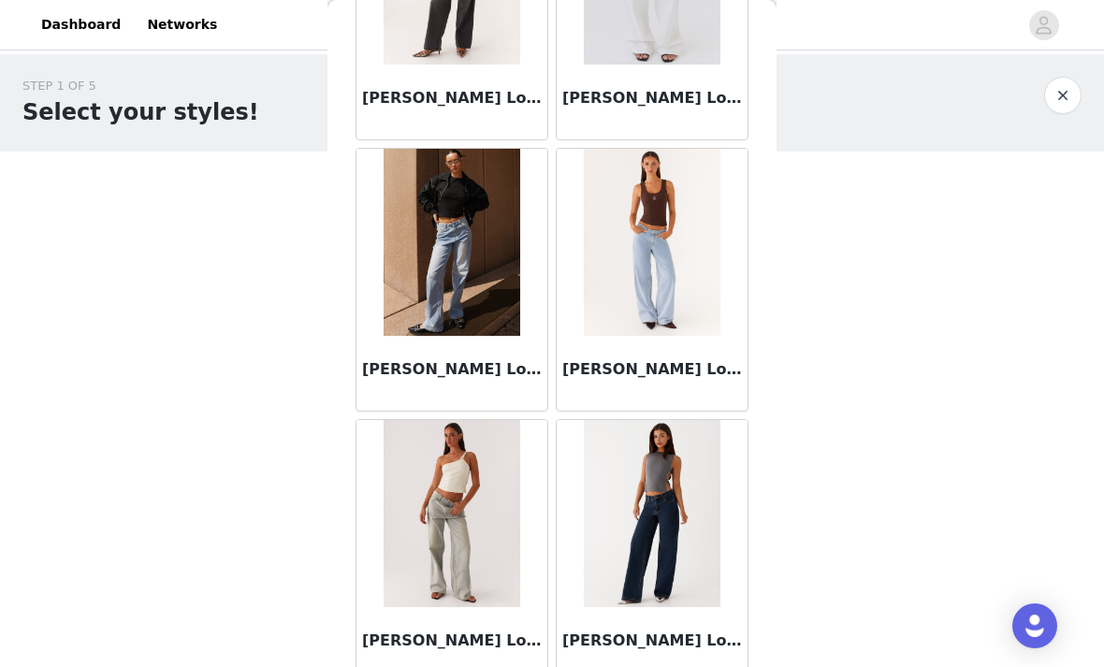
scroll to position [4059, 0]
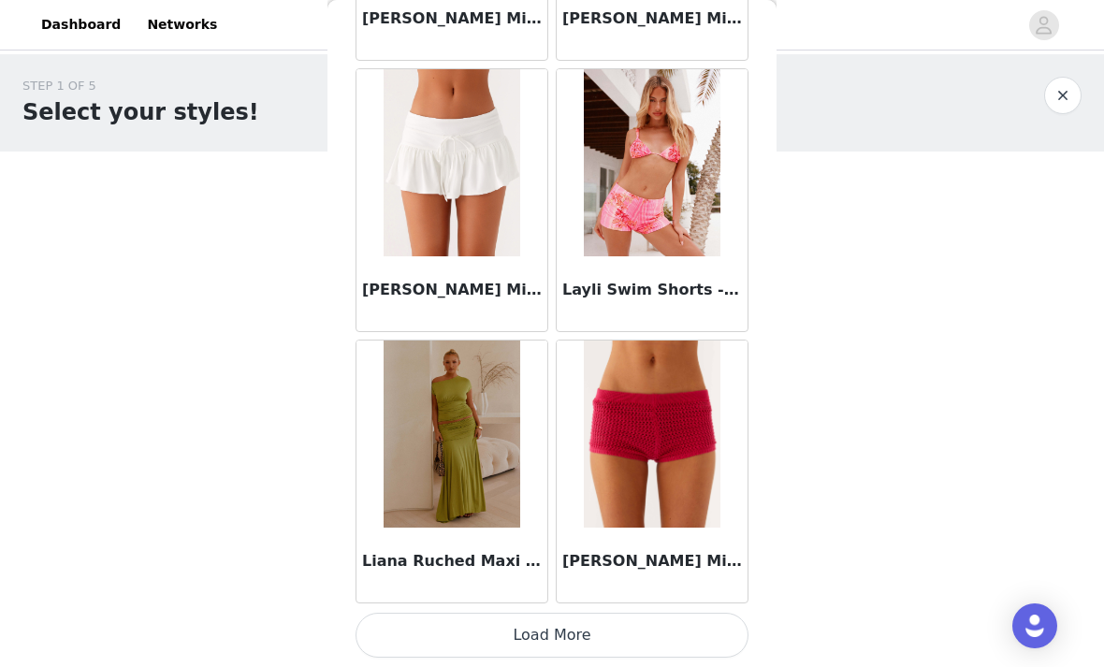
click at [663, 622] on button "Load More" at bounding box center [551, 635] width 393 height 45
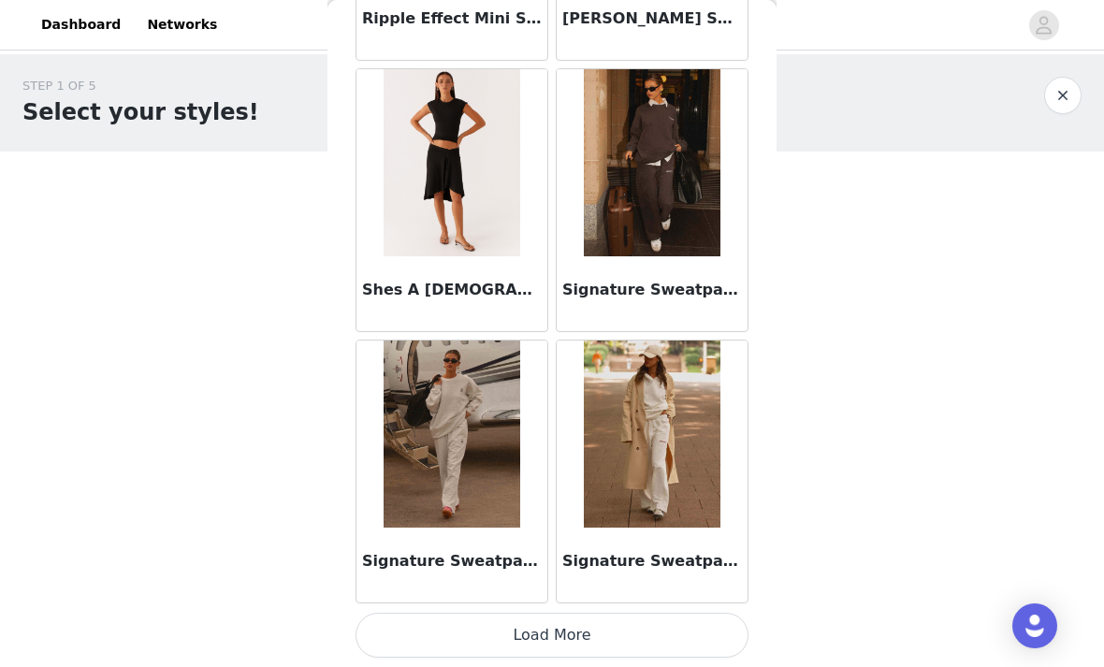
scroll to position [7621, 0]
click at [626, 630] on button "Load More" at bounding box center [551, 635] width 393 height 45
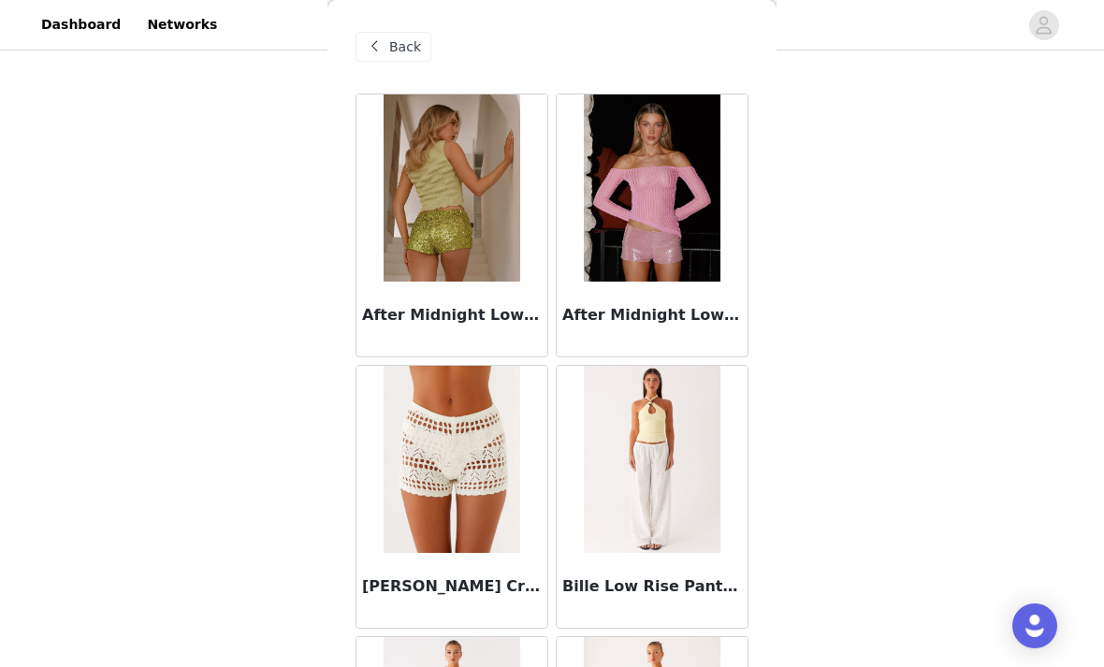
scroll to position [0, 0]
click at [395, 49] on span "Back" at bounding box center [405, 47] width 32 height 20
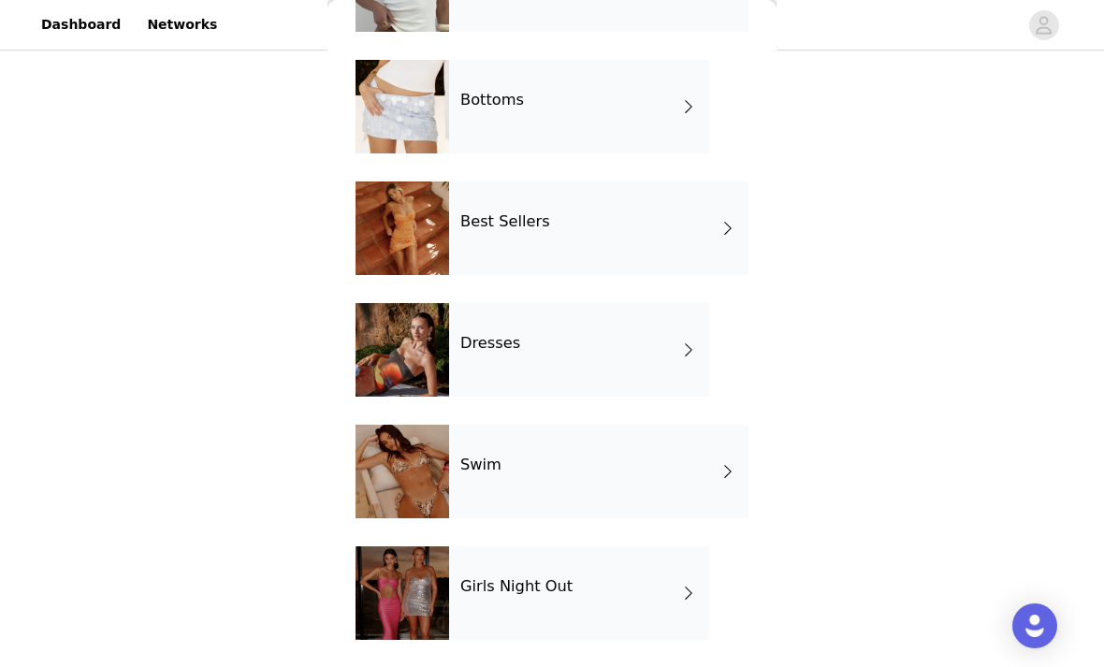
scroll to position [315, 0]
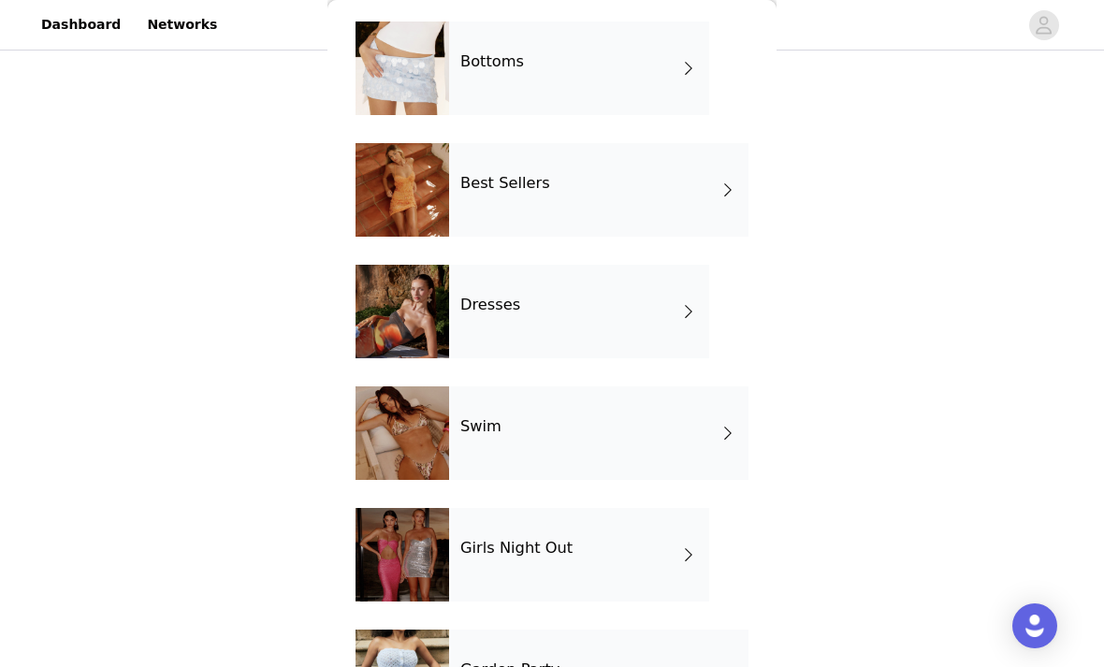
click at [620, 194] on div "Best Sellers" at bounding box center [598, 190] width 299 height 94
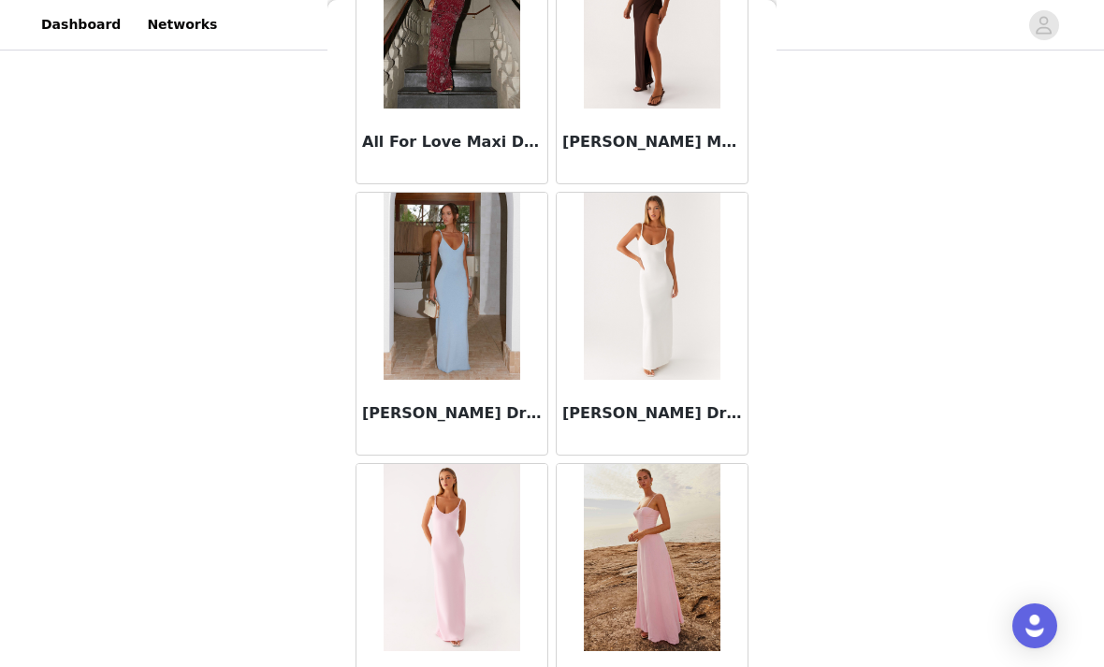
scroll to position [1549, 0]
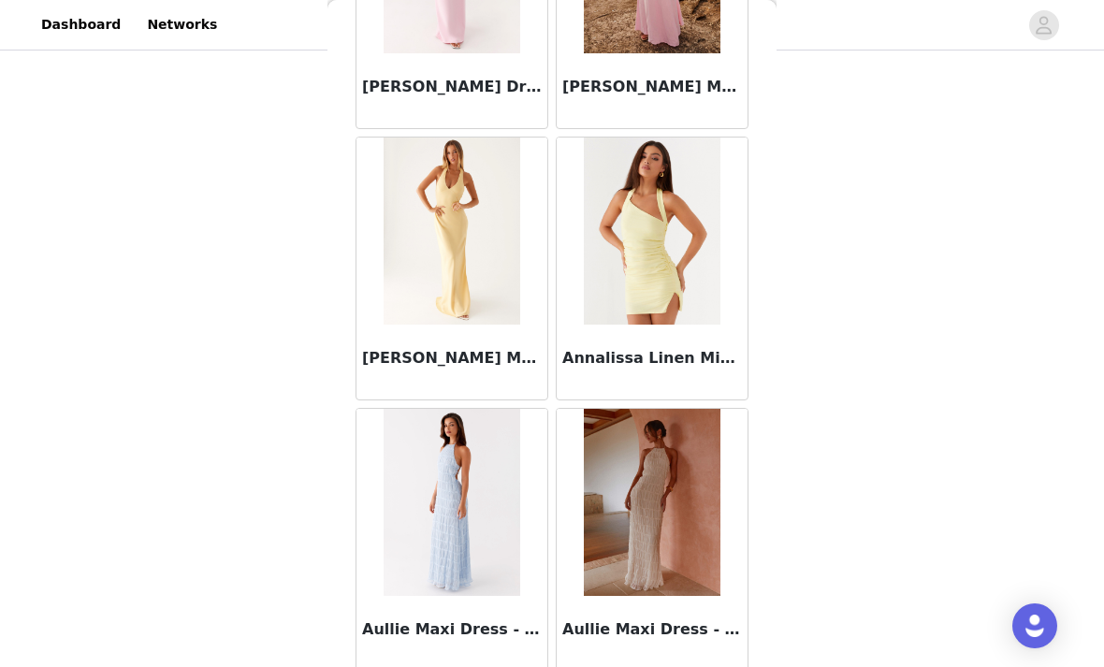
scroll to position [2127, 0]
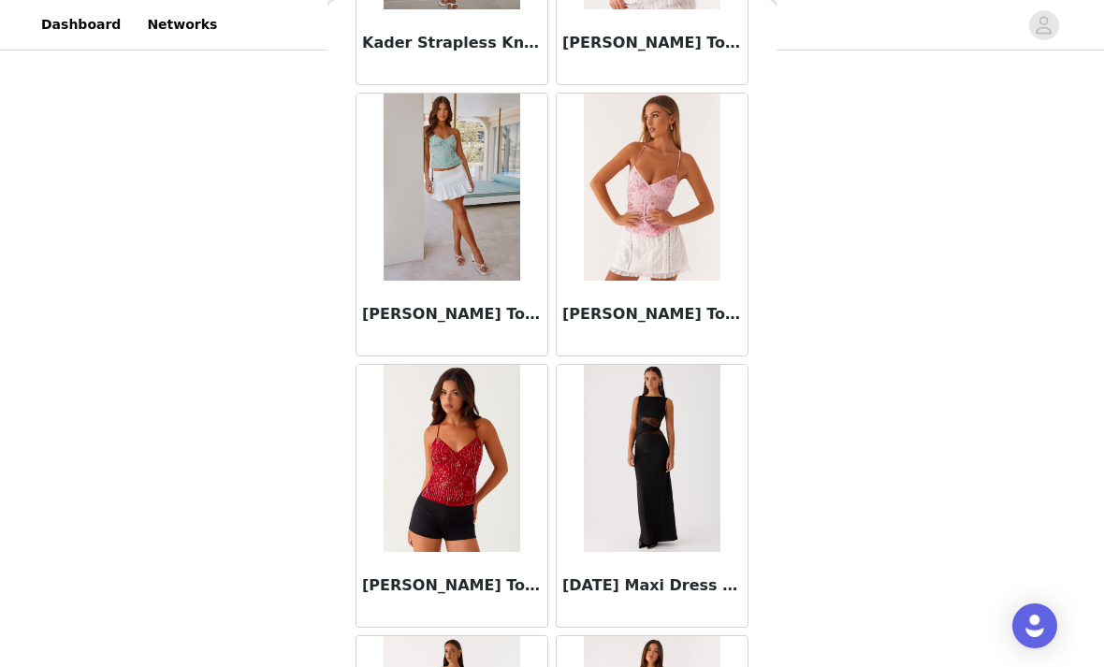
scroll to position [9768, 0]
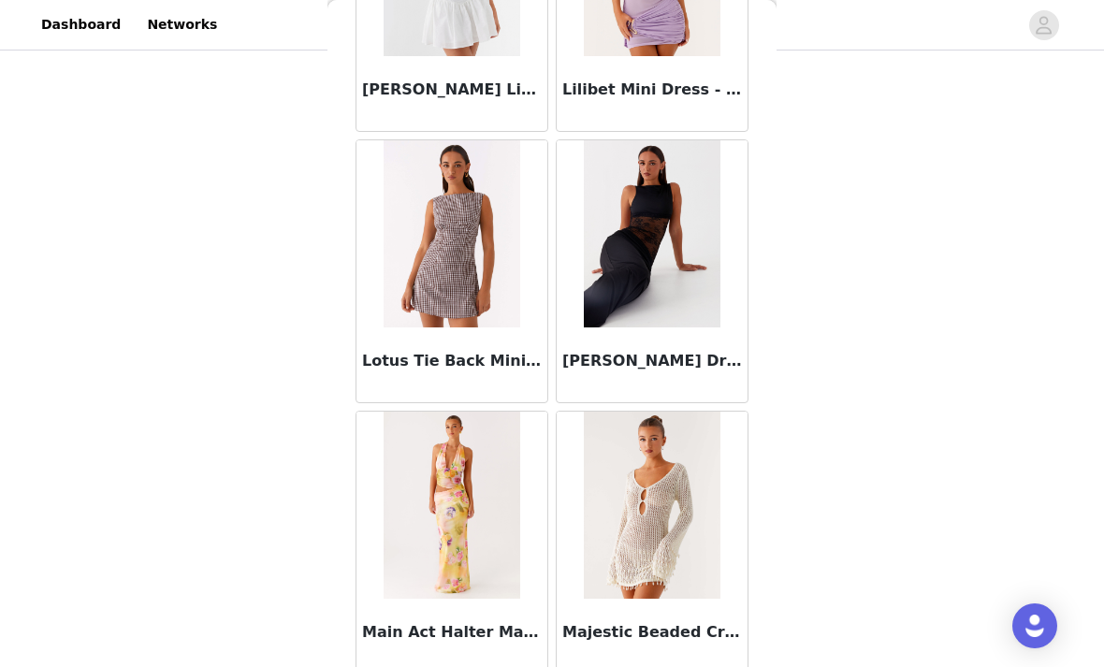
scroll to position [11761, 0]
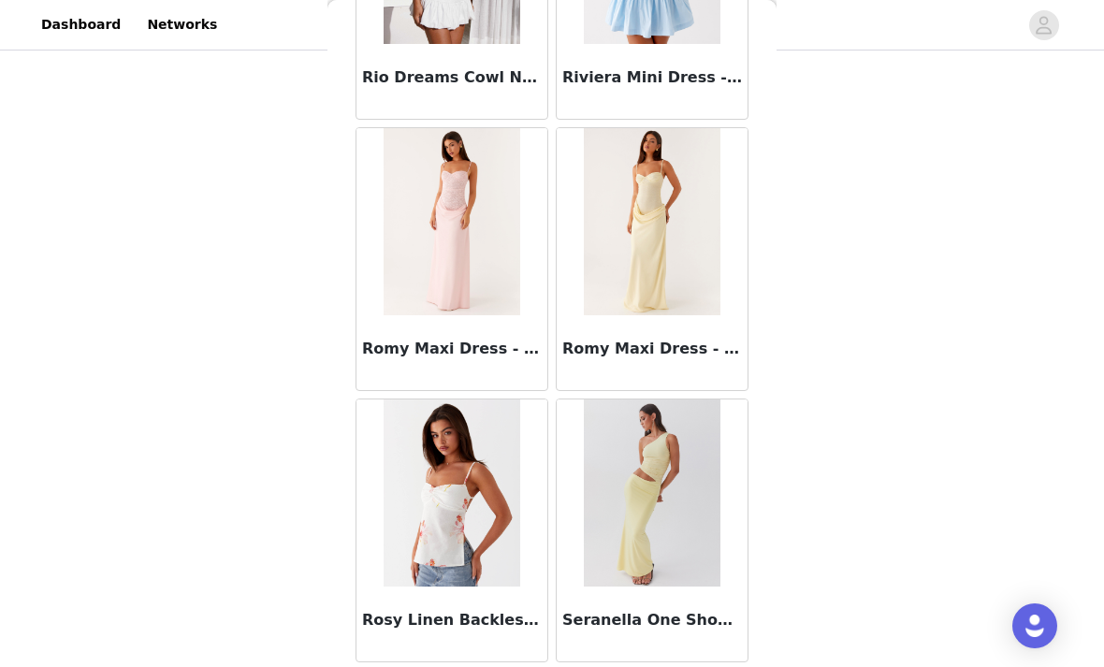
scroll to position [15699, 0]
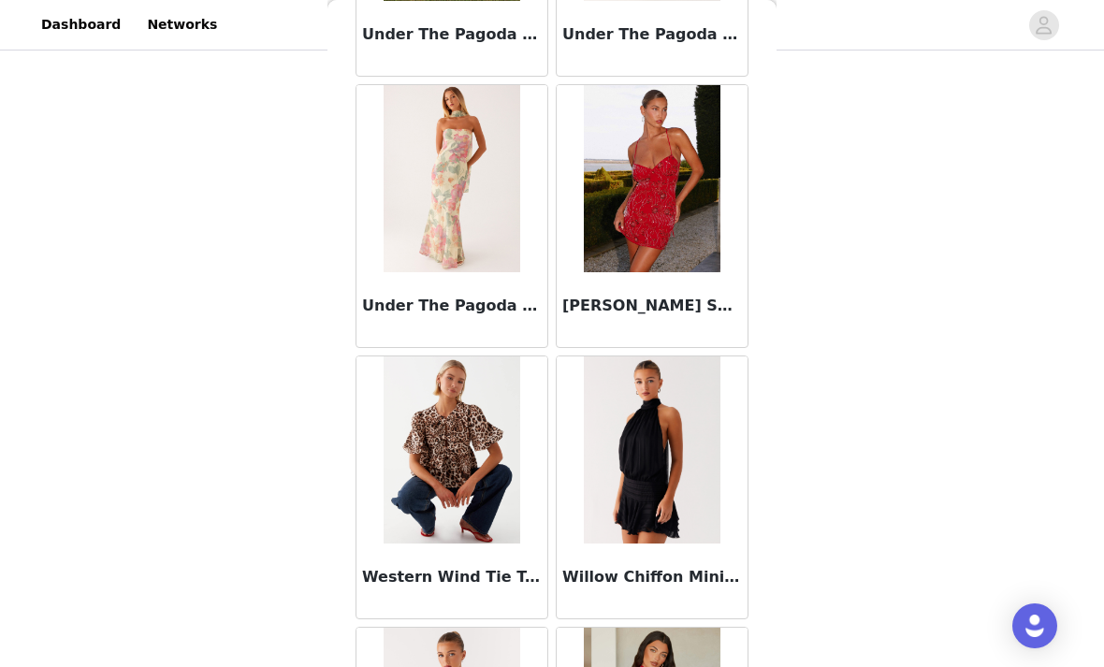
scroll to position [17927, 0]
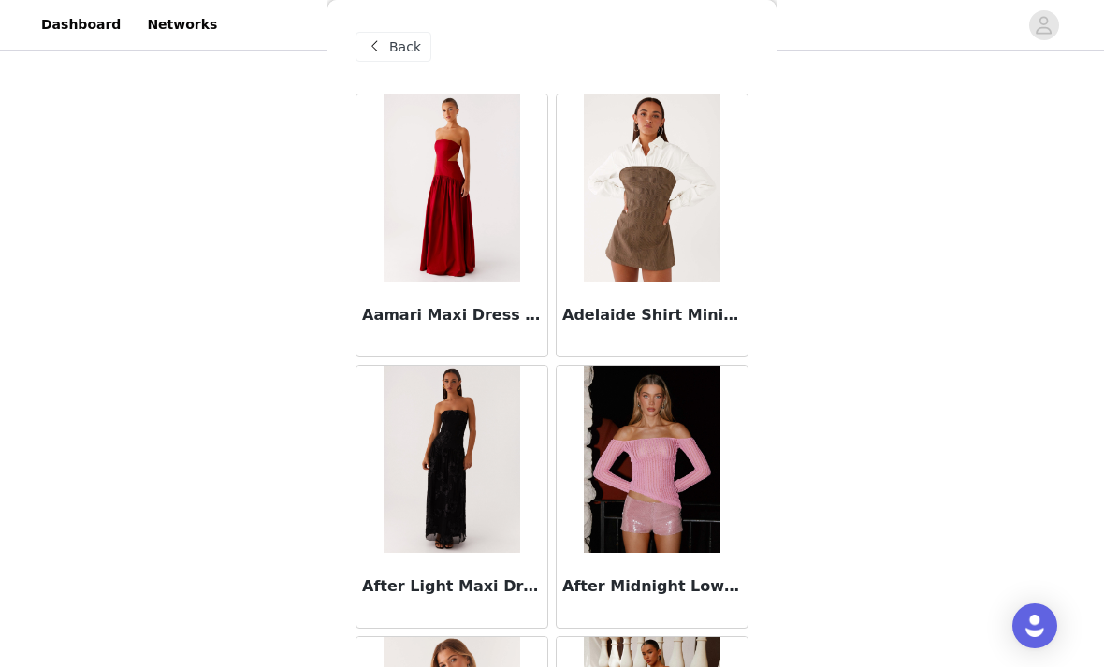
scroll to position [0, 0]
click at [398, 50] on span "Back" at bounding box center [405, 47] width 32 height 20
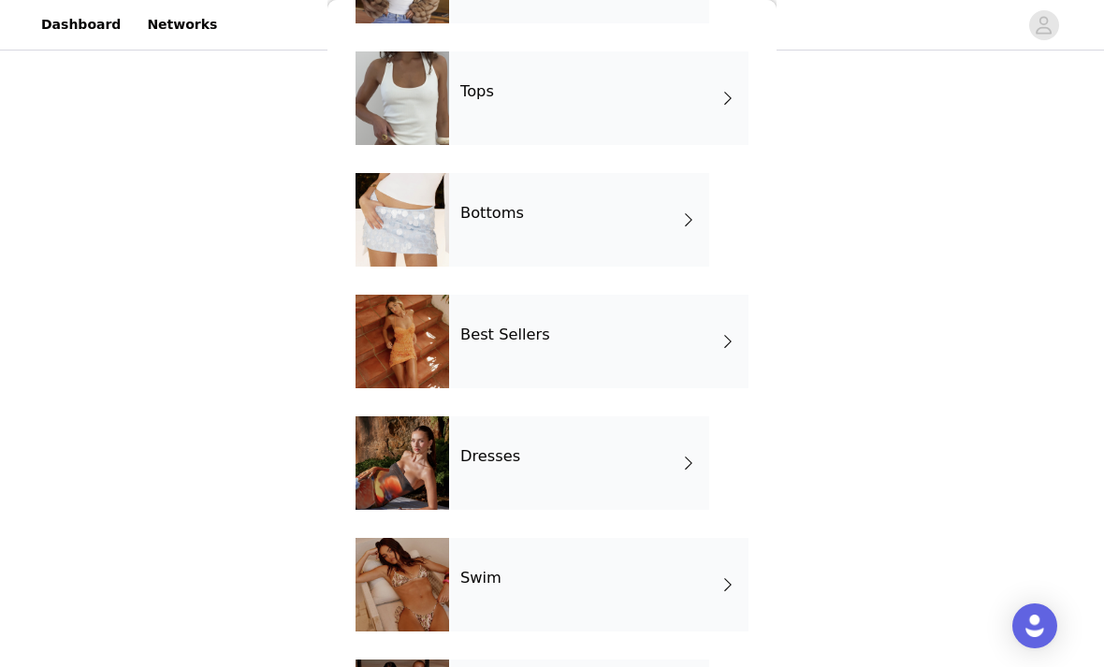
scroll to position [247, 0]
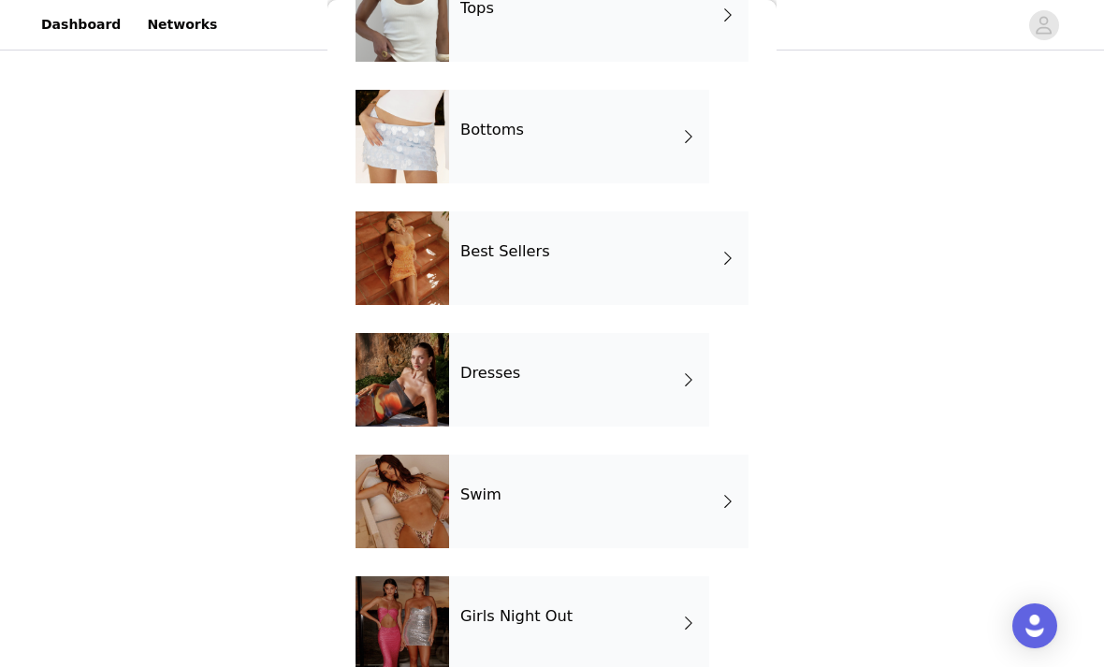
click at [408, 396] on div at bounding box center [402, 380] width 94 height 94
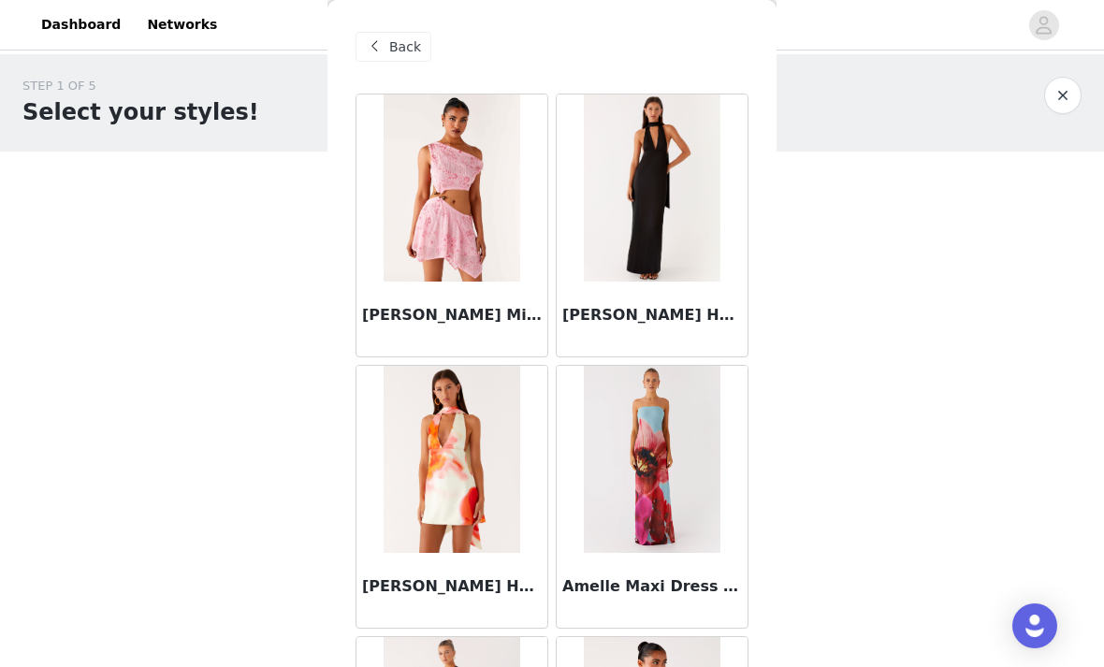
scroll to position [0, 0]
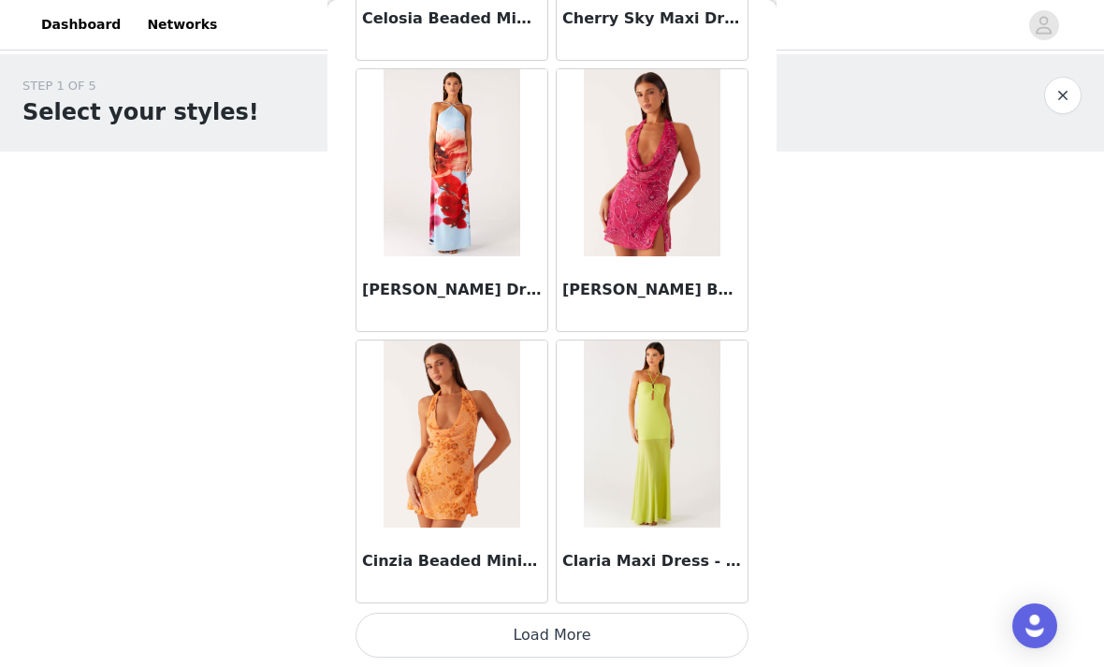
click at [597, 638] on button "Load More" at bounding box center [551, 635] width 393 height 45
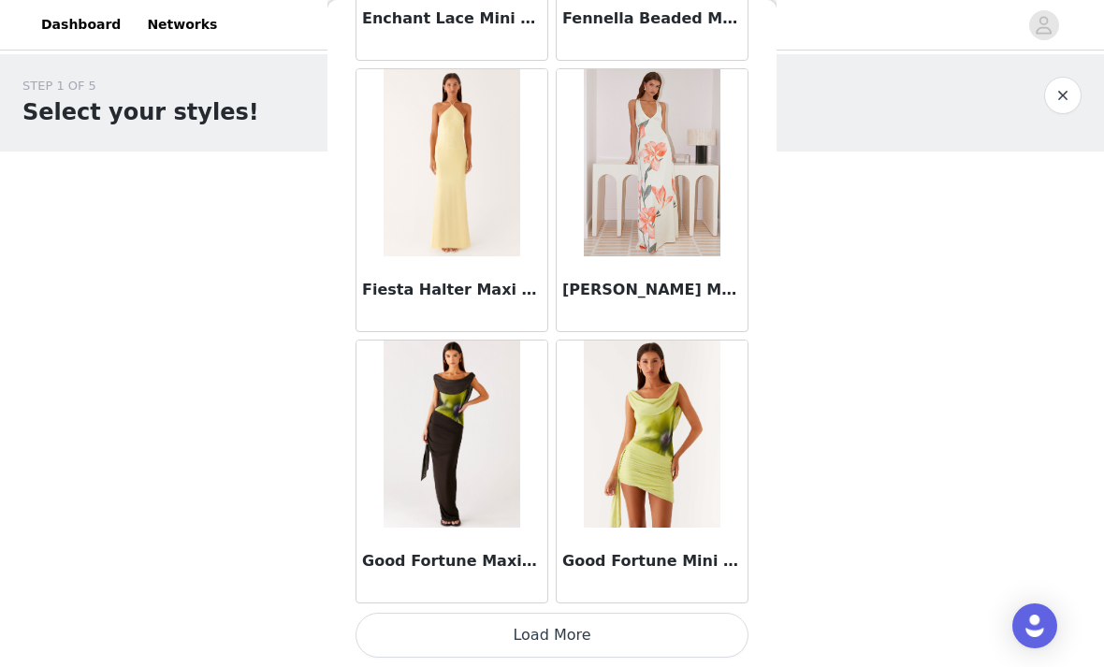
scroll to position [4908, 0]
click at [616, 634] on button "Load More" at bounding box center [551, 635] width 393 height 45
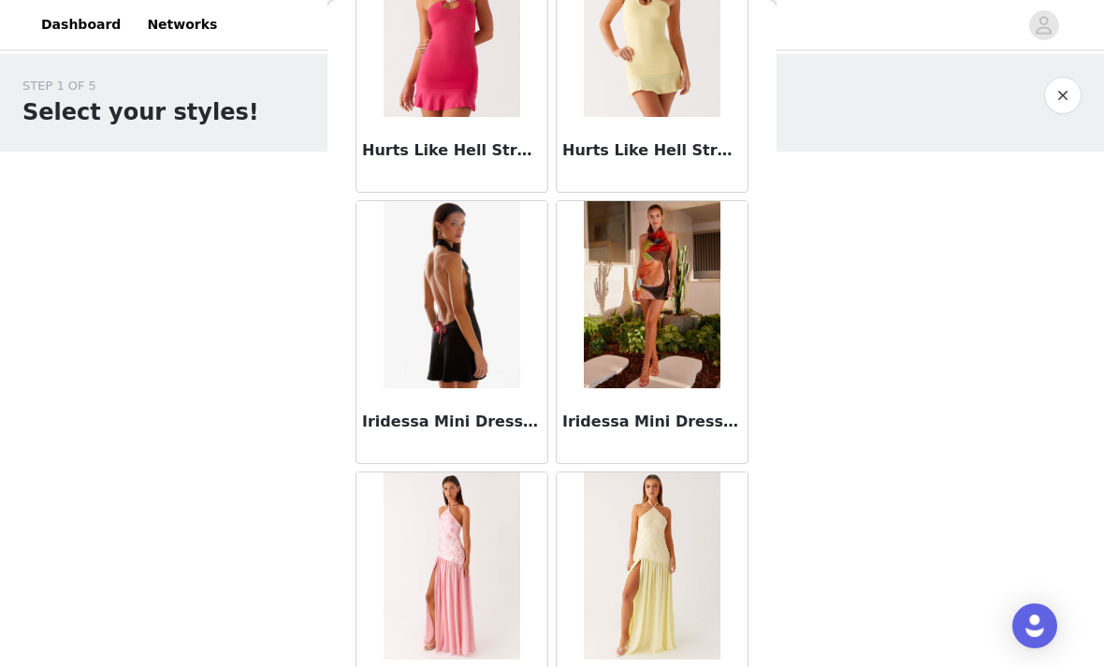
scroll to position [5863, 0]
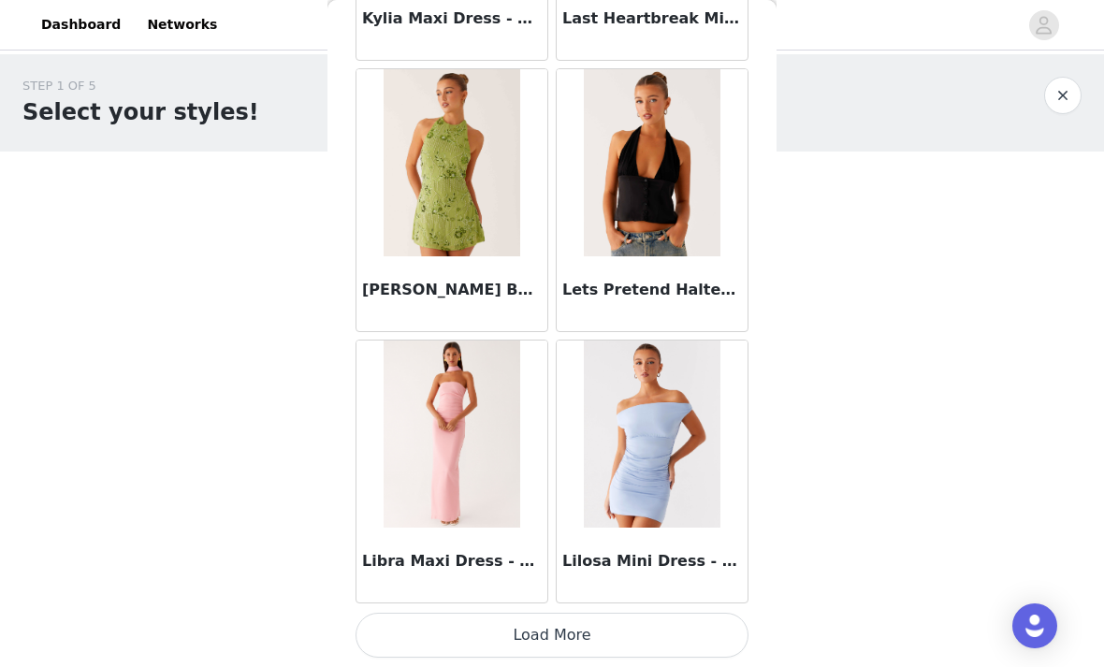
click at [702, 633] on button "Load More" at bounding box center [551, 635] width 393 height 45
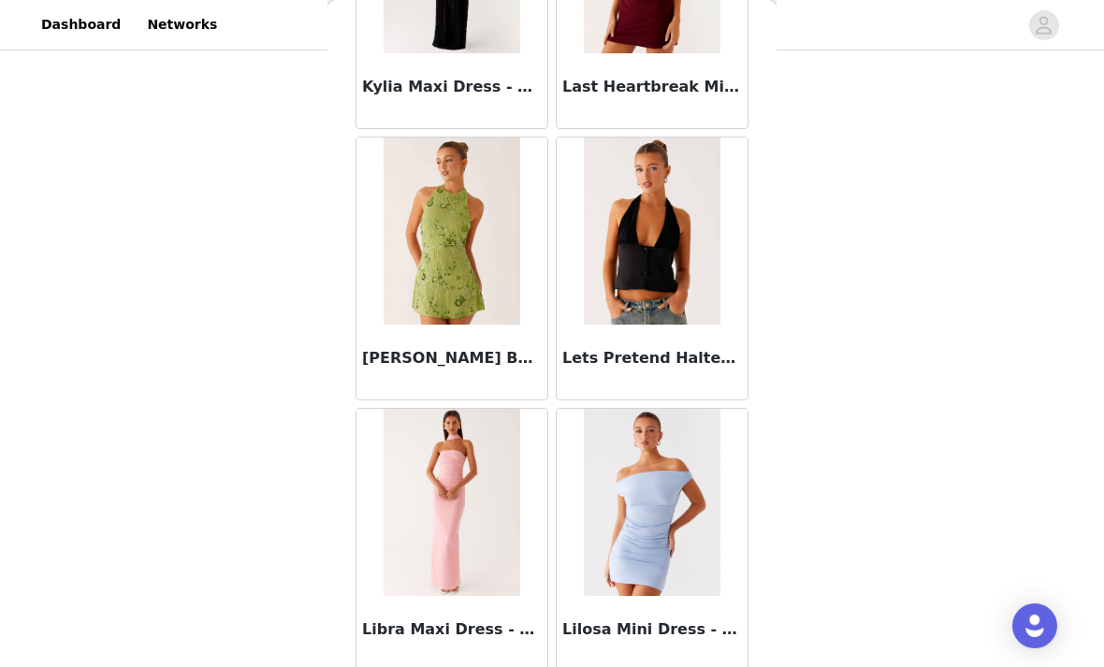
scroll to position [254, 0]
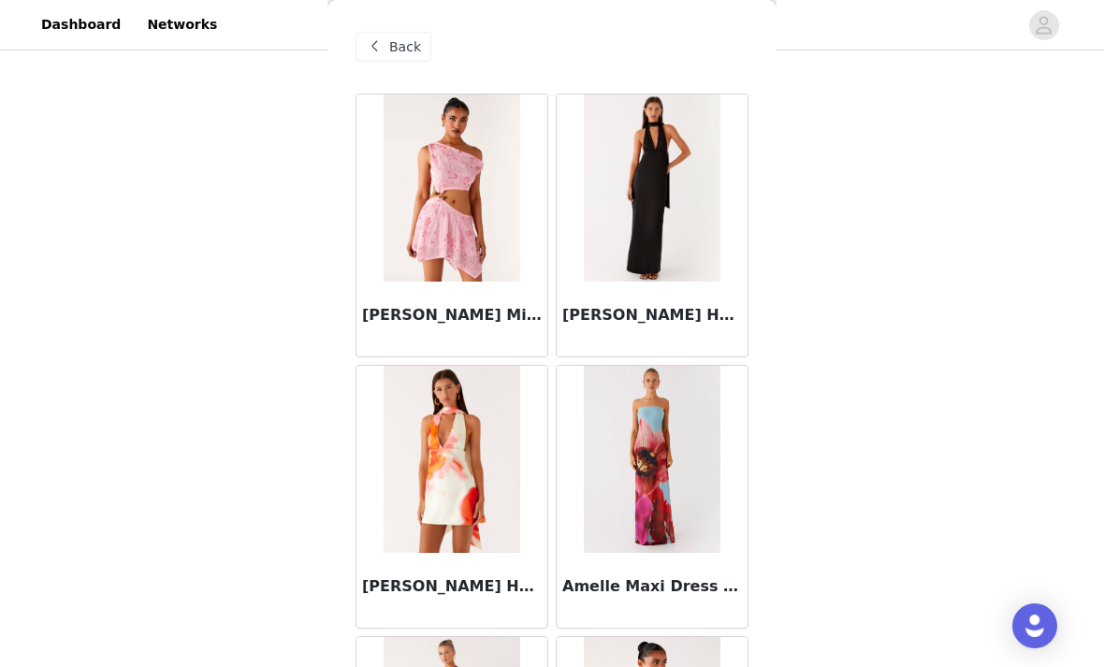
scroll to position [0, 0]
click at [399, 56] on span "Back" at bounding box center [405, 47] width 32 height 20
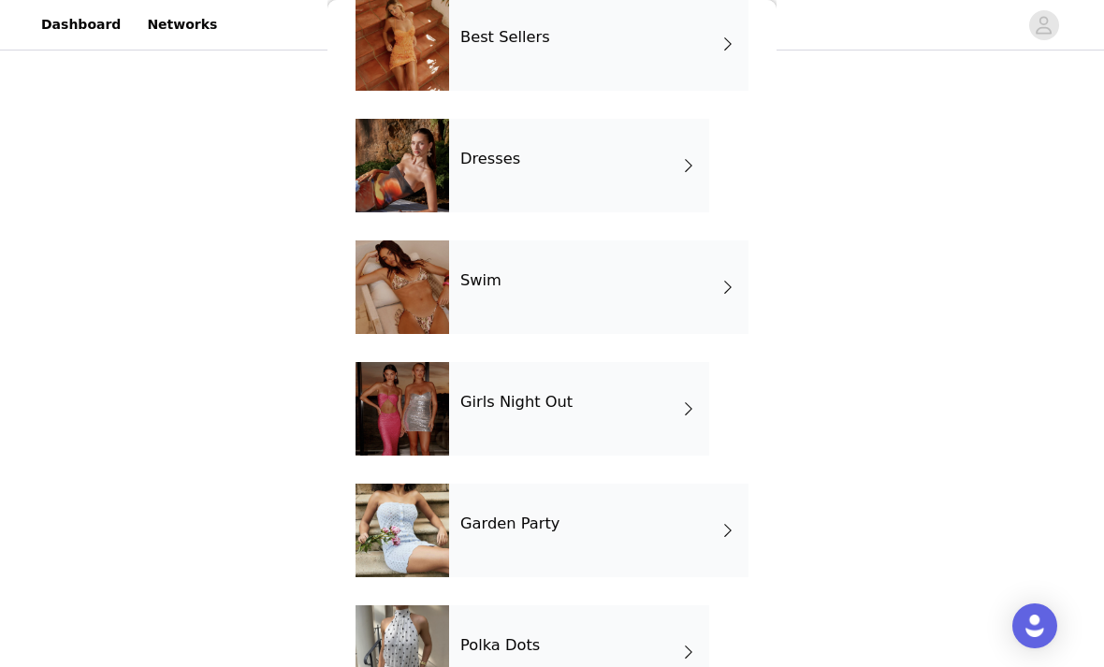
scroll to position [461, 0]
click at [626, 423] on div "Girls Night Out" at bounding box center [579, 409] width 260 height 94
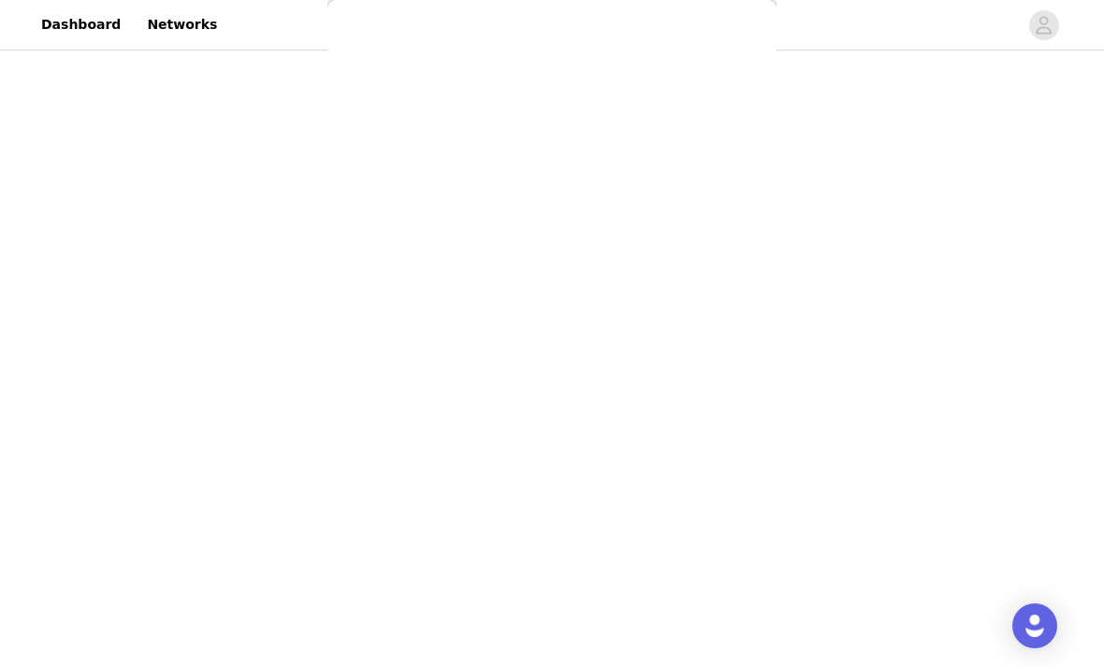
scroll to position [0, 0]
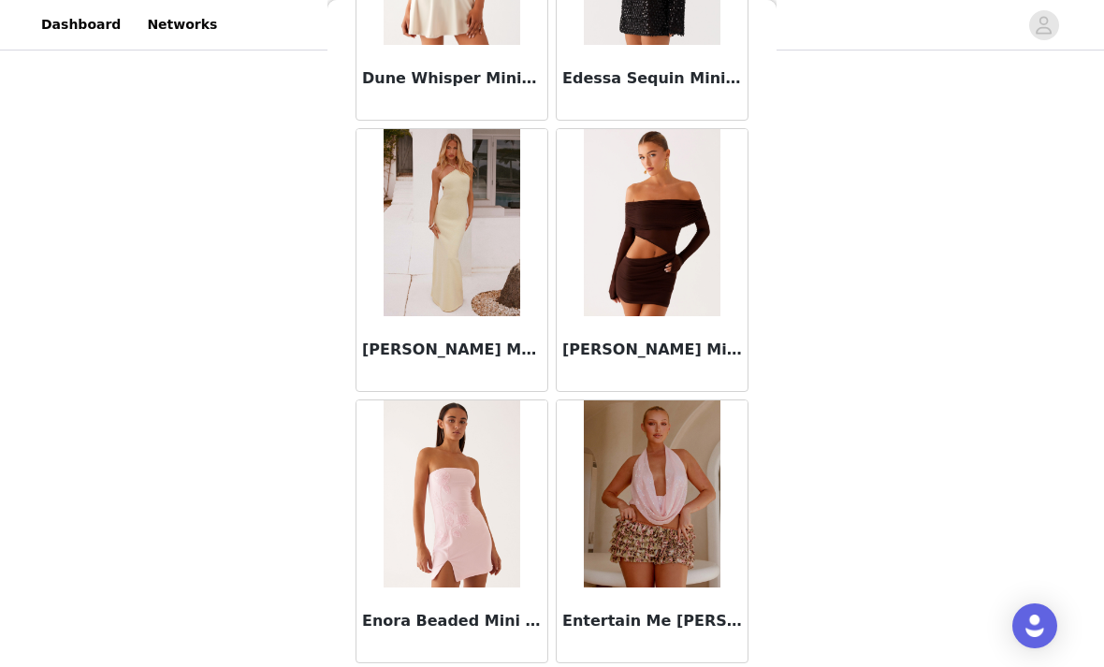
scroll to position [4848, 0]
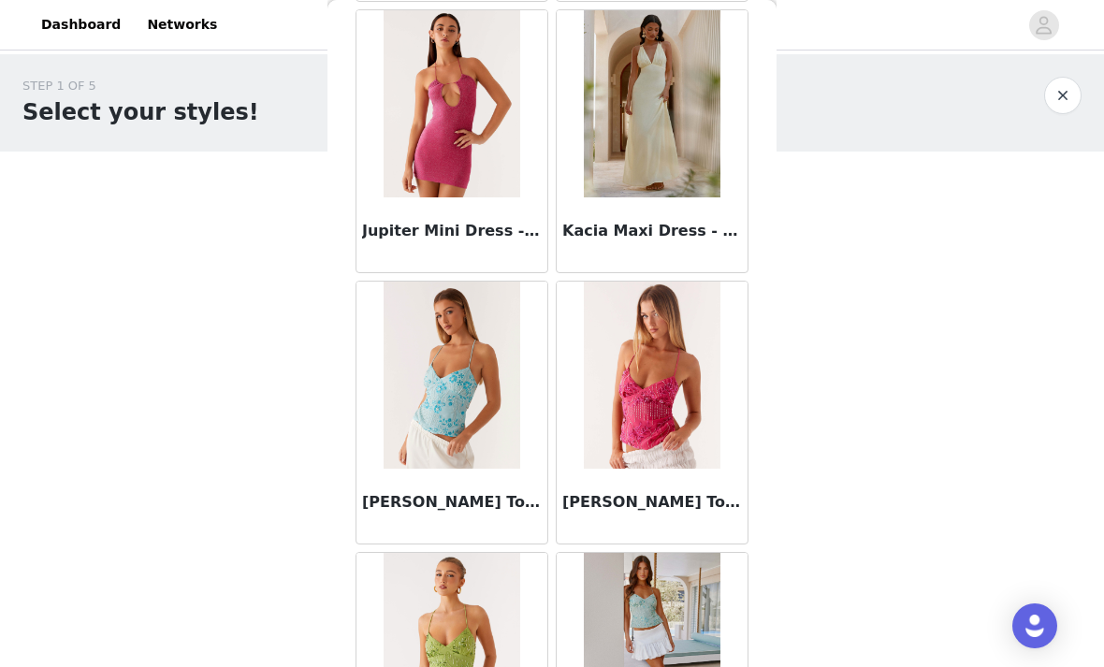
scroll to position [7432, 0]
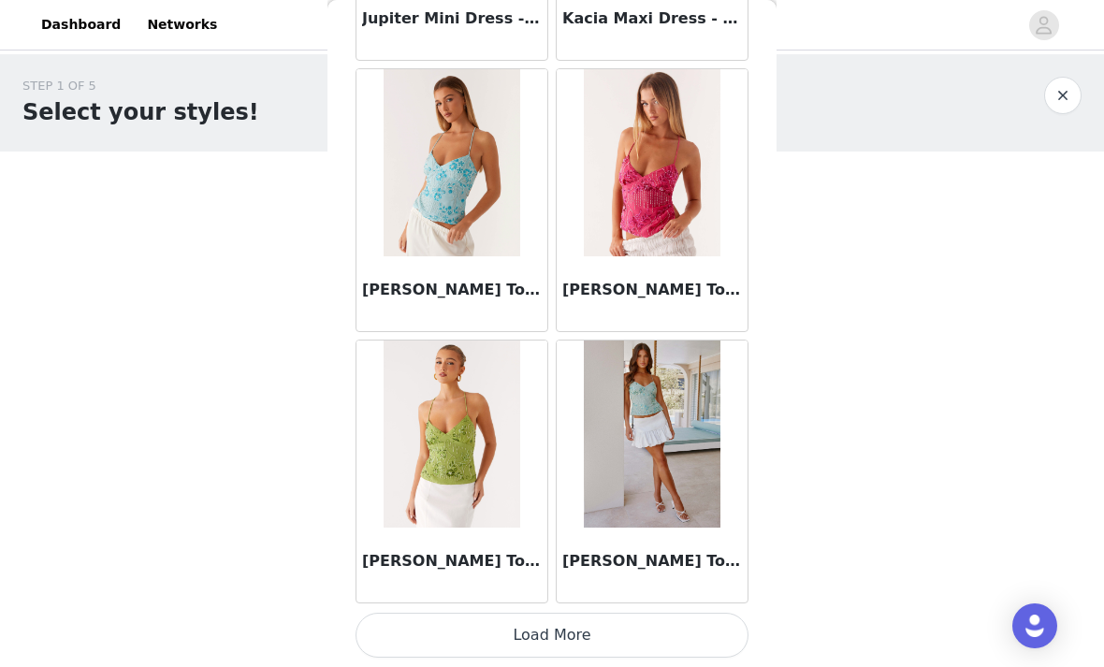
click at [648, 615] on button "Load More" at bounding box center [551, 635] width 393 height 45
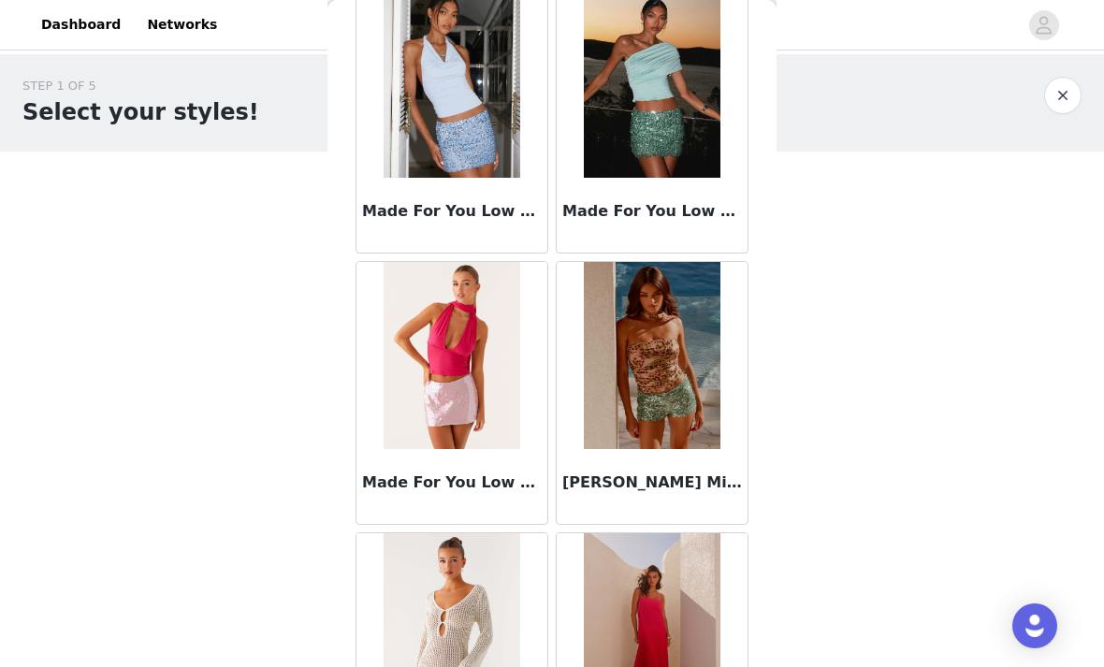
scroll to position [10142, 0]
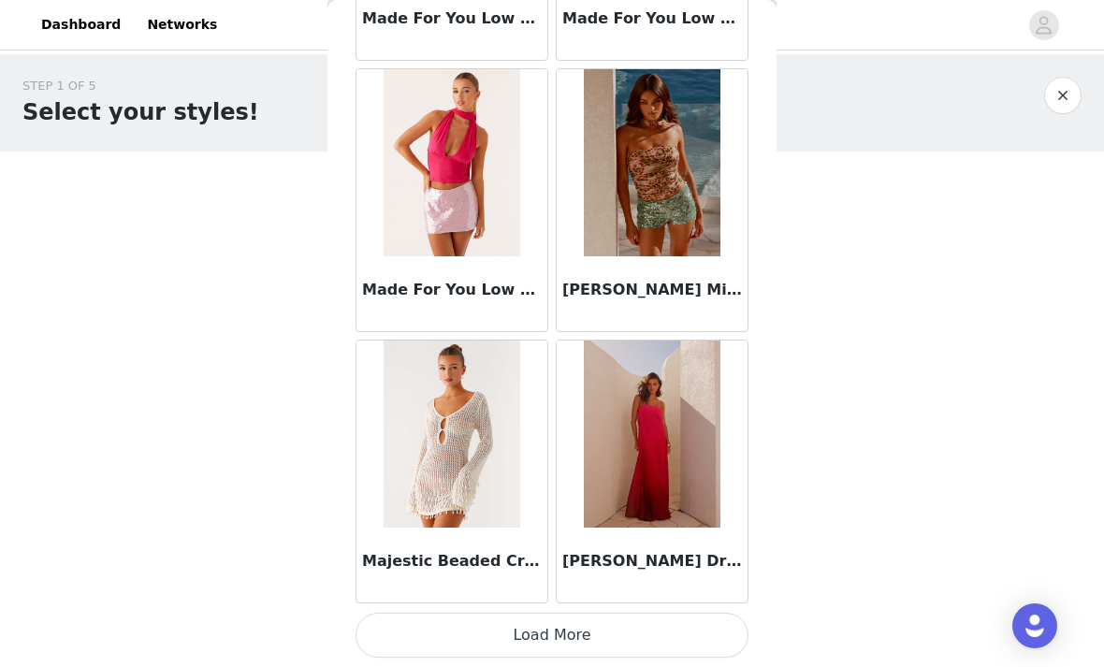
click at [672, 627] on button "Load More" at bounding box center [551, 635] width 393 height 45
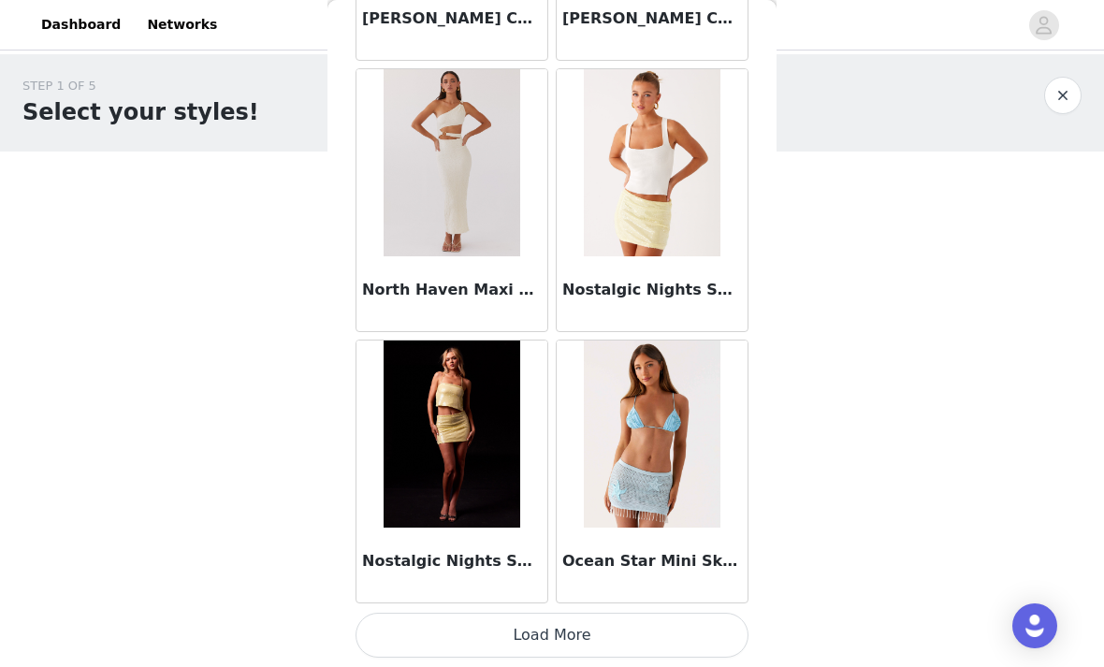
click at [695, 621] on button "Load More" at bounding box center [551, 635] width 393 height 45
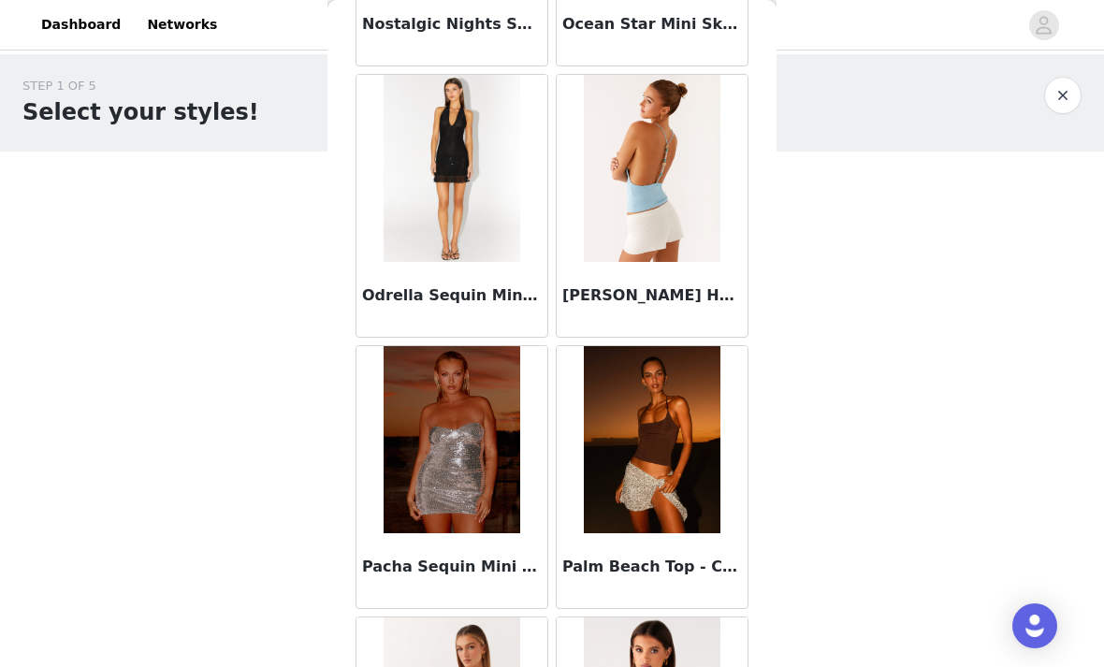
scroll to position [13599, 0]
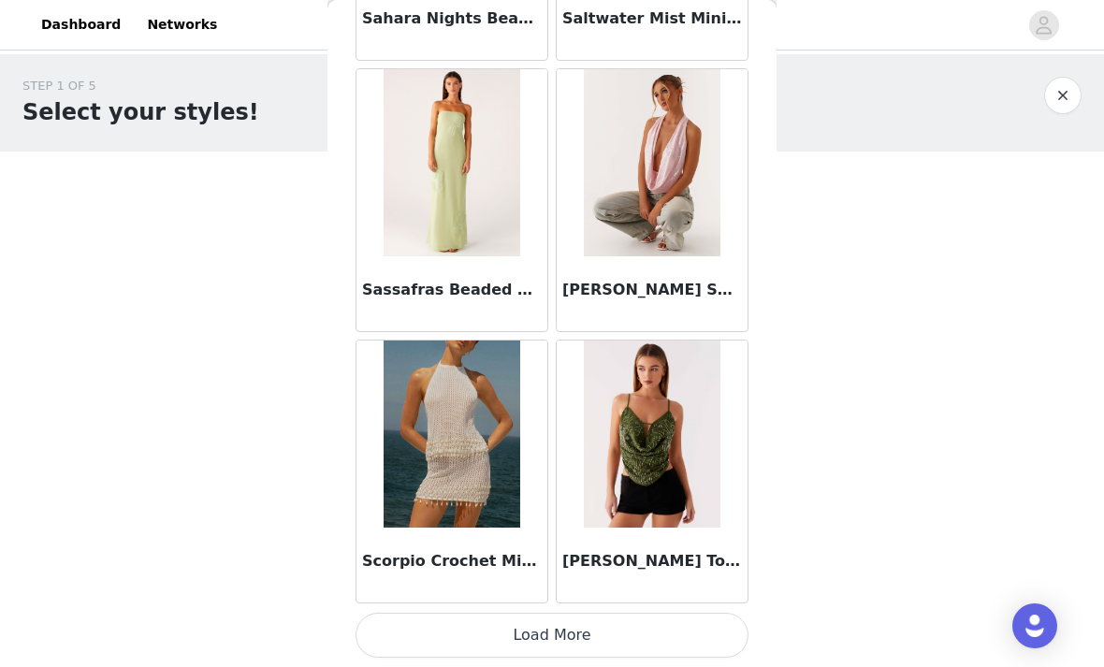
click at [664, 632] on button "Load More" at bounding box center [551, 635] width 393 height 45
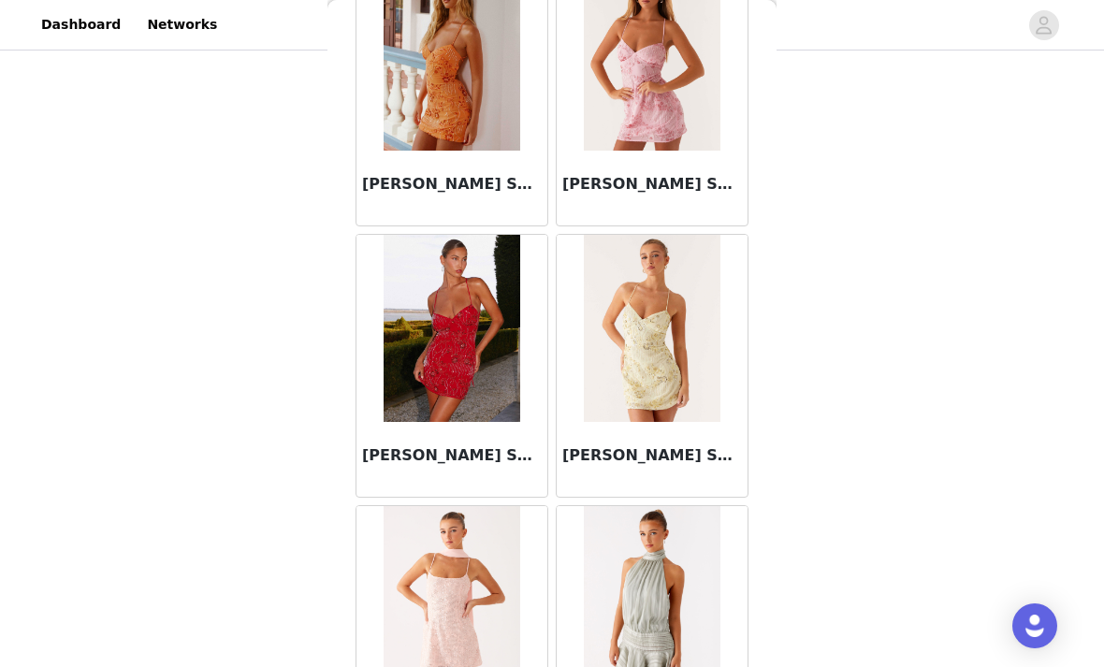
scroll to position [18036, 0]
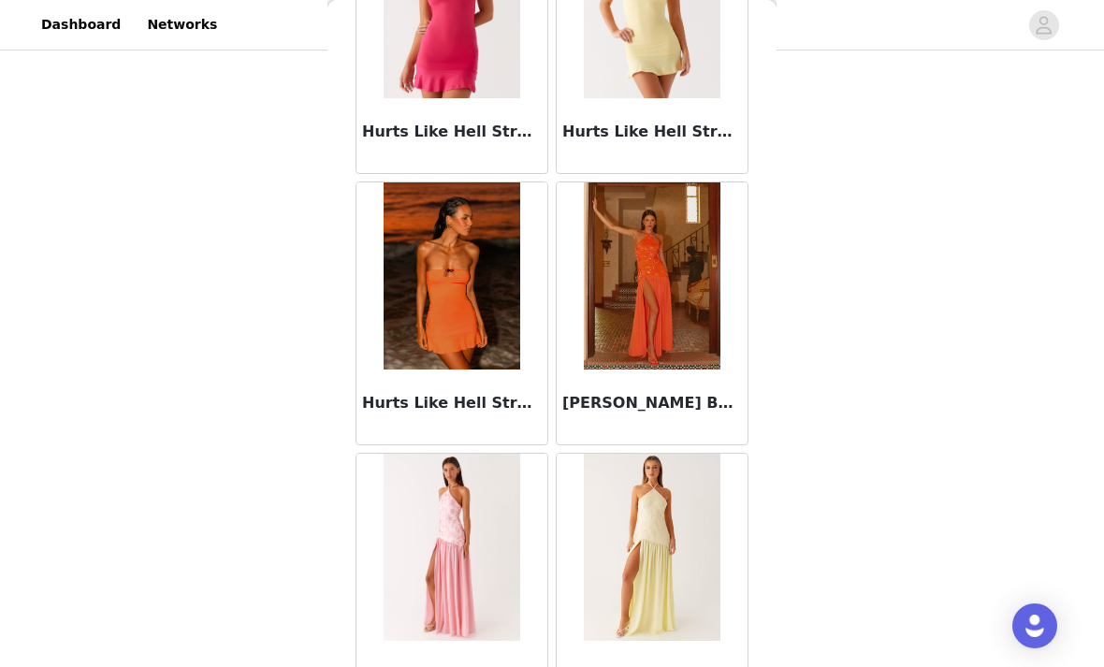
scroll to position [6148, 0]
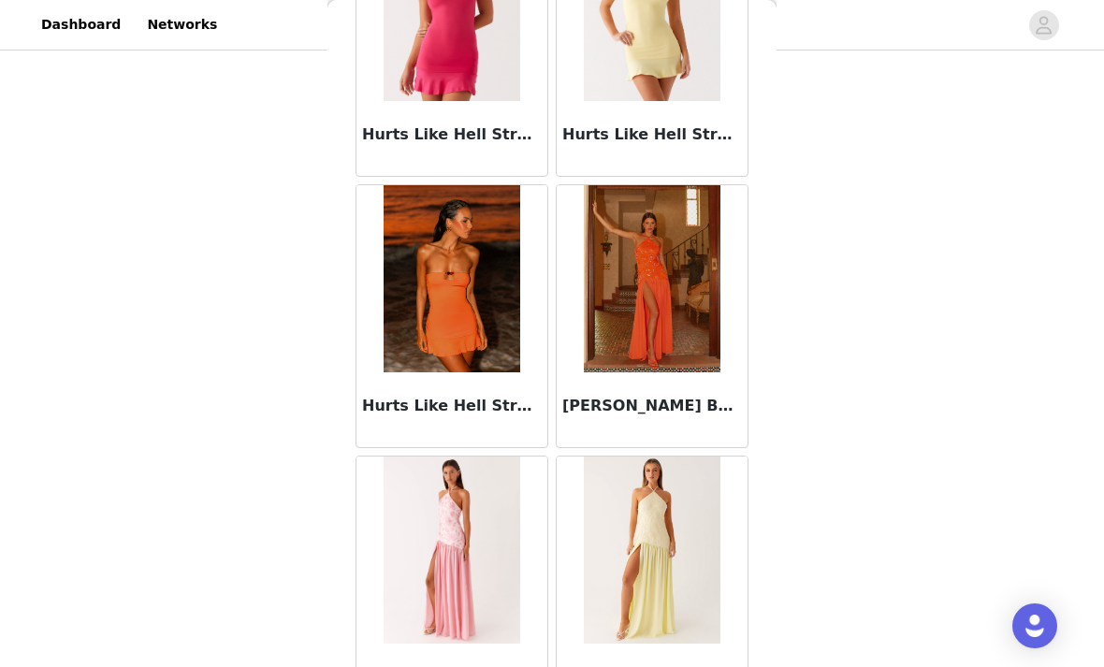
click at [670, 275] on img at bounding box center [652, 278] width 136 height 187
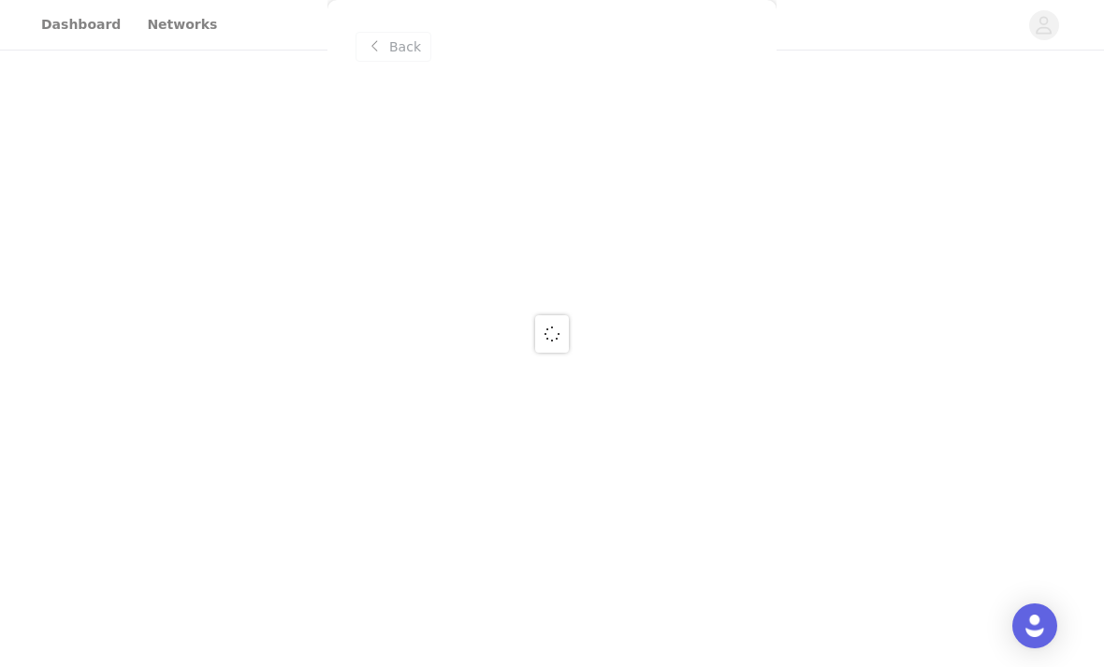
scroll to position [0, 0]
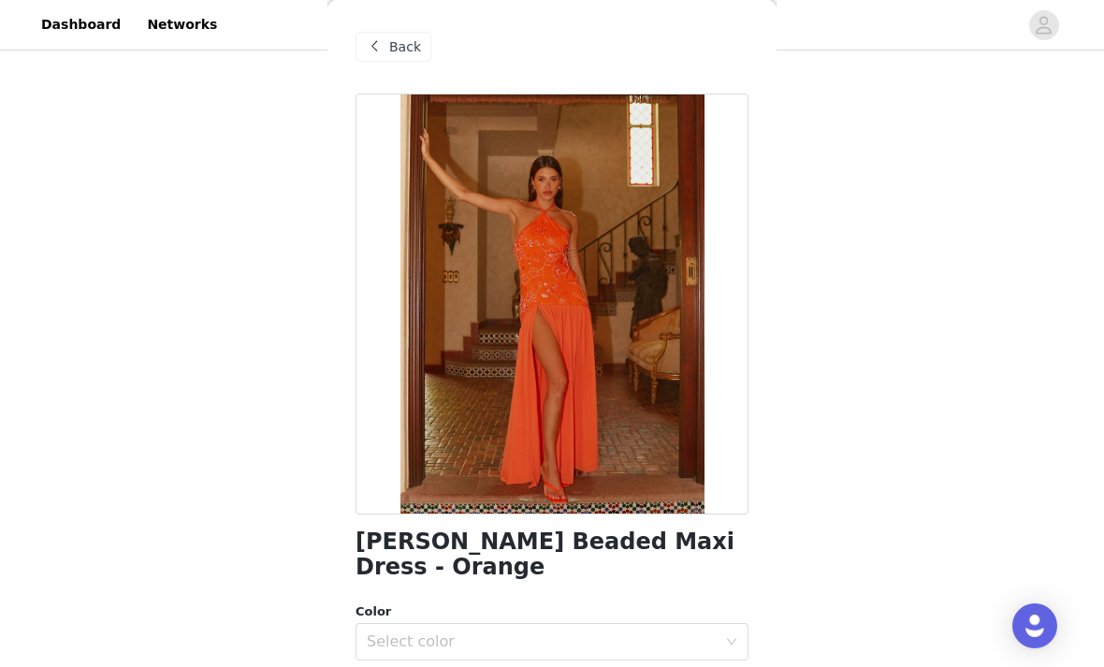
click at [581, 624] on div "Select color" at bounding box center [546, 642] width 358 height 36
click at [527, 653] on li "Orange" at bounding box center [551, 657] width 393 height 30
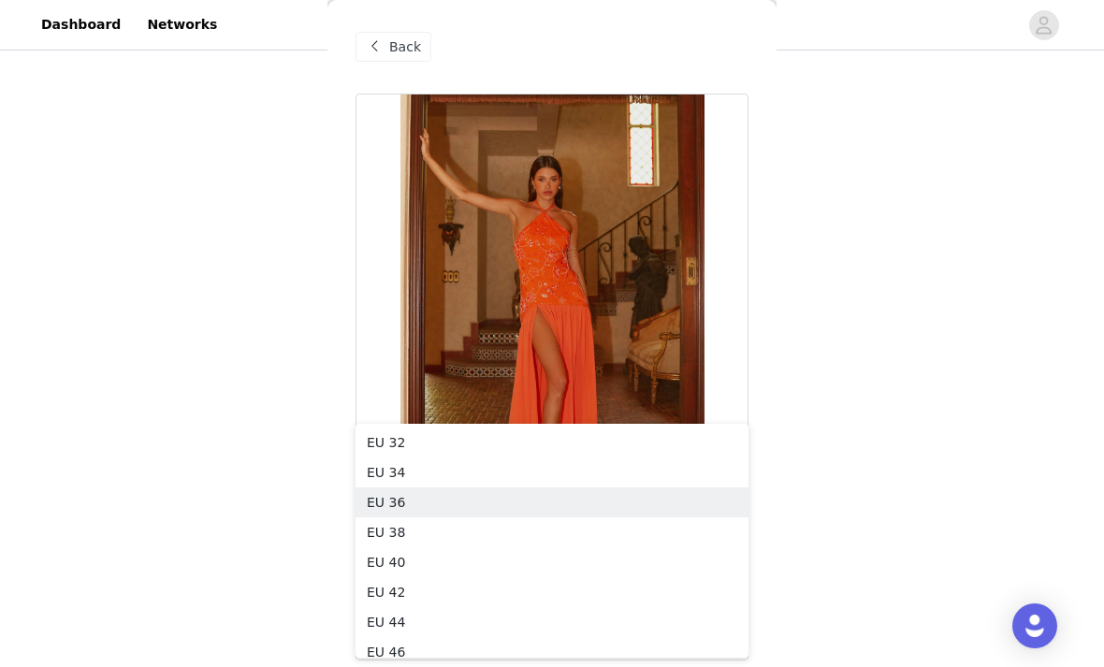
click at [471, 505] on li "EU 36" at bounding box center [551, 502] width 393 height 30
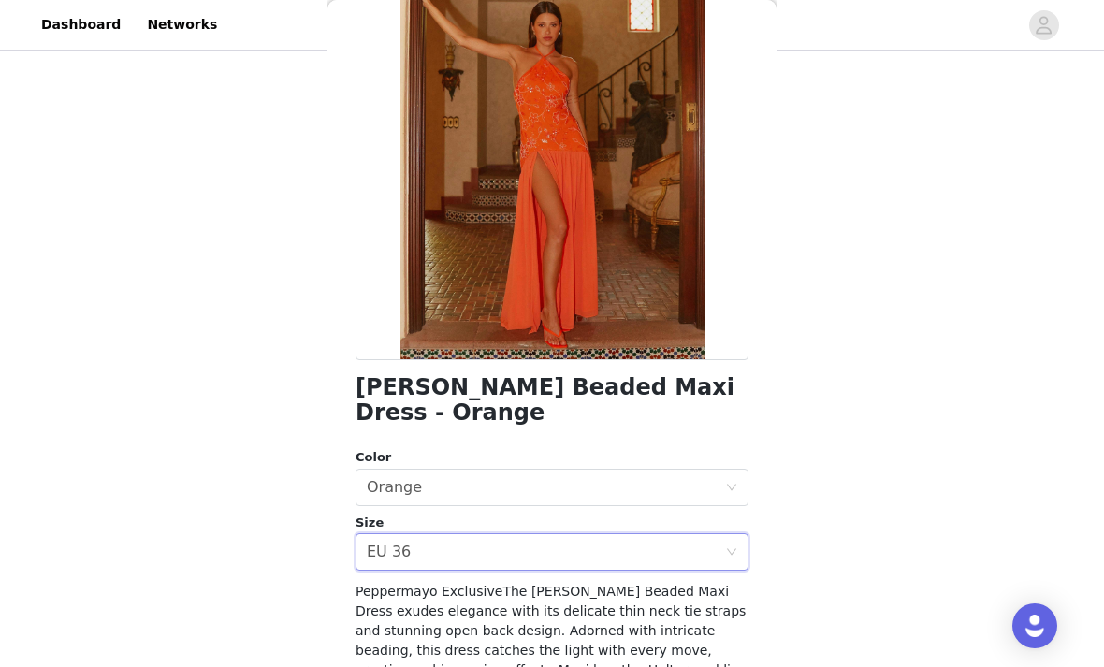
scroll to position [182, 0]
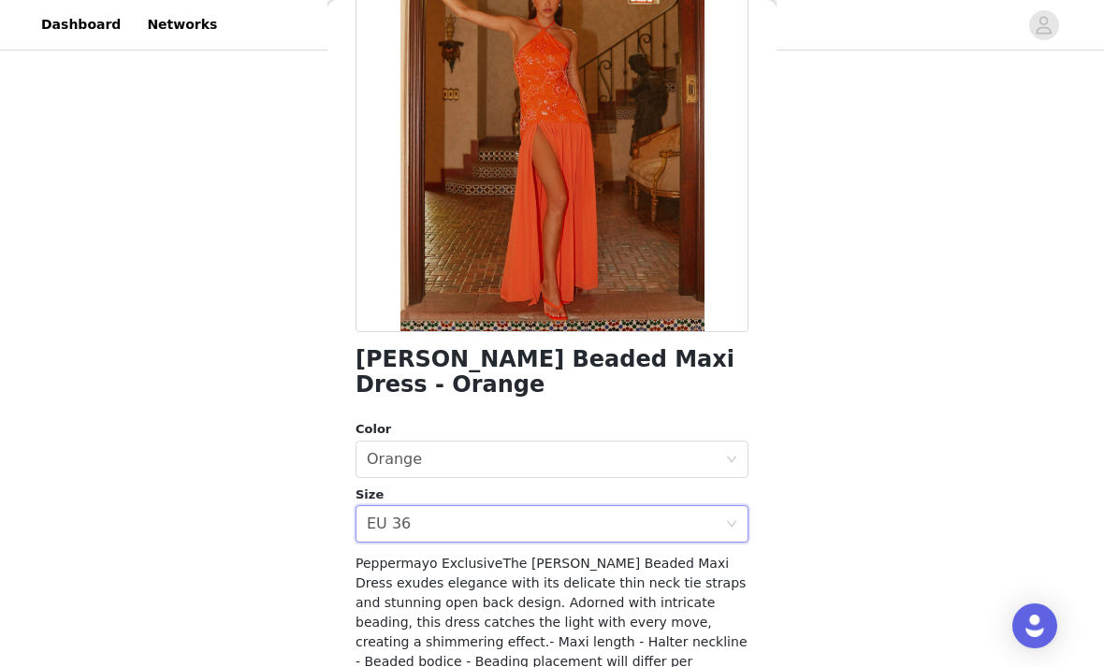
click at [421, 506] on div "Select size EU 36" at bounding box center [546, 524] width 358 height 36
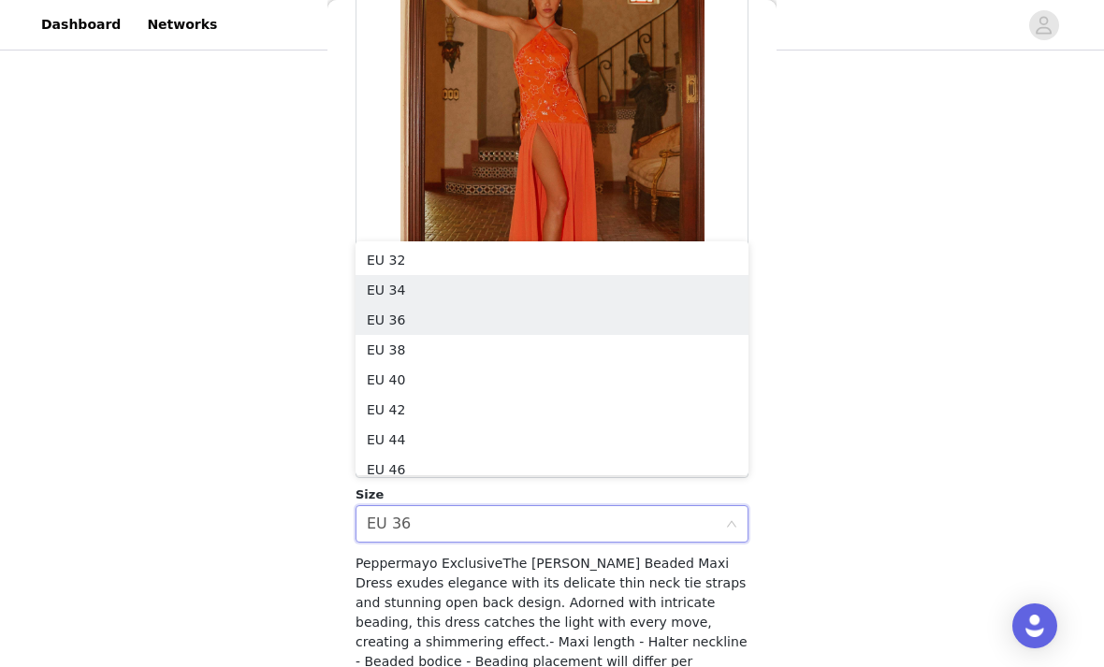
click at [538, 294] on li "EU 34" at bounding box center [551, 290] width 393 height 30
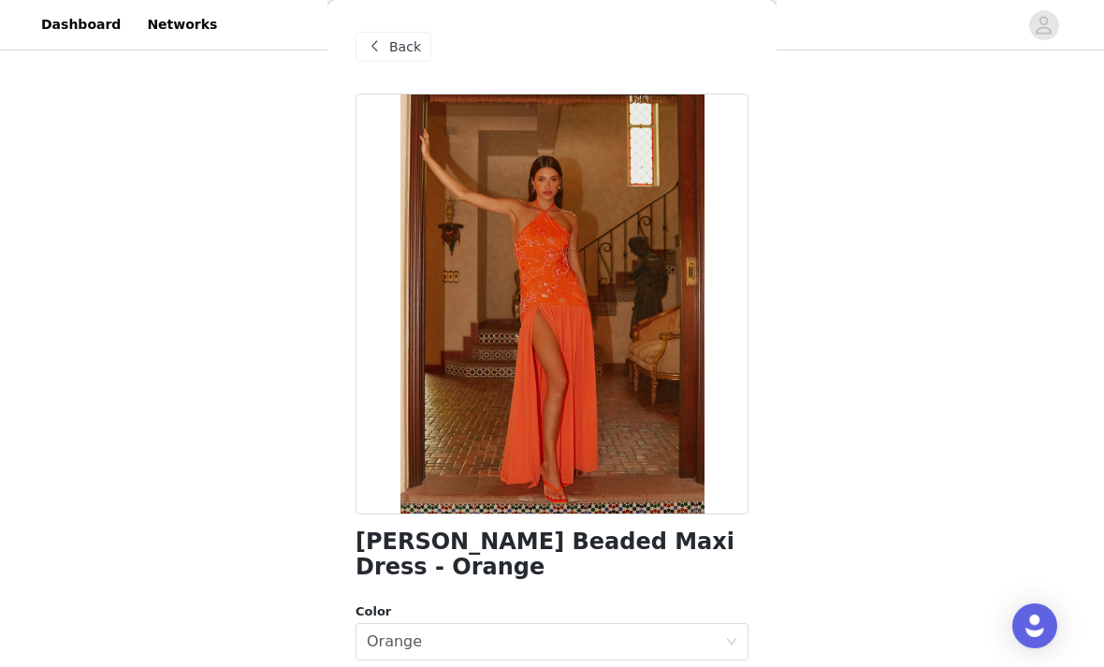
scroll to position [0, 0]
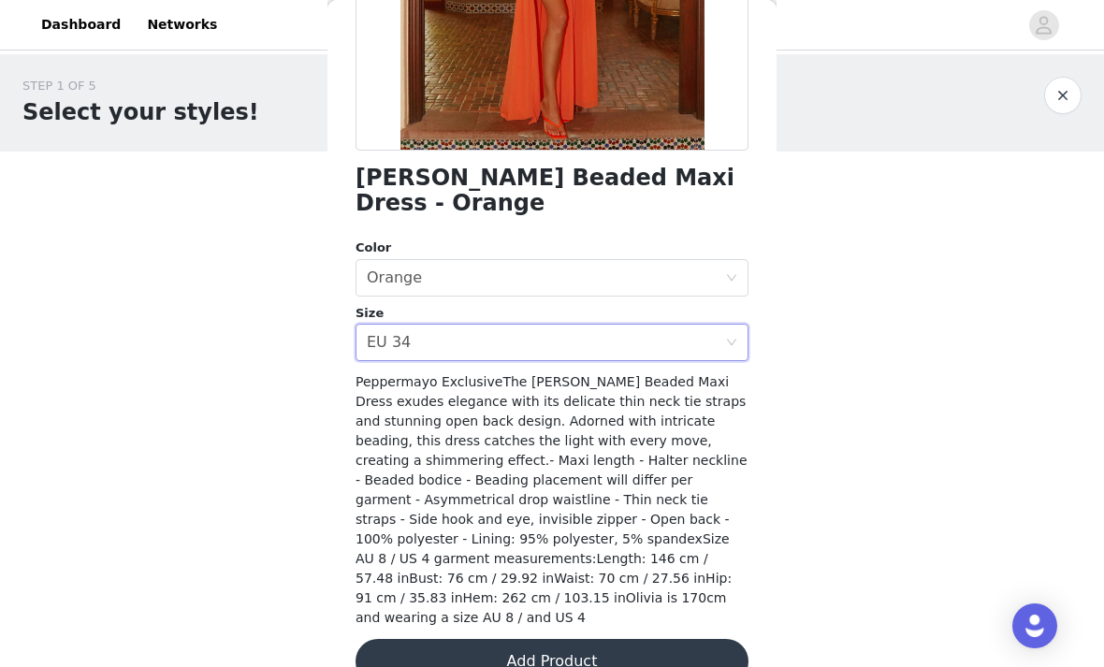
click at [803, 328] on div "STEP 1 OF 5 Select your styles! Please note that the sizes are in EU Sizes 3/4 …" at bounding box center [552, 450] width 1104 height 793
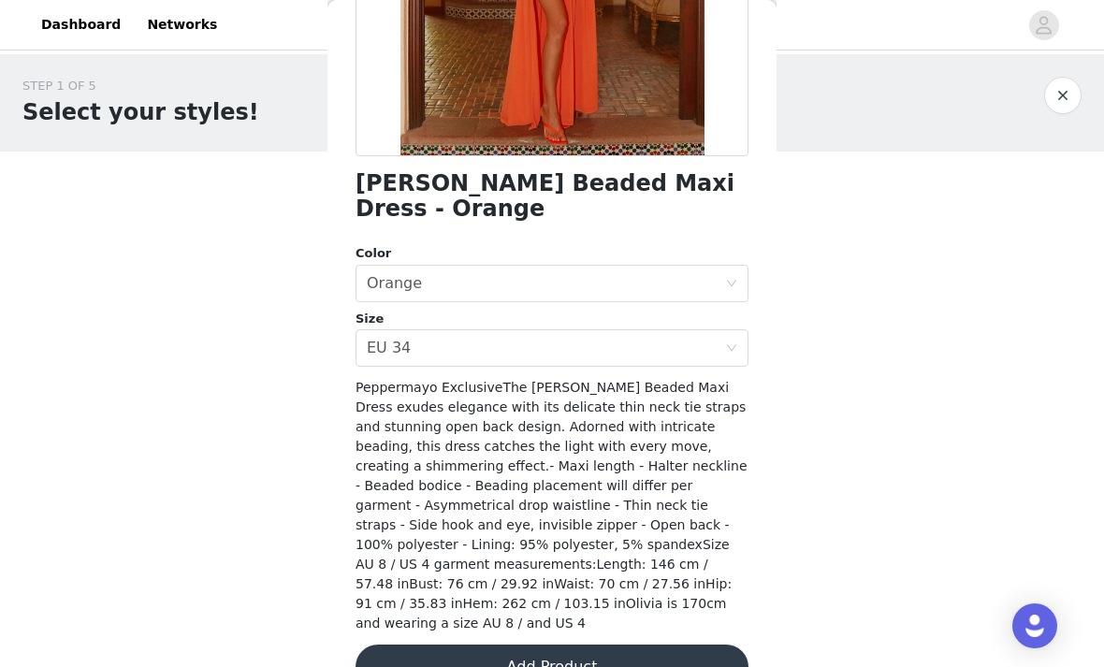
scroll to position [357, 0]
click at [429, 339] on div "Select size EU 34" at bounding box center [546, 349] width 358 height 36
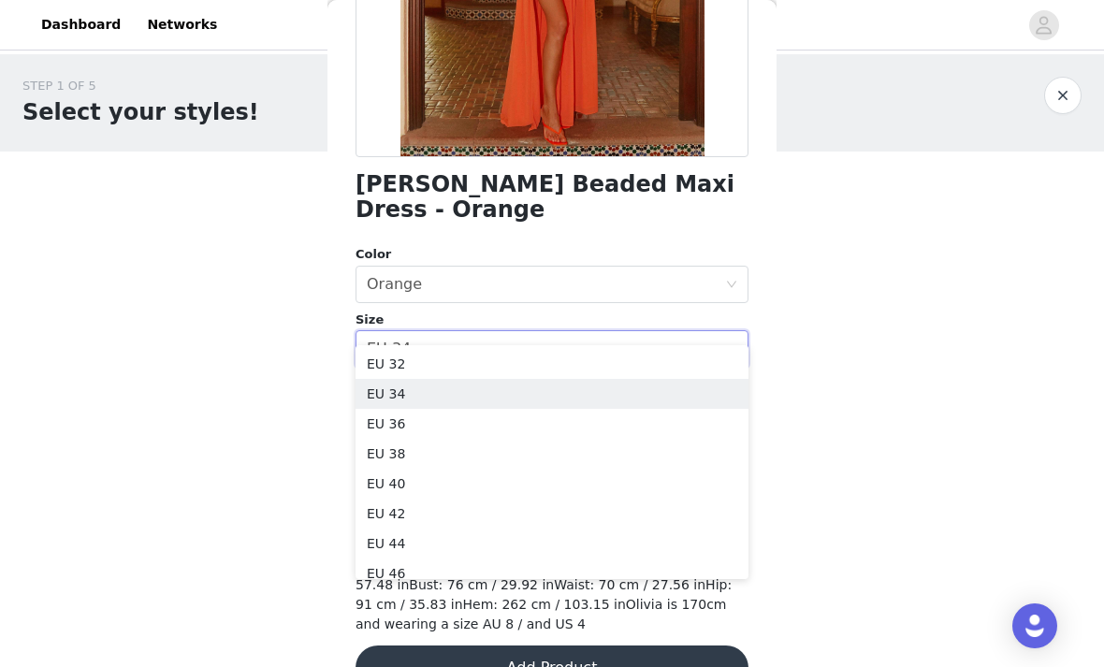
click at [473, 391] on li "EU 34" at bounding box center [551, 394] width 393 height 30
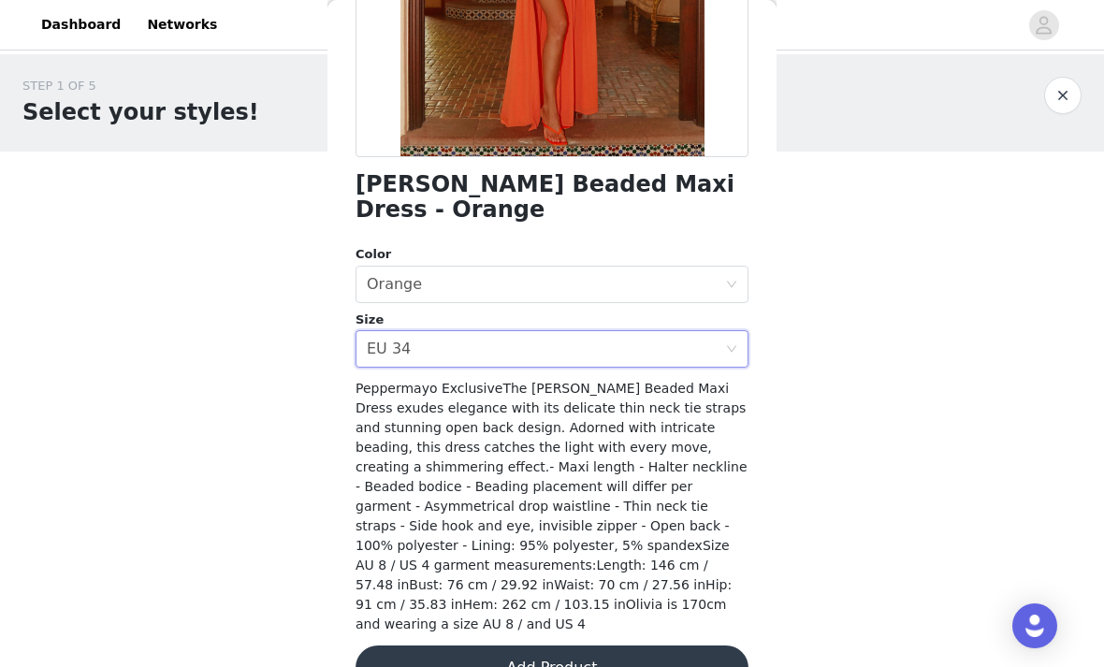
click at [604, 645] on button "Add Product" at bounding box center [551, 667] width 393 height 45
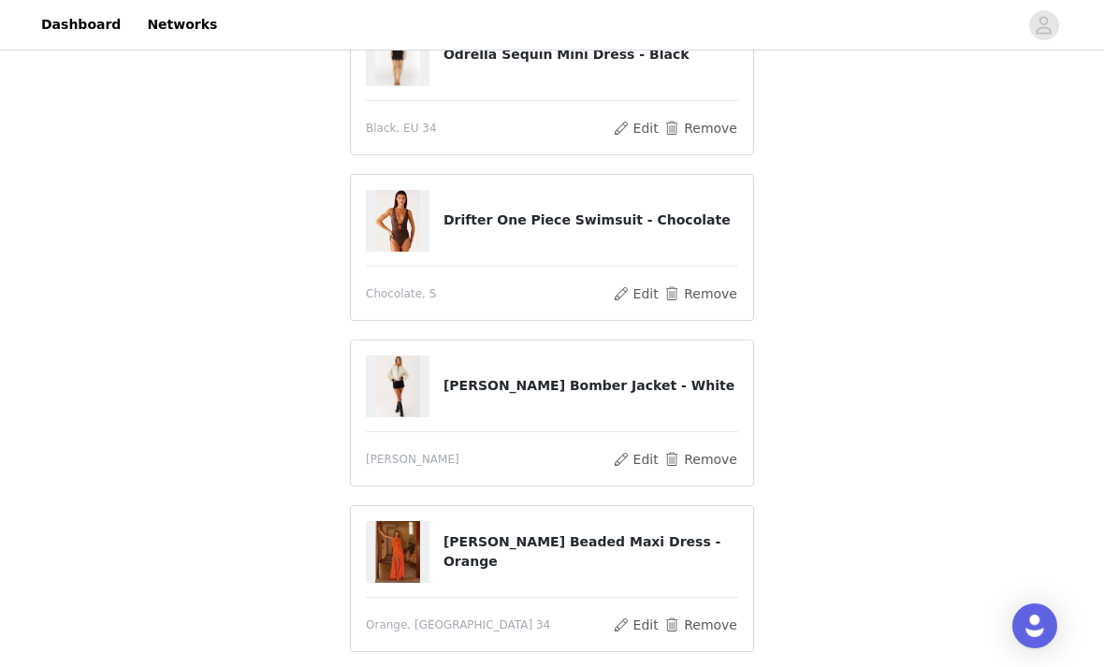
scroll to position [299, 0]
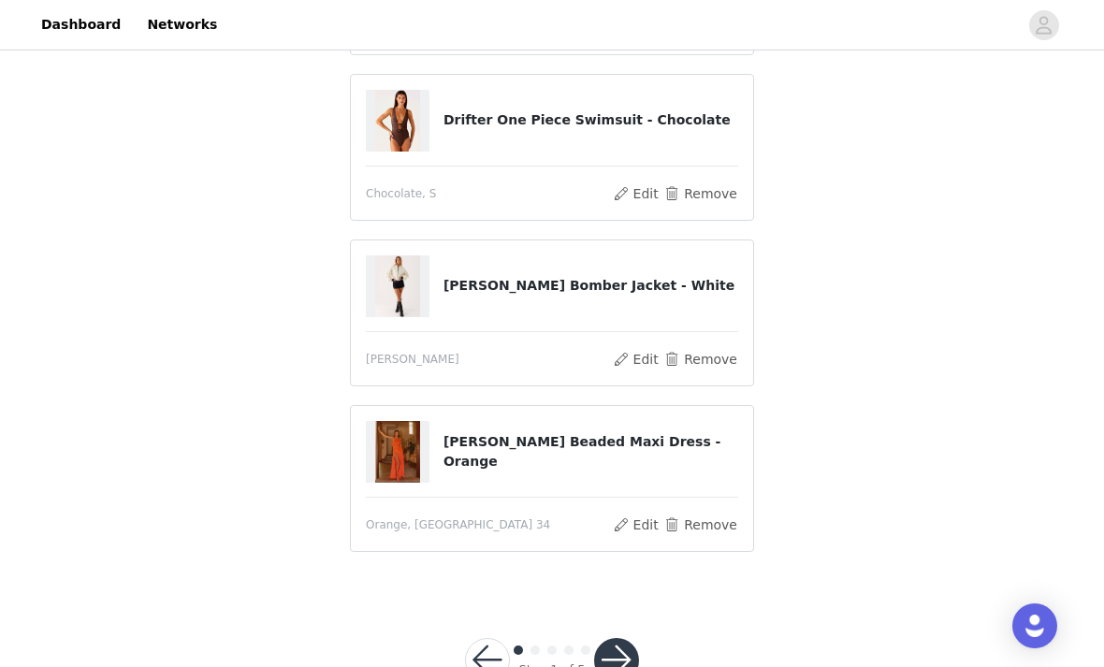
click at [624, 661] on button "button" at bounding box center [616, 660] width 45 height 45
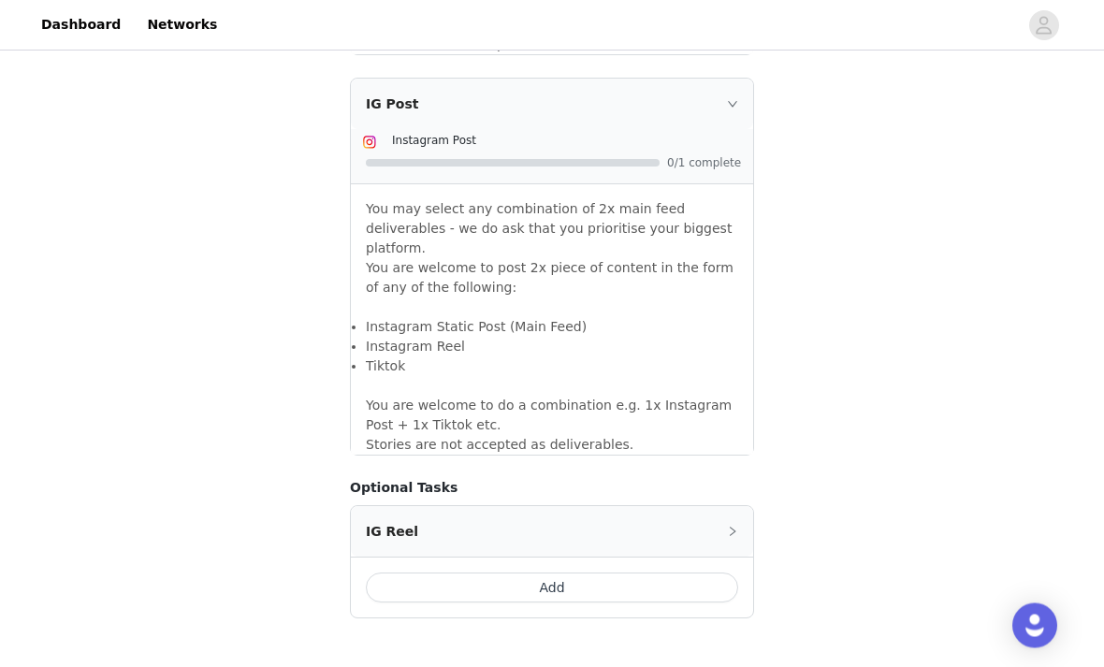
scroll to position [1596, 0]
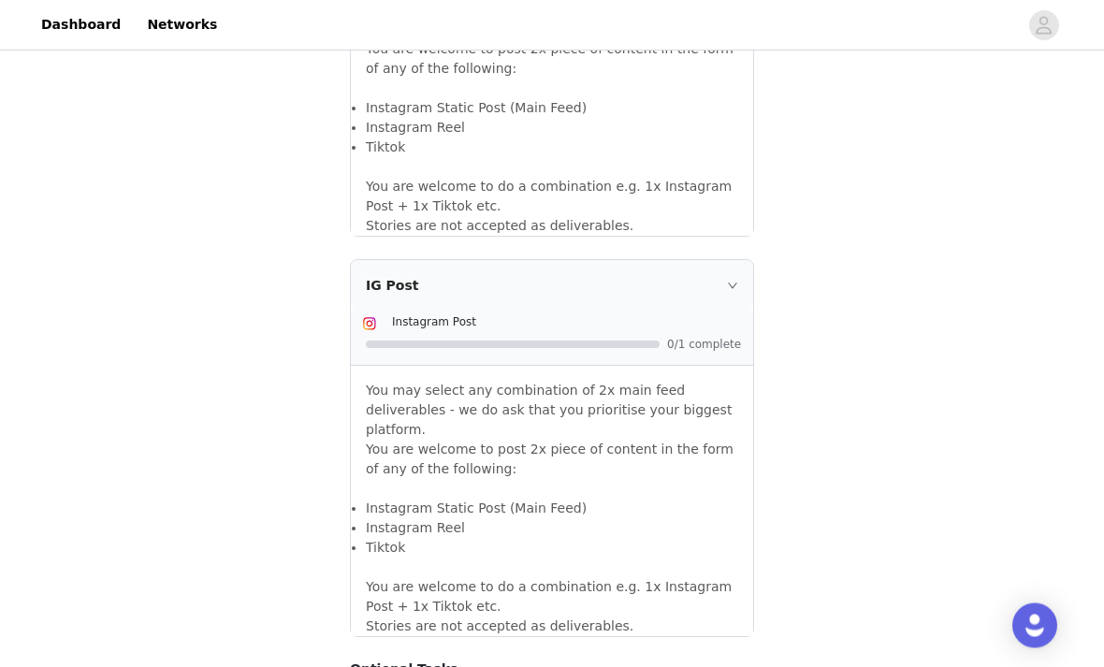
click at [735, 261] on div "IG Post" at bounding box center [552, 286] width 402 height 51
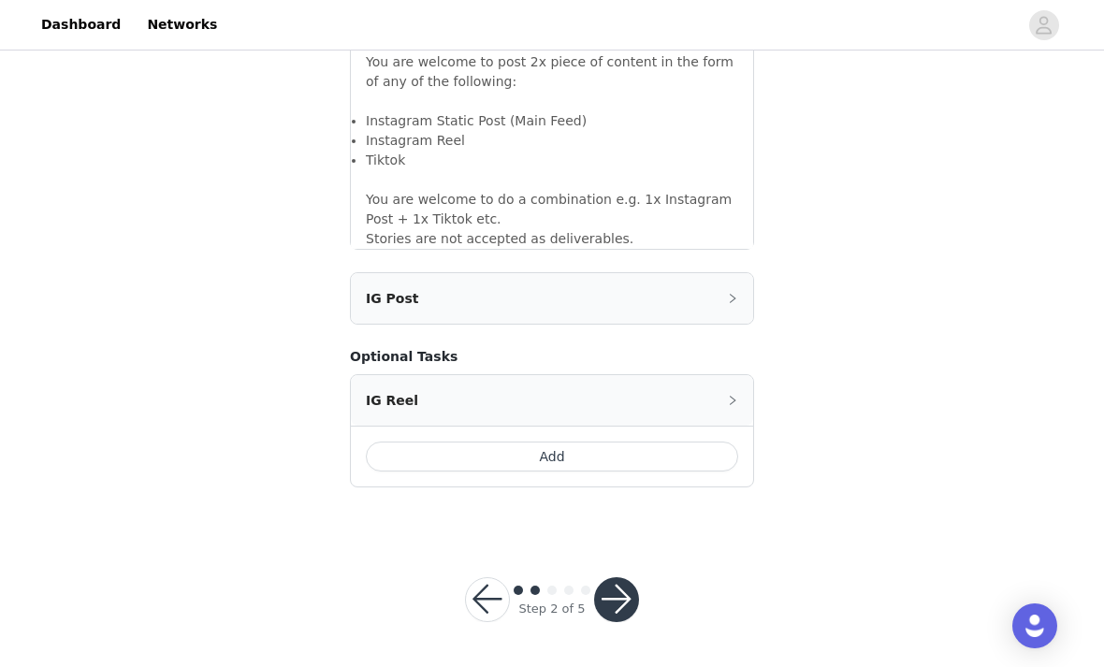
scroll to position [1290, 0]
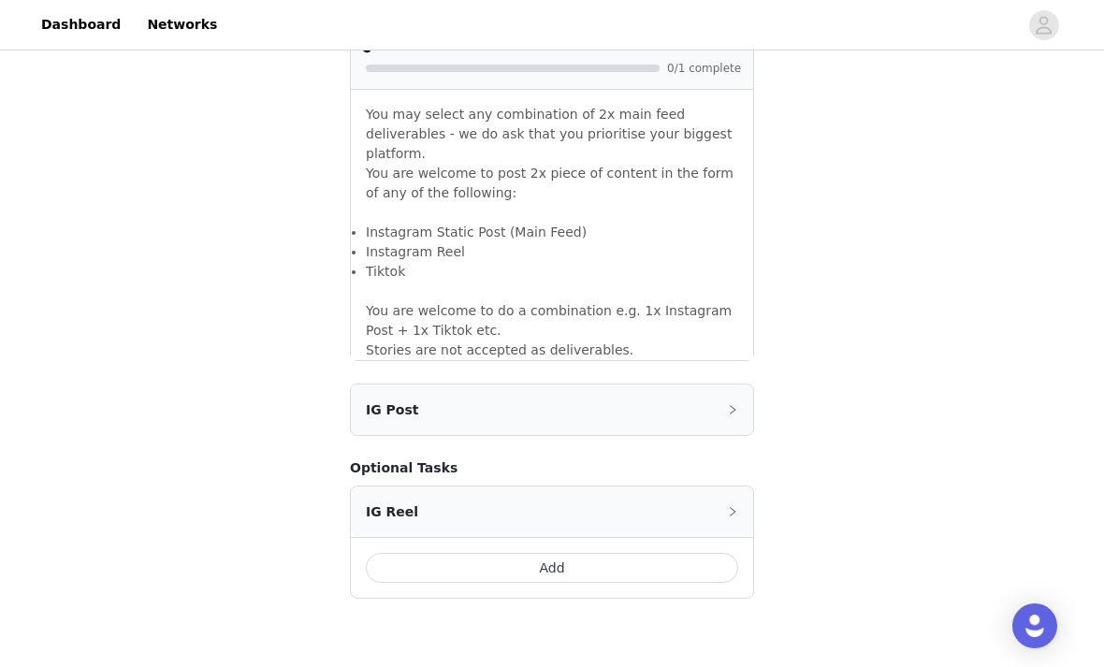
click at [731, 405] on icon "icon: right" at bounding box center [733, 409] width 6 height 9
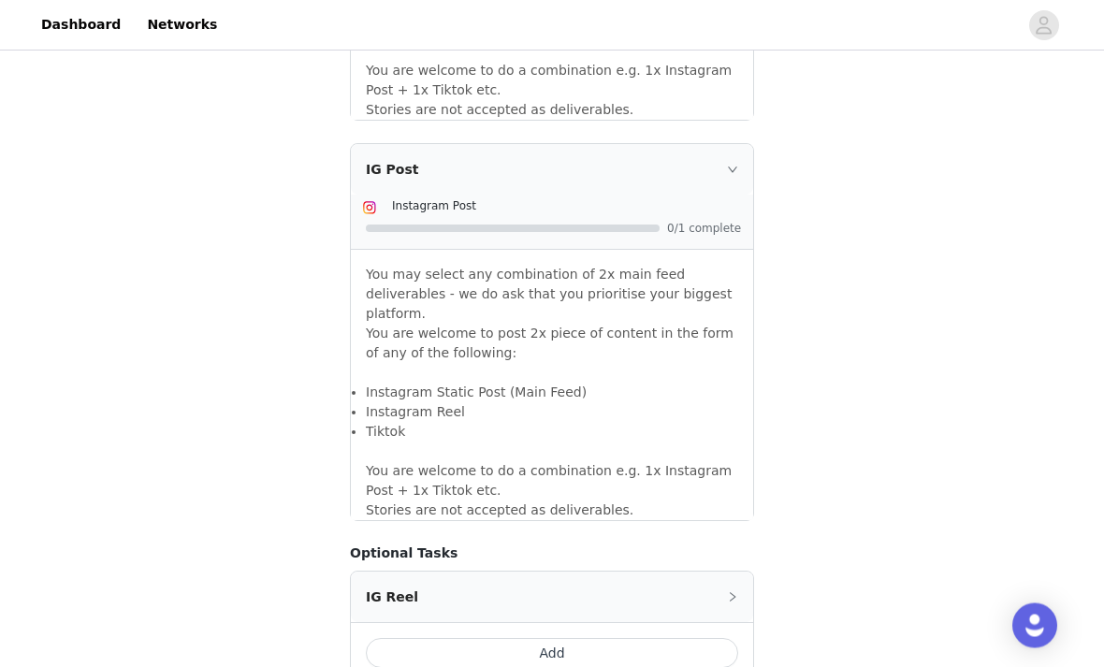
scroll to position [1596, 0]
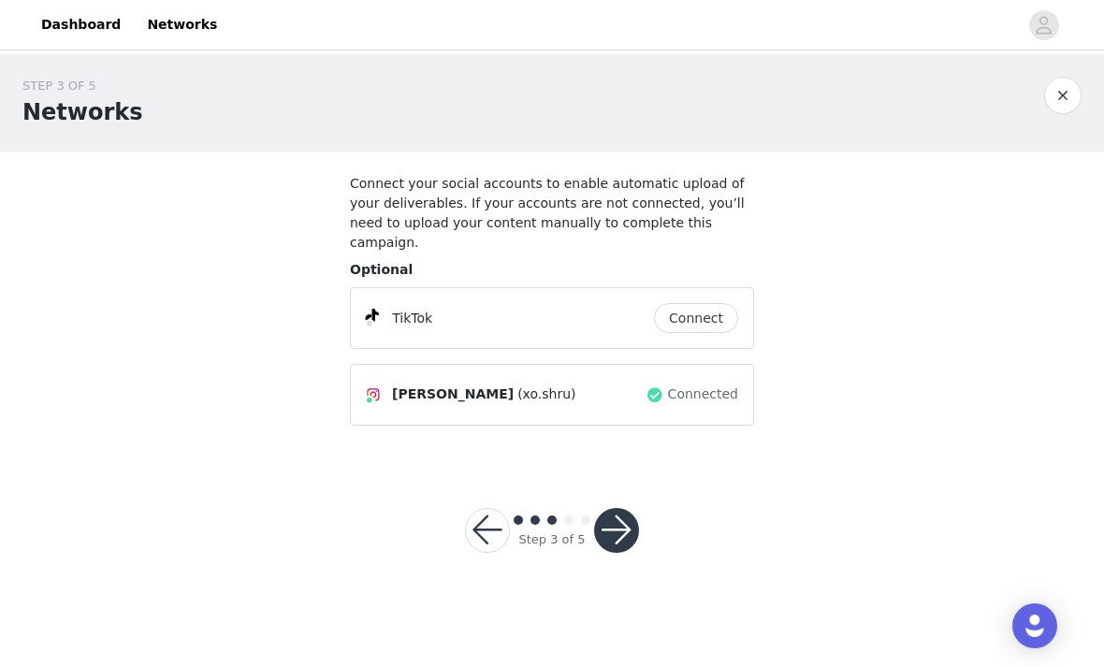
click at [622, 513] on button "button" at bounding box center [616, 530] width 45 height 45
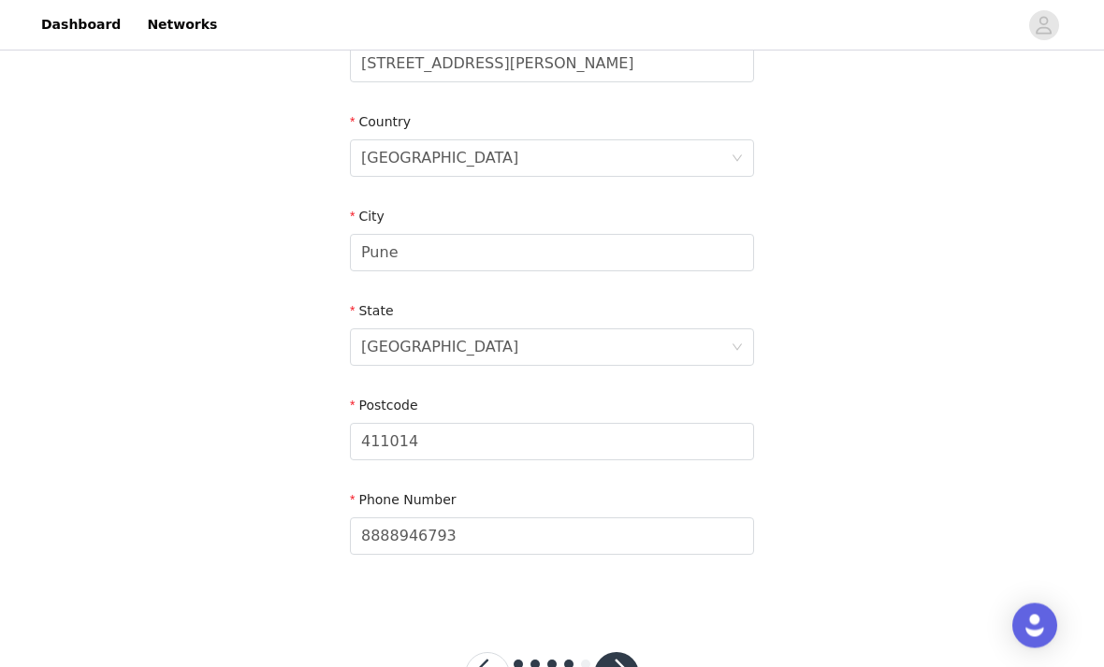
scroll to position [587, 0]
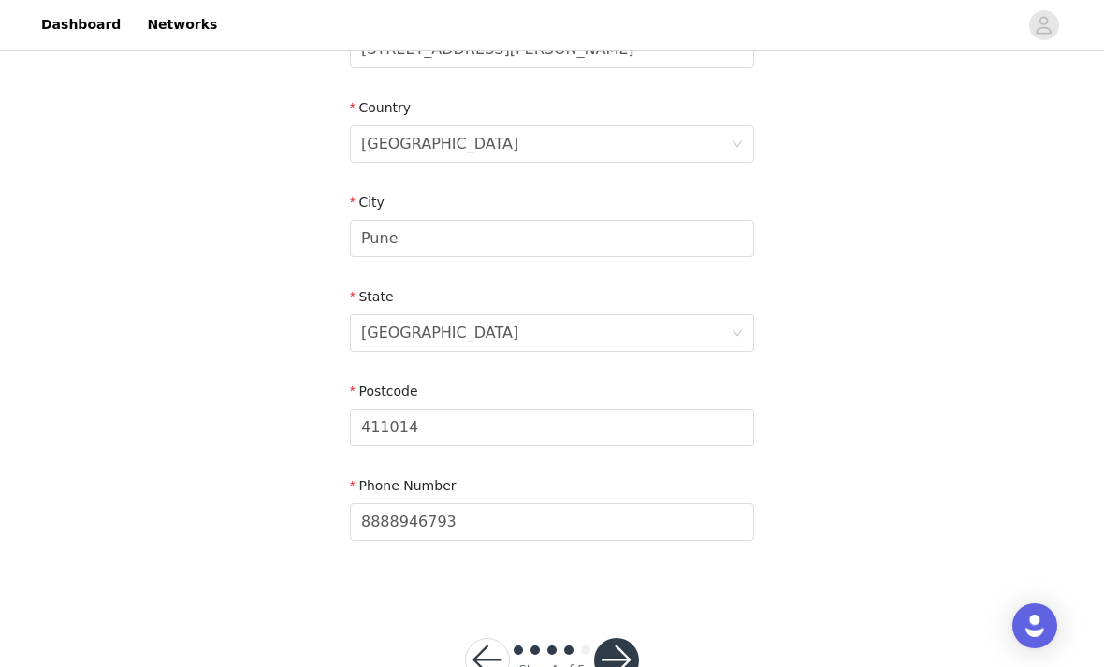
click at [621, 659] on button "button" at bounding box center [616, 660] width 45 height 45
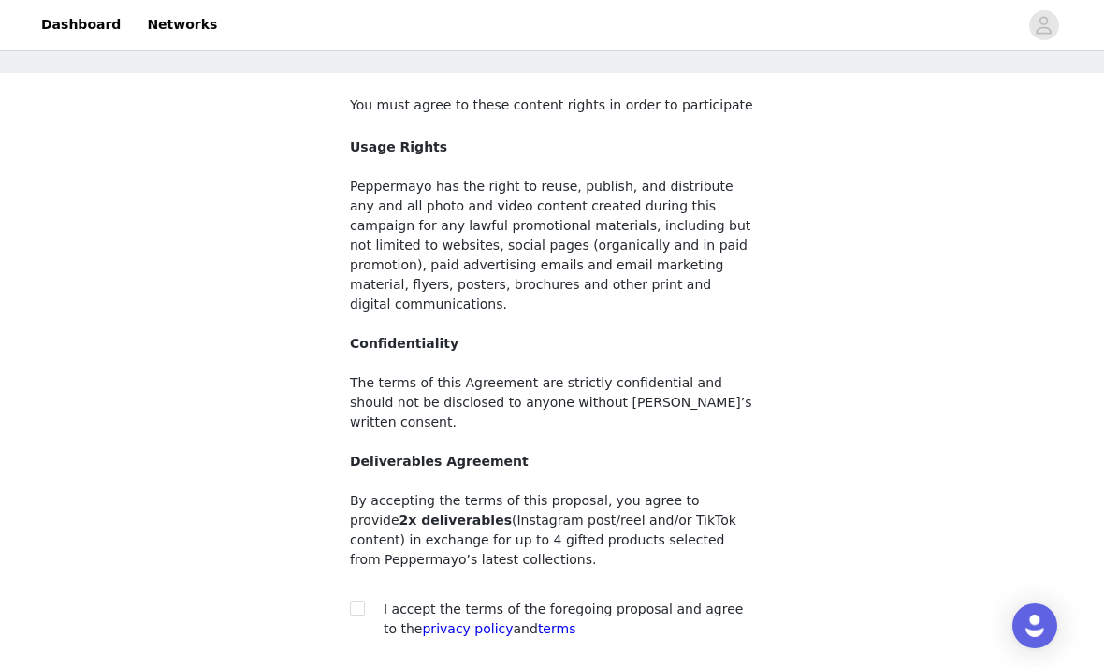
scroll to position [138, 0]
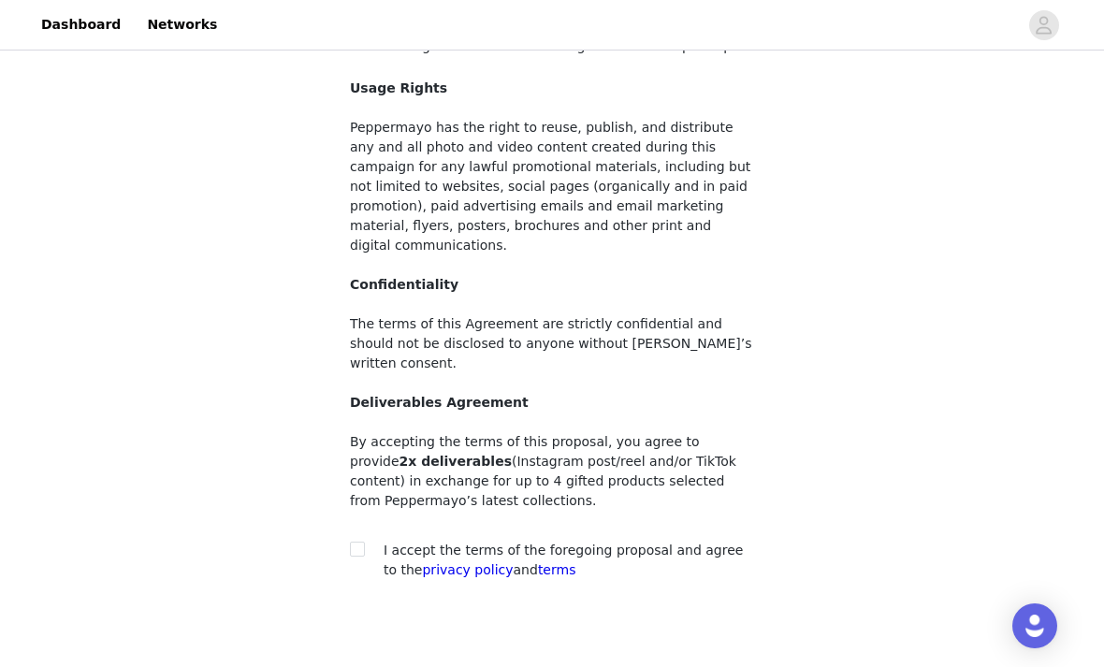
click at [354, 542] on input "checkbox" at bounding box center [356, 548] width 13 height 13
checkbox input "true"
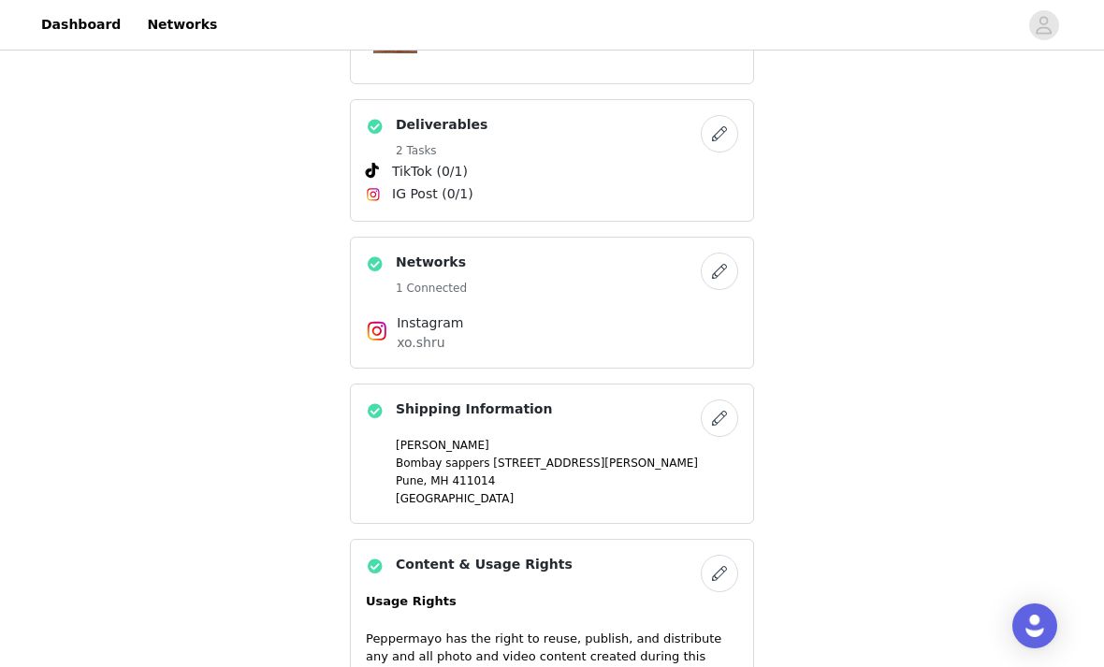
scroll to position [897, 0]
click at [733, 135] on button "button" at bounding box center [719, 134] width 37 height 37
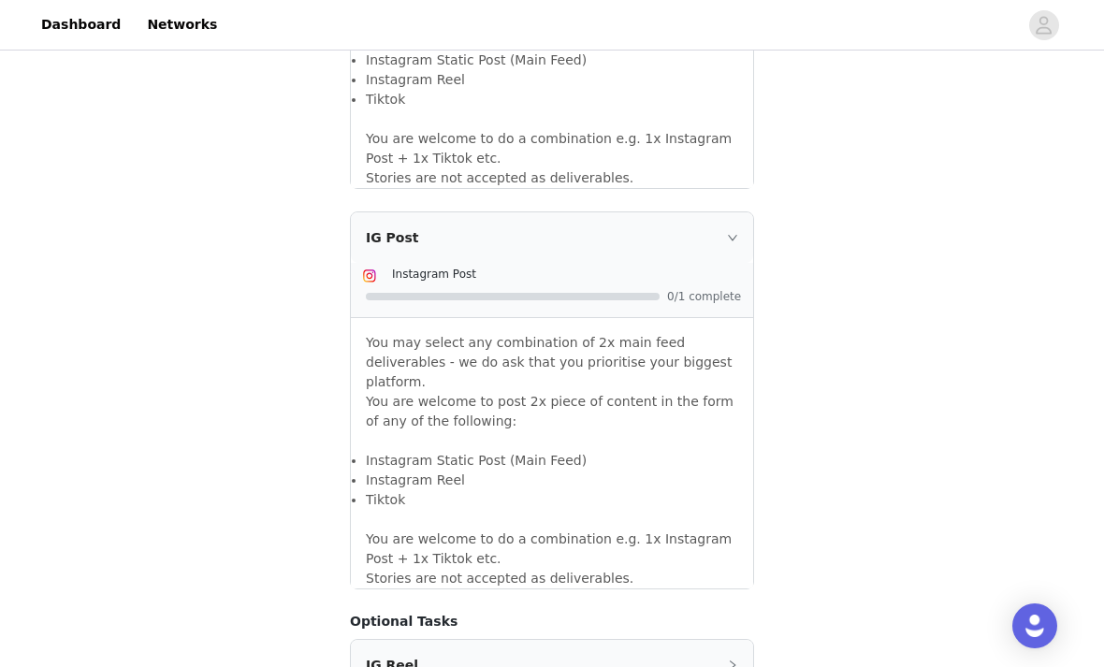
click at [745, 212] on div "IG Post" at bounding box center [552, 237] width 402 height 51
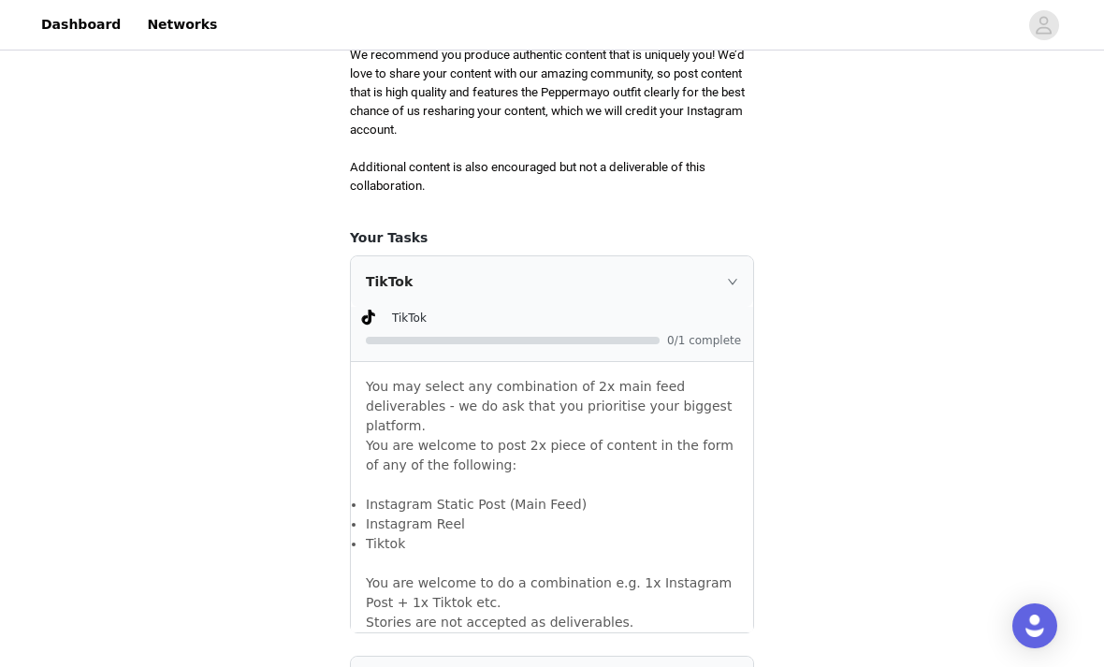
click at [724, 256] on div "TikTok" at bounding box center [552, 281] width 402 height 51
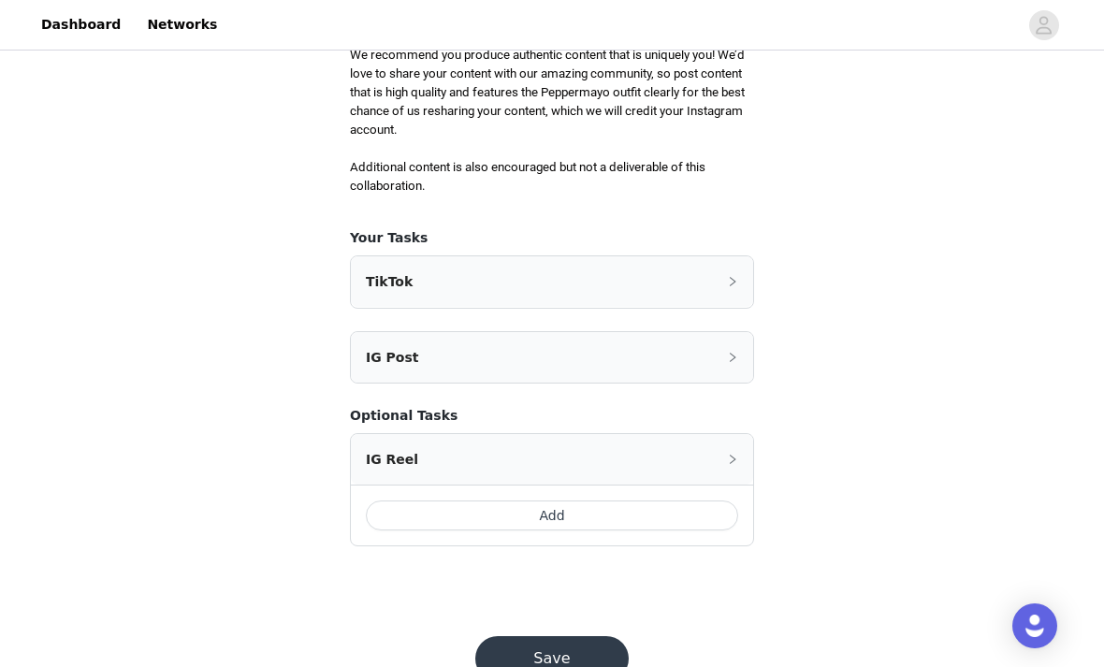
scroll to position [984, 0]
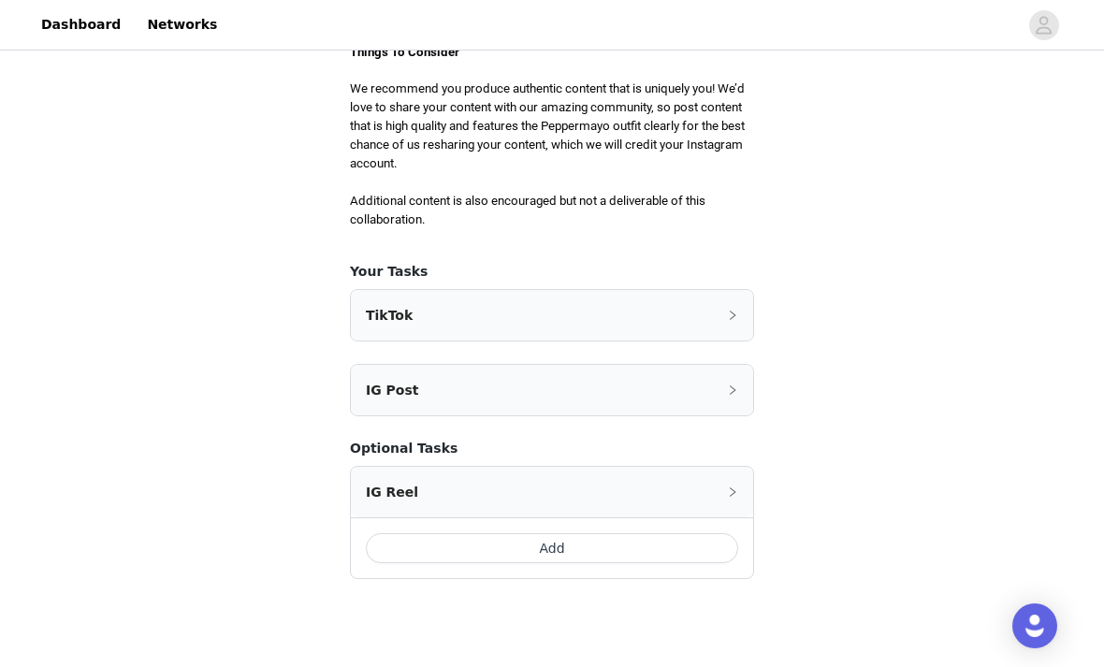
click at [720, 365] on div "IG Post" at bounding box center [552, 390] width 402 height 51
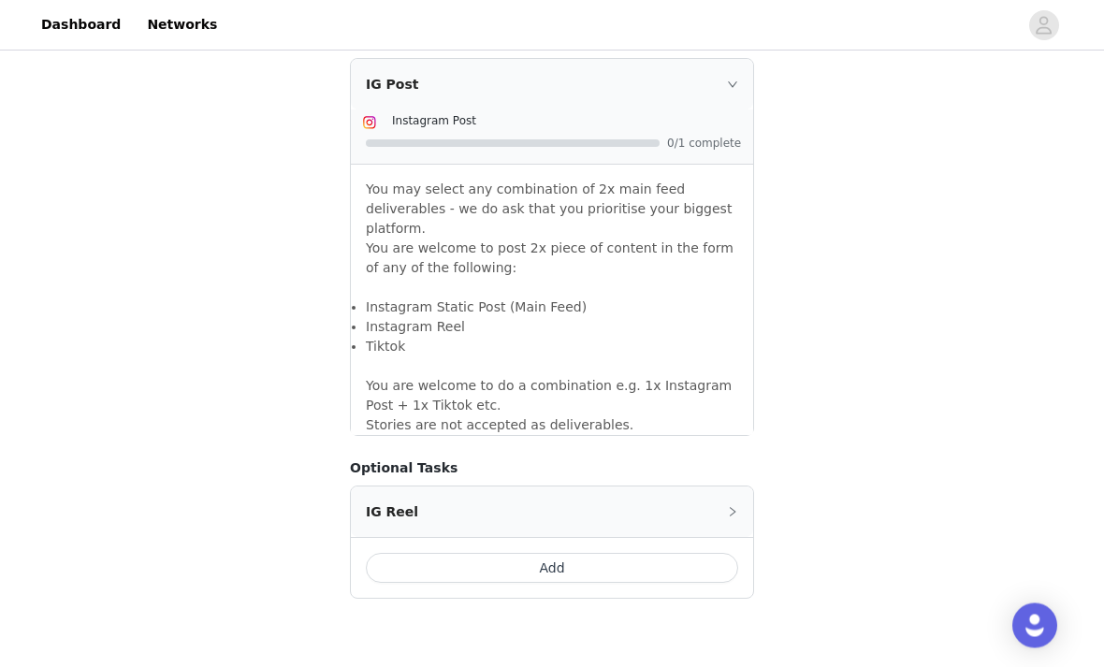
scroll to position [1290, 0]
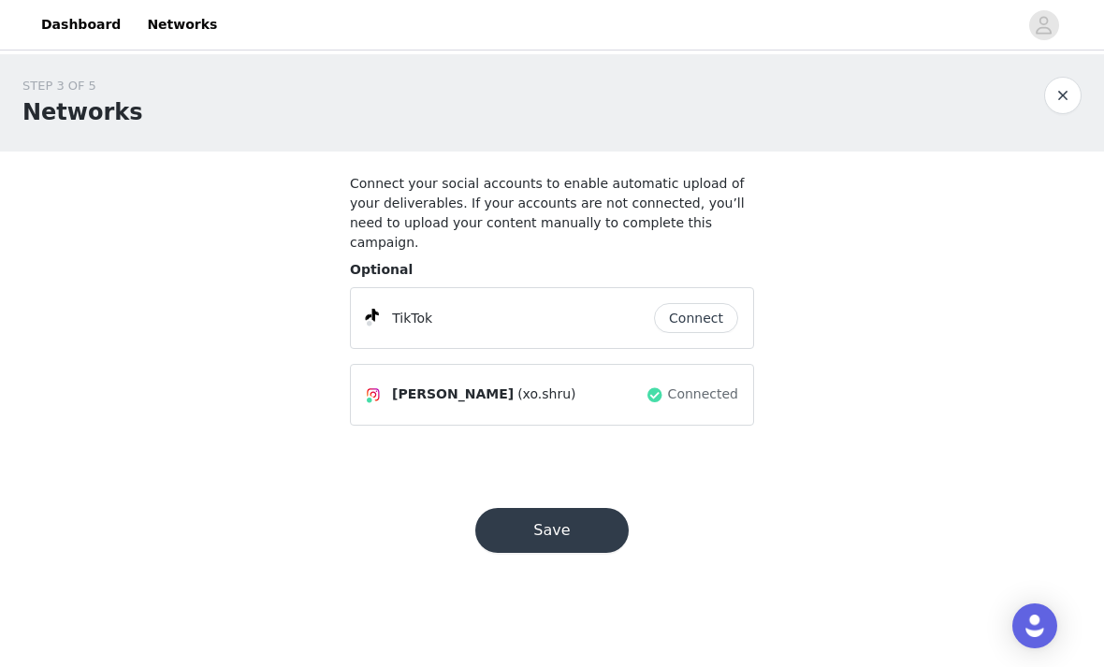
click at [607, 515] on button "Save" at bounding box center [551, 530] width 153 height 45
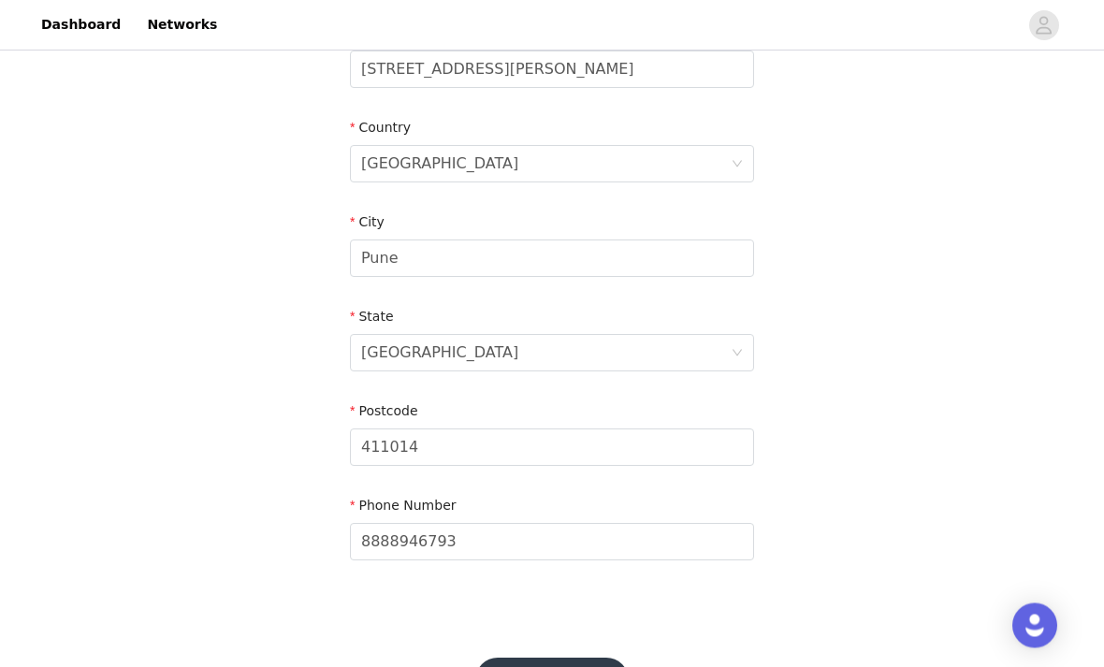
scroll to position [587, 0]
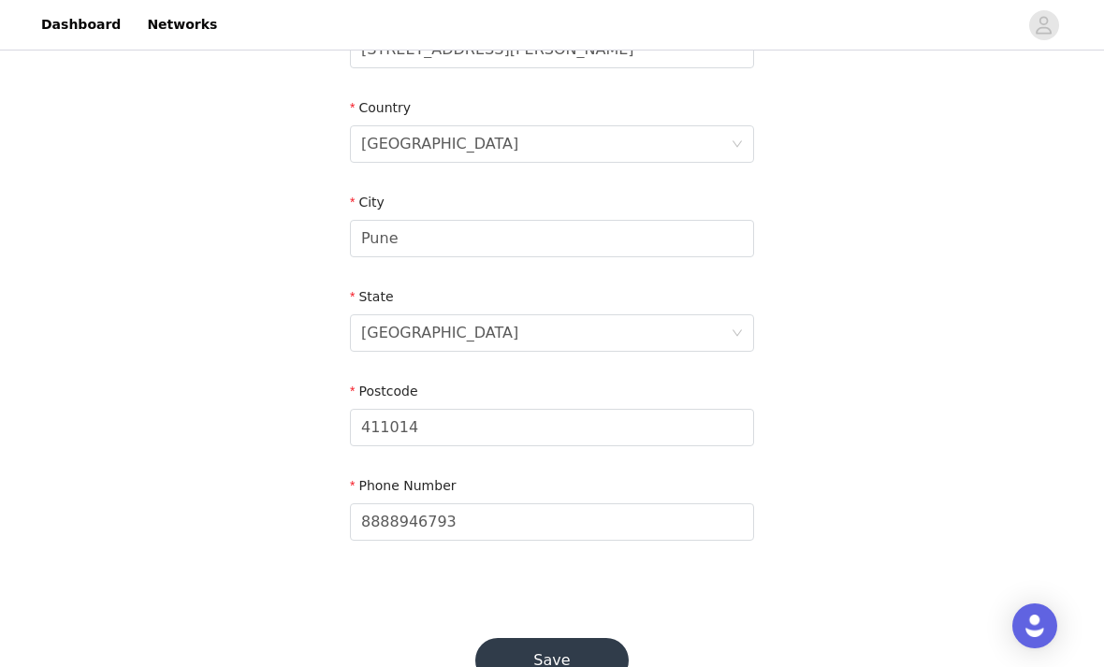
click at [588, 655] on button "Save" at bounding box center [551, 660] width 153 height 45
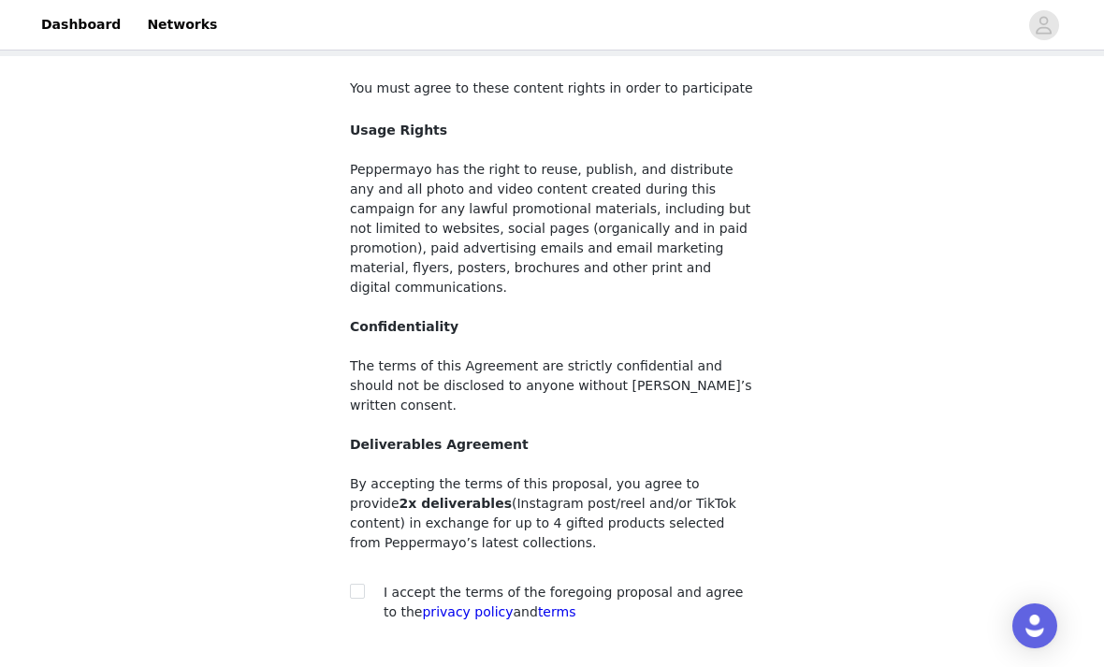
scroll to position [138, 0]
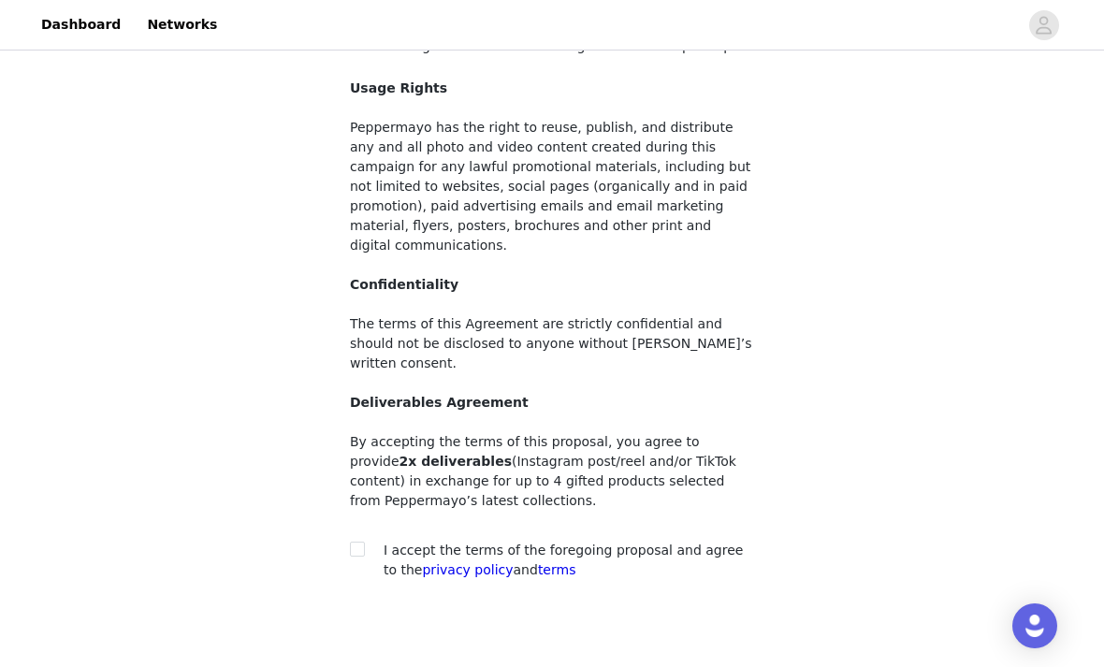
click at [360, 542] on input "checkbox" at bounding box center [356, 548] width 13 height 13
checkbox input "true"
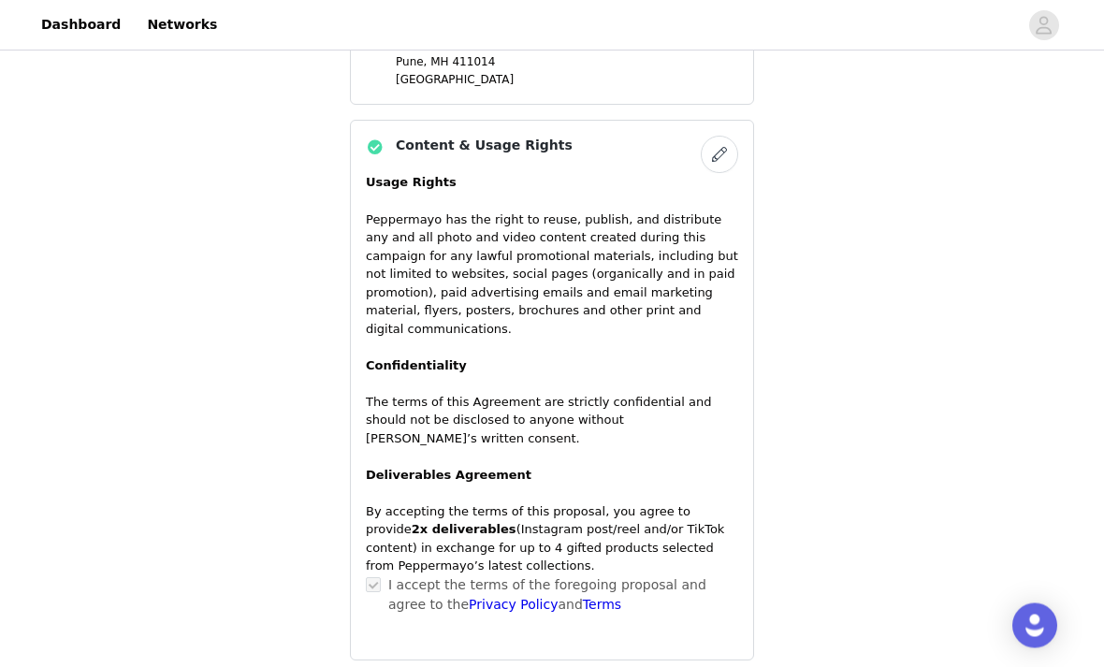
scroll to position [1397, 0]
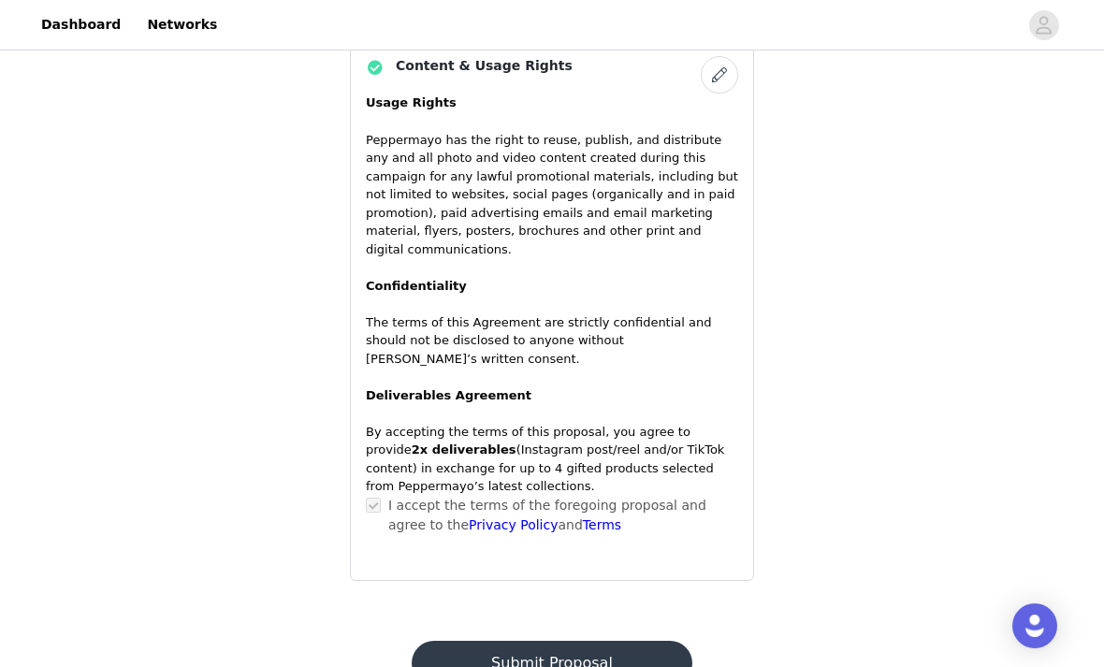
click at [640, 651] on button "Submit Proposal" at bounding box center [552, 663] width 280 height 45
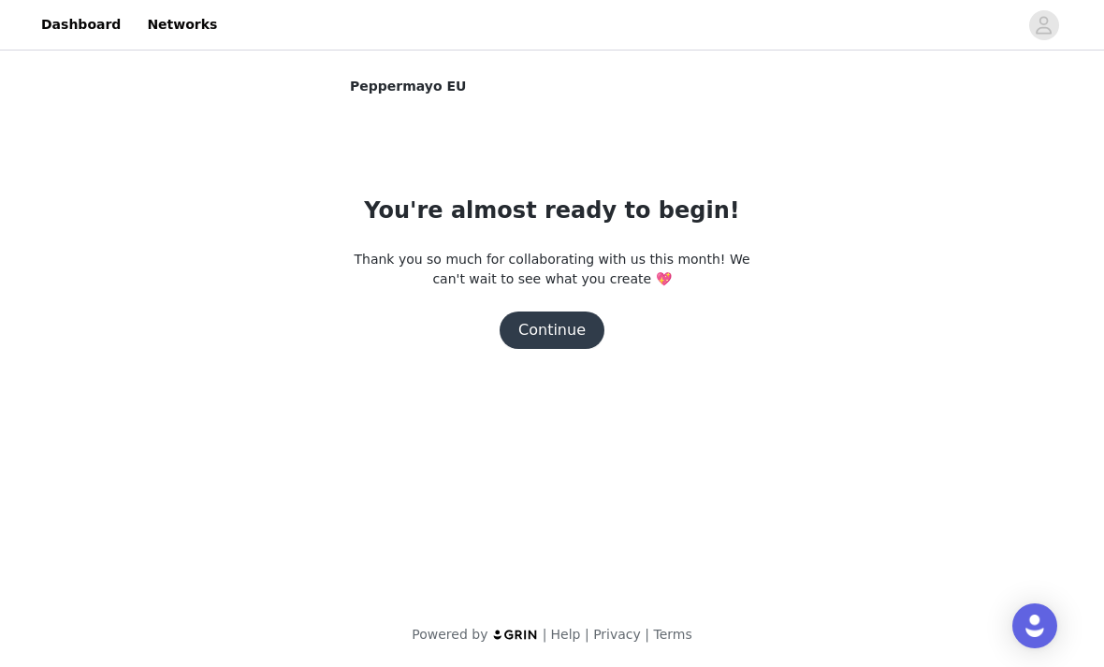
click at [581, 324] on button "Continue" at bounding box center [552, 329] width 105 height 37
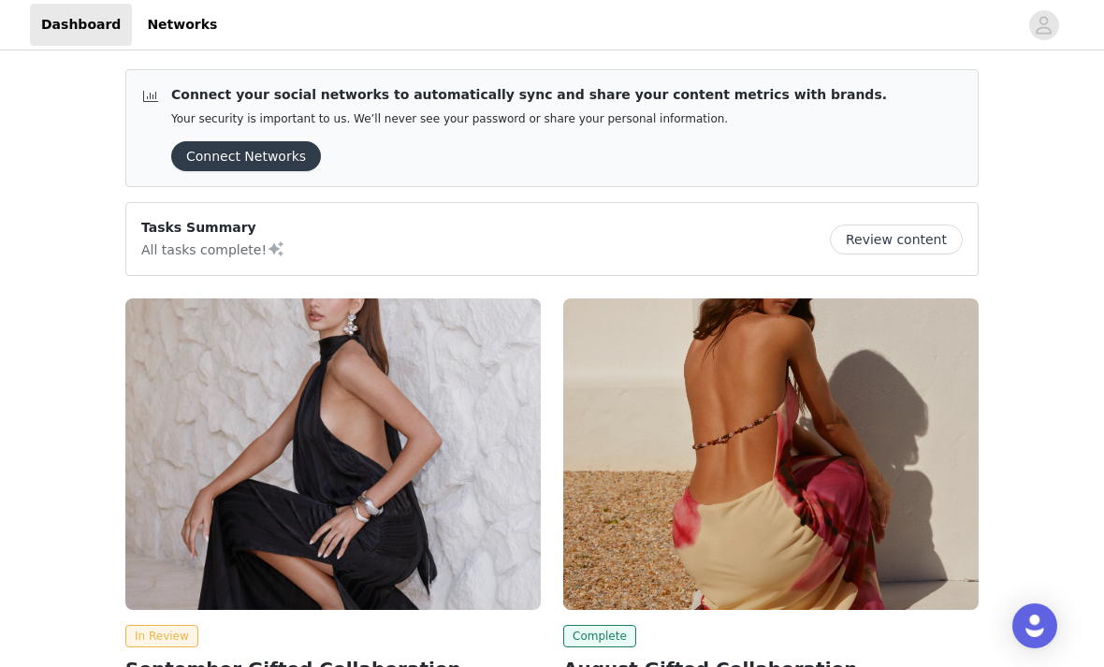
click at [949, 245] on button "Review content" at bounding box center [896, 239] width 133 height 30
